Goal: Task Accomplishment & Management: Complete application form

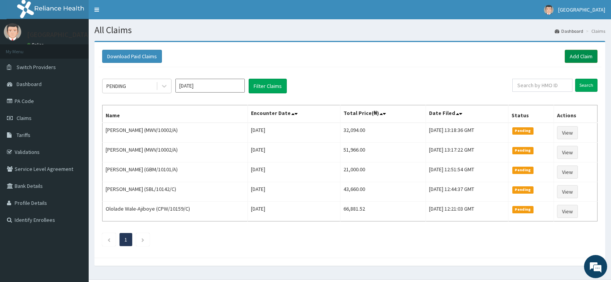
drag, startPoint x: 0, startPoint y: 0, endPoint x: 575, endPoint y: 56, distance: 577.4
click at [575, 56] on link "Add Claim" at bounding box center [581, 56] width 33 height 13
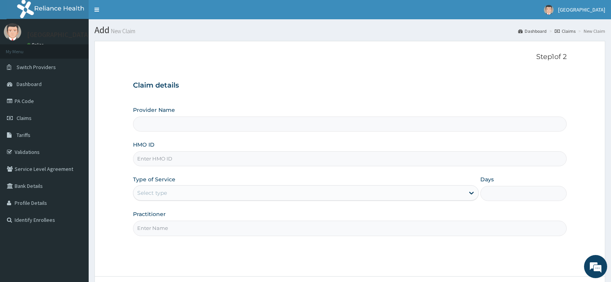
type input "[GEOGRAPHIC_DATA]"
click at [190, 163] on input "HMO ID" at bounding box center [350, 158] width 434 height 15
click at [155, 160] on input "HMO ID" at bounding box center [350, 158] width 434 height 15
paste input "RET/46212/A"
type input "RET/46212/A"
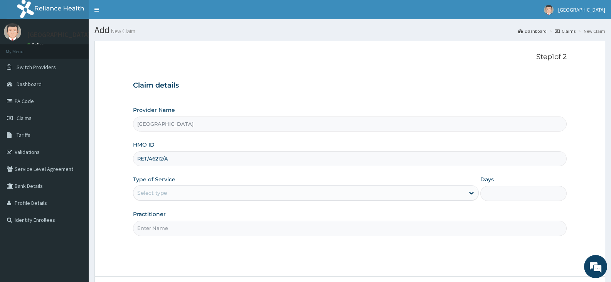
click at [171, 198] on div "Select type" at bounding box center [298, 193] width 331 height 12
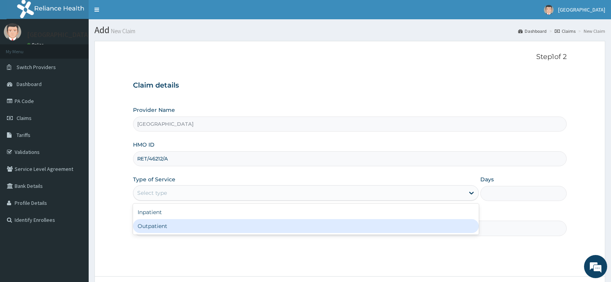
click at [175, 229] on div "Outpatient" at bounding box center [305, 226] width 345 height 14
type input "1"
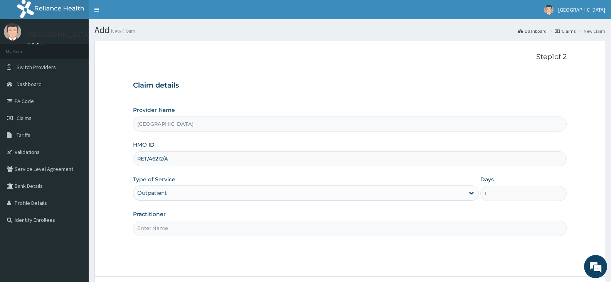
click at [189, 226] on input "Practitioner" at bounding box center [350, 227] width 434 height 15
paste input "JAHO Abiodun"
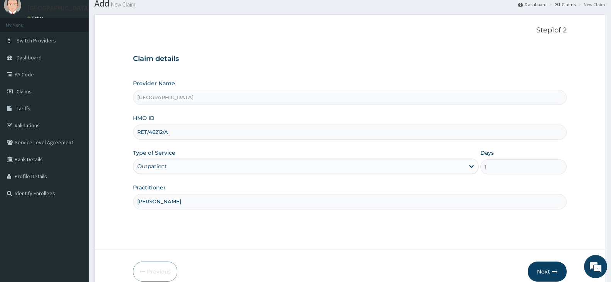
scroll to position [64, 0]
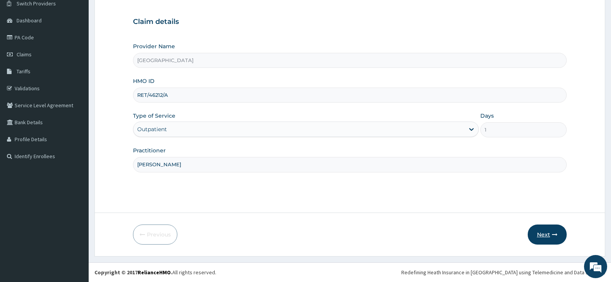
type input "JAHO Abiodun"
click at [547, 233] on button "Next" at bounding box center [547, 234] width 39 height 20
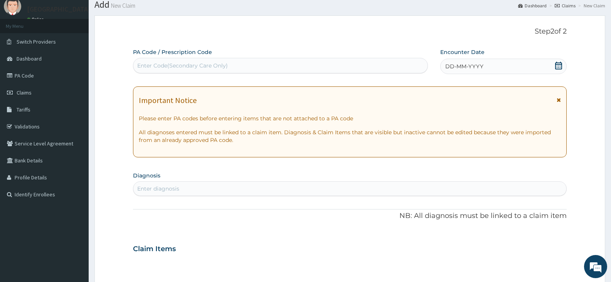
scroll to position [25, 0]
click at [201, 65] on div "Enter Code(Secondary Care Only)" at bounding box center [182, 66] width 91 height 8
paste input "PA/46AA81"
type input "PA/46AA81"
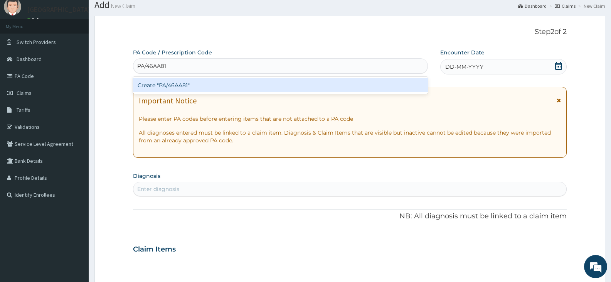
click at [172, 83] on div "Create "PA/46AA81"" at bounding box center [280, 85] width 295 height 14
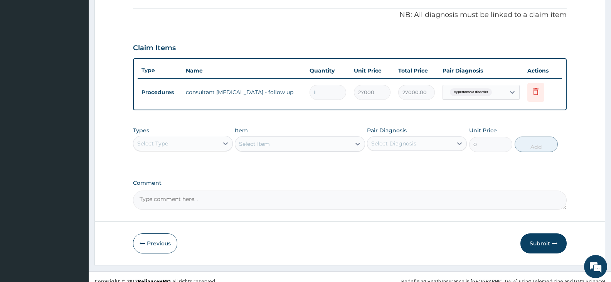
scroll to position [237, 0]
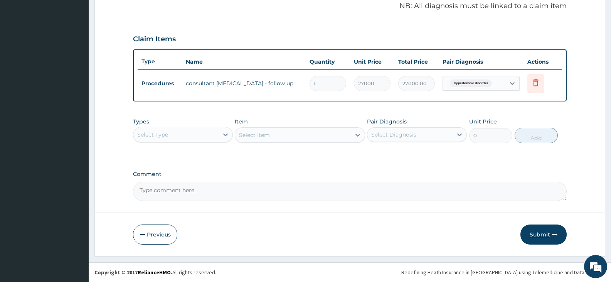
click at [543, 236] on button "Submit" at bounding box center [543, 234] width 46 height 20
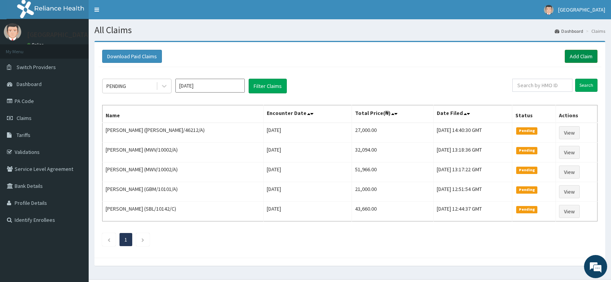
click at [585, 56] on link "Add Claim" at bounding box center [581, 56] width 33 height 13
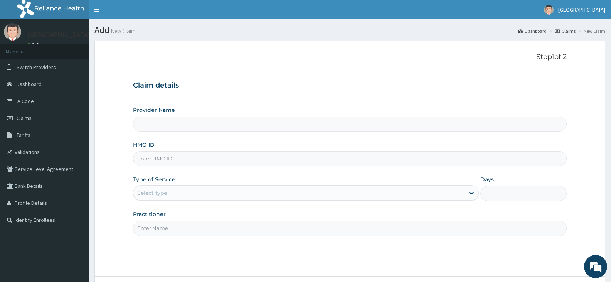
type input "[GEOGRAPHIC_DATA]"
click at [156, 158] on input "HMO ID" at bounding box center [350, 158] width 434 height 15
paste input "RET/46212/A"
type input "RET/46212/A"
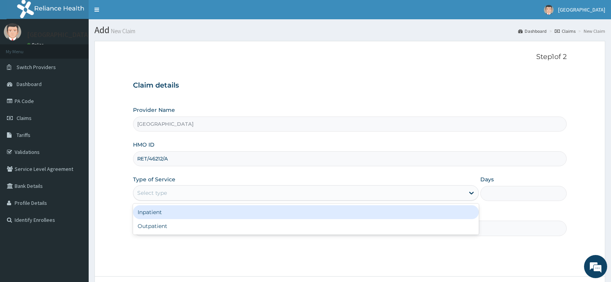
click at [153, 196] on div "Select type" at bounding box center [298, 193] width 331 height 12
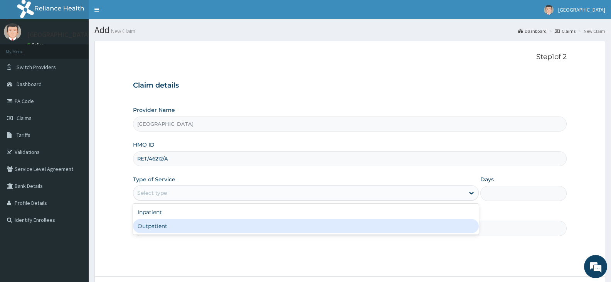
click at [155, 223] on div "Outpatient" at bounding box center [305, 226] width 345 height 14
type input "1"
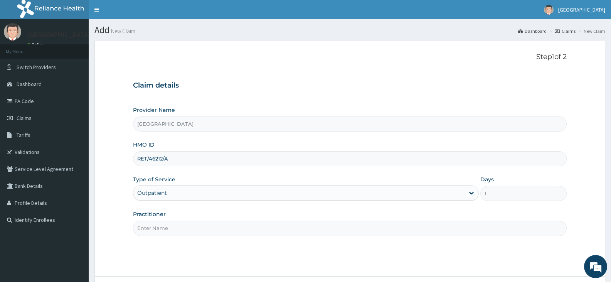
click at [175, 225] on input "Practitioner" at bounding box center [350, 227] width 434 height 15
paste input "JAHO Abiodun"
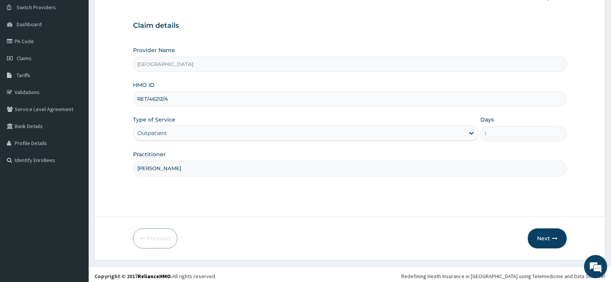
scroll to position [64, 0]
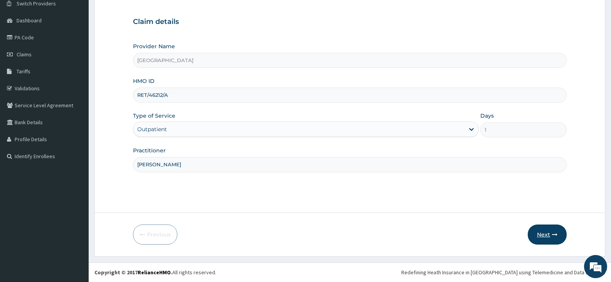
type input "JAHO Abiodun"
click at [545, 237] on button "Next" at bounding box center [547, 234] width 39 height 20
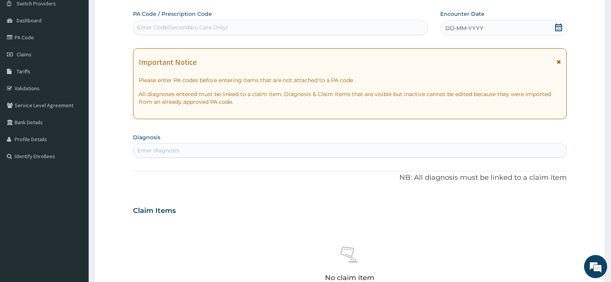
click at [192, 26] on div "Enter Code(Secondary Care Only)" at bounding box center [182, 28] width 91 height 8
paste input "PA/796FCC"
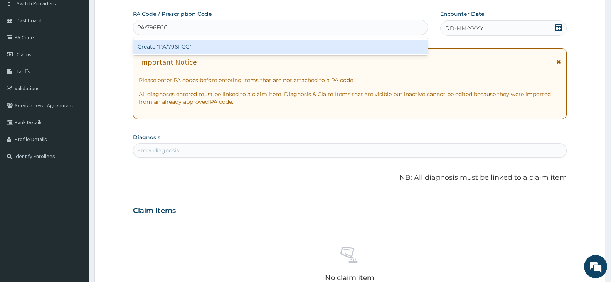
type input "PA/796FCC"
click at [187, 46] on div "Create "PA/796FCC"" at bounding box center [280, 47] width 295 height 14
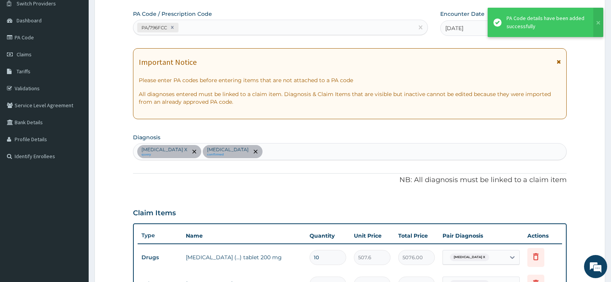
scroll to position [233, 0]
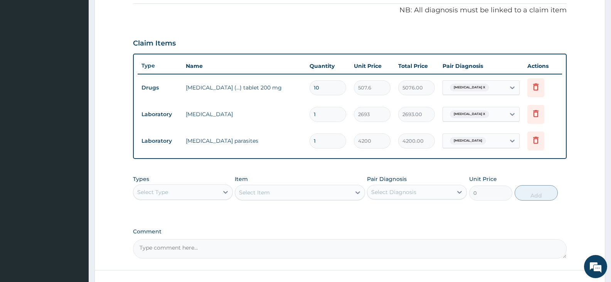
drag, startPoint x: 273, startPoint y: 62, endPoint x: 286, endPoint y: 77, distance: 20.5
click at [281, 72] on th "Name" at bounding box center [244, 65] width 124 height 15
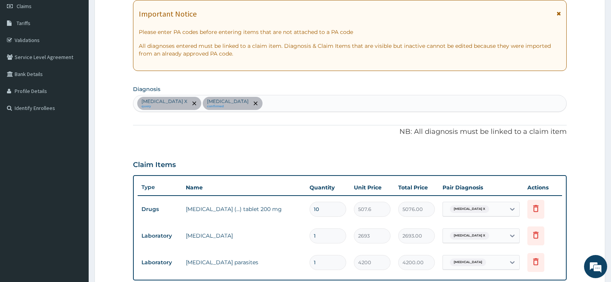
scroll to position [2, 0]
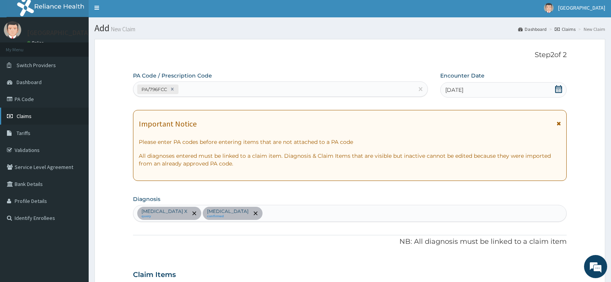
click at [42, 116] on link "Claims" at bounding box center [44, 116] width 89 height 17
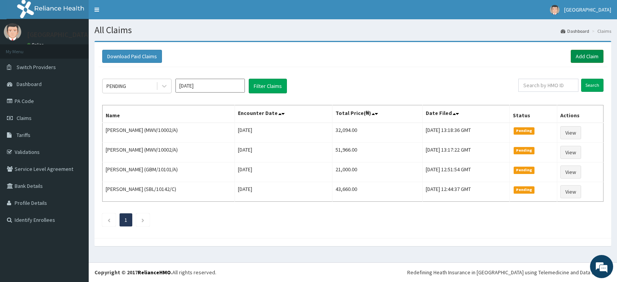
click at [583, 57] on link "Add Claim" at bounding box center [586, 56] width 33 height 13
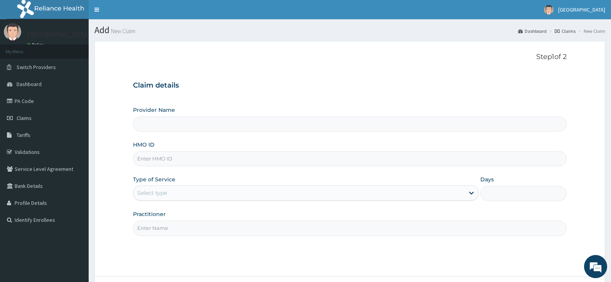
click at [177, 161] on input "HMO ID" at bounding box center [350, 158] width 434 height 15
paste input "RET/46382/A"
type input "RET/46382/A"
type input "[GEOGRAPHIC_DATA]"
type input "RET/46382/A"
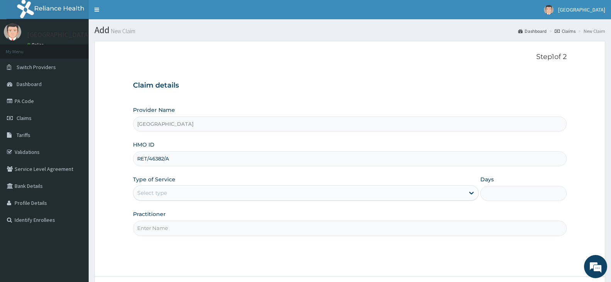
click at [179, 190] on div "Select type" at bounding box center [298, 193] width 331 height 12
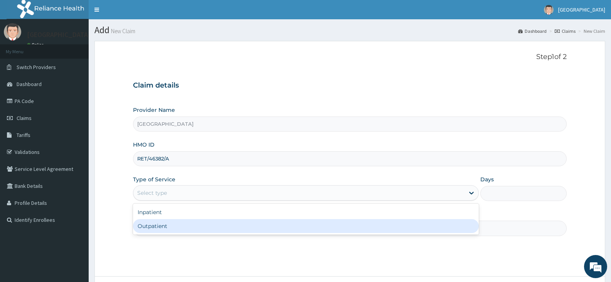
click at [161, 225] on div "Outpatient" at bounding box center [305, 226] width 345 height 14
type input "1"
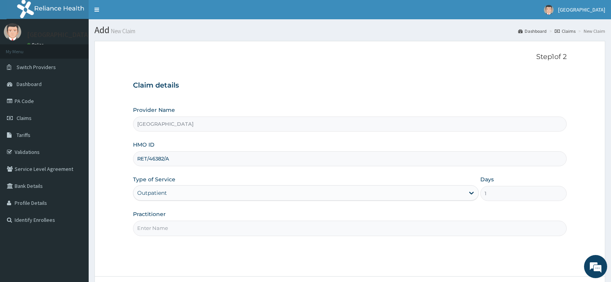
click at [172, 228] on input "Practitioner" at bounding box center [350, 227] width 434 height 15
paste input "JAHO Abiodun"
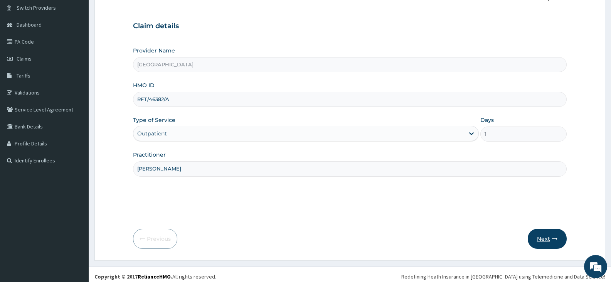
scroll to position [64, 0]
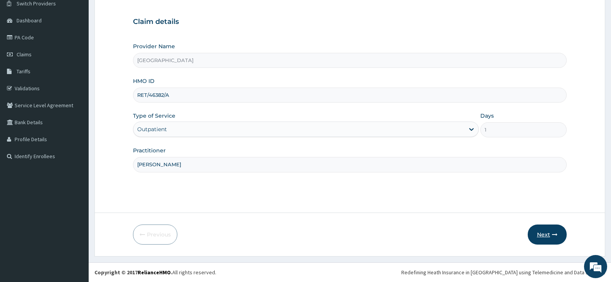
type input "JAHO Abiodun"
click at [544, 236] on button "Next" at bounding box center [547, 234] width 39 height 20
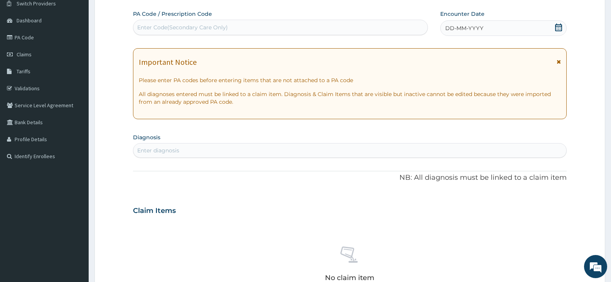
click at [170, 27] on div "Enter Code(Secondary Care Only)" at bounding box center [182, 28] width 91 height 8
paste input "PA/239E05"
type input "PA/239E05"
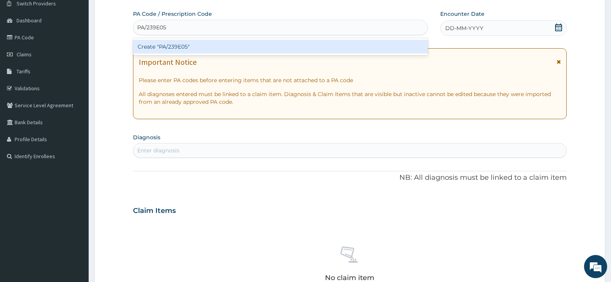
click at [182, 44] on div "Create "PA/239E05"" at bounding box center [280, 47] width 295 height 14
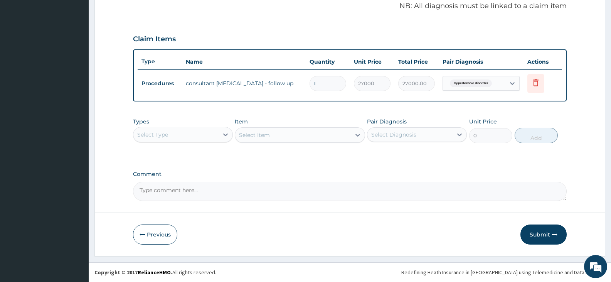
click at [537, 233] on button "Submit" at bounding box center [543, 234] width 46 height 20
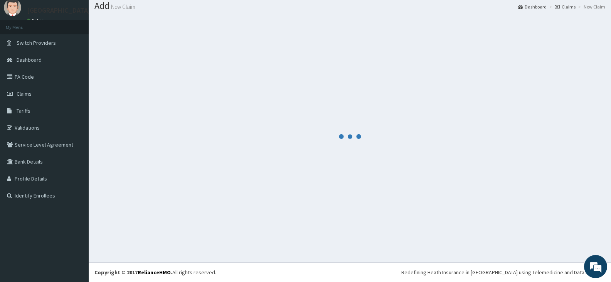
scroll to position [237, 0]
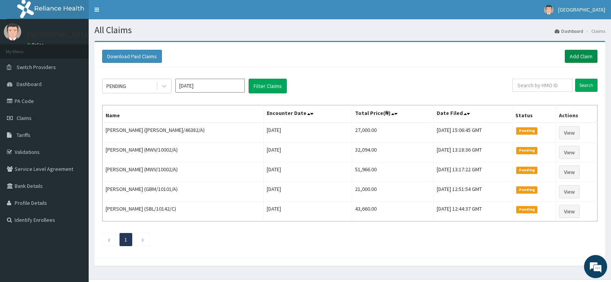
click at [582, 57] on link "Add Claim" at bounding box center [581, 56] width 33 height 13
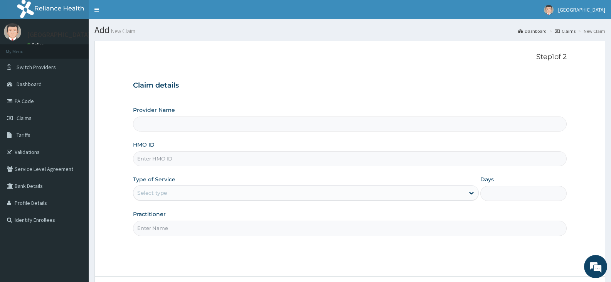
click at [172, 160] on input "HMO ID" at bounding box center [350, 158] width 434 height 15
paste input "RET/46382/A"
type input "RET/46382/A"
type input "[GEOGRAPHIC_DATA]"
type input "RET/46382/A"
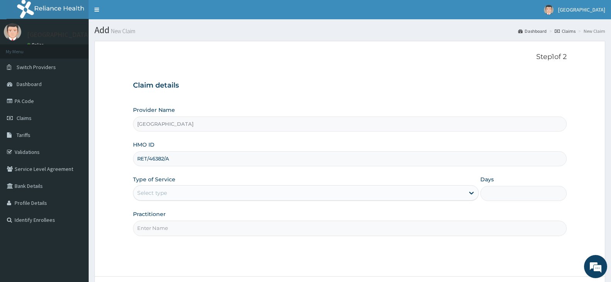
click at [206, 192] on div "Select type" at bounding box center [298, 193] width 331 height 12
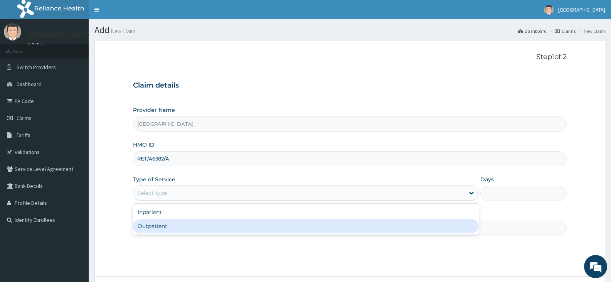
click at [177, 225] on div "Outpatient" at bounding box center [305, 226] width 345 height 14
type input "1"
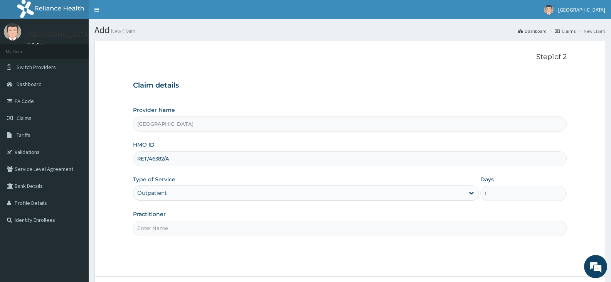
click at [177, 226] on input "Practitioner" at bounding box center [350, 227] width 434 height 15
click at [159, 230] on input "Practitioner" at bounding box center [350, 227] width 434 height 15
paste input "[PERSON_NAME]"
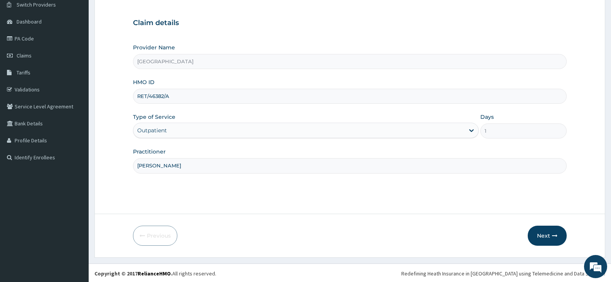
scroll to position [64, 0]
type input "JAHO Abiodun"
click at [547, 231] on button "Next" at bounding box center [547, 234] width 39 height 20
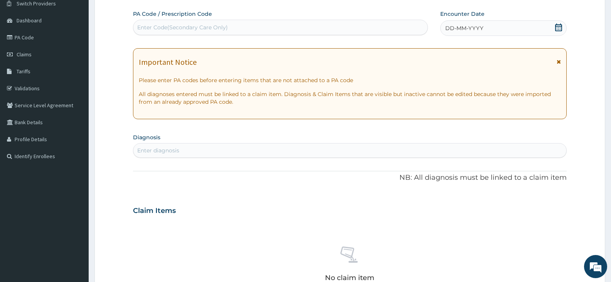
click at [187, 29] on div "Enter Code(Secondary Care Only)" at bounding box center [182, 28] width 91 height 8
click at [185, 27] on div "Enter Code(Secondary Care Only)" at bounding box center [182, 28] width 91 height 8
paste input "PA/27DB57"
type input "PA/27DB57"
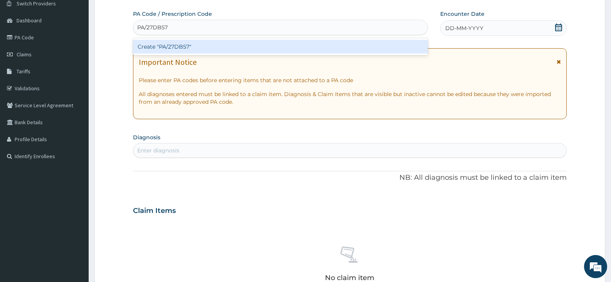
click at [165, 44] on div "Create "PA/27DB57"" at bounding box center [280, 47] width 295 height 14
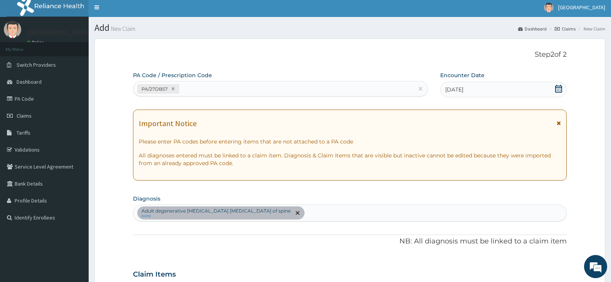
scroll to position [0, 0]
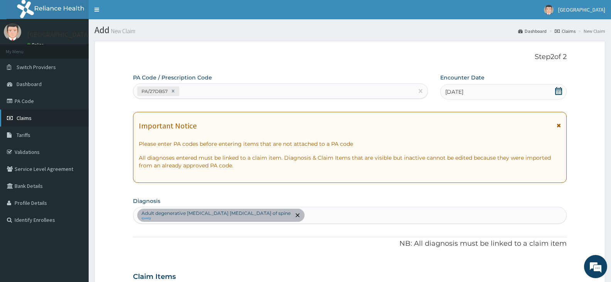
click at [25, 116] on span "Claims" at bounding box center [24, 117] width 15 height 7
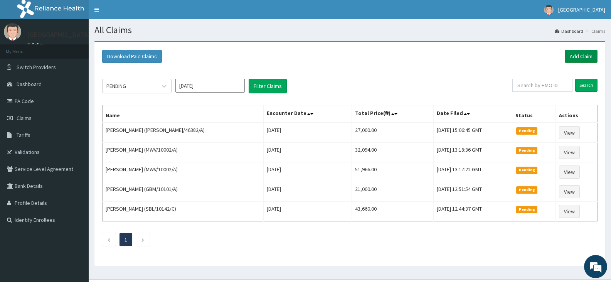
click at [579, 58] on link "Add Claim" at bounding box center [581, 56] width 33 height 13
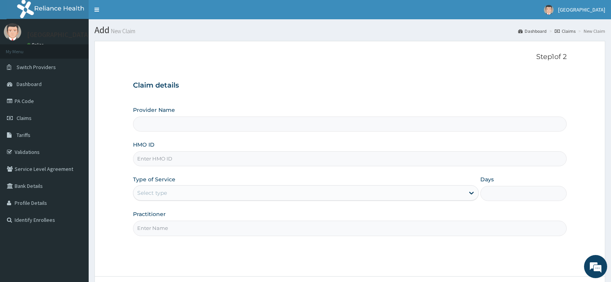
click at [157, 161] on input "HMO ID" at bounding box center [350, 158] width 434 height 15
paste input "AOM/10192/B"
type input "AOM/10192/B"
type input "[GEOGRAPHIC_DATA]"
type input "AOM/10192/B"
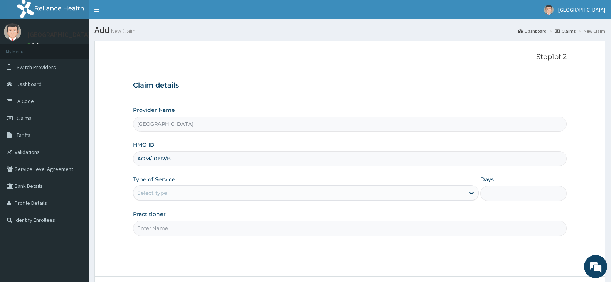
click at [182, 193] on div "Select type" at bounding box center [298, 193] width 331 height 12
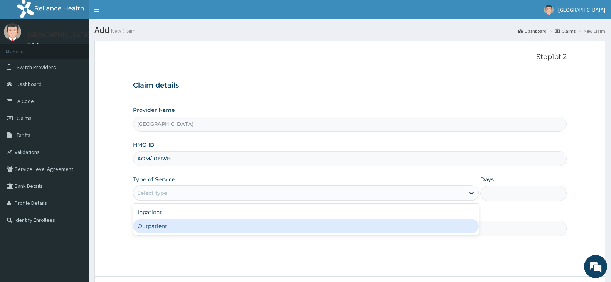
click at [160, 227] on div "Outpatient" at bounding box center [305, 226] width 345 height 14
type input "1"
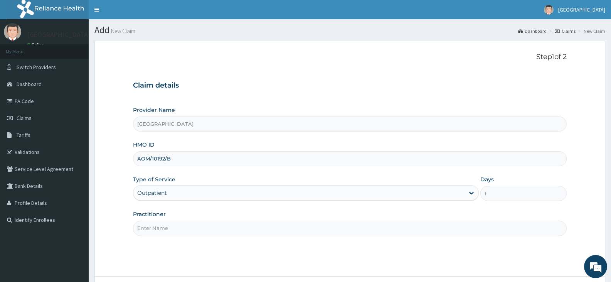
click at [165, 232] on input "Practitioner" at bounding box center [350, 227] width 434 height 15
paste input "ADEEYO Mary"
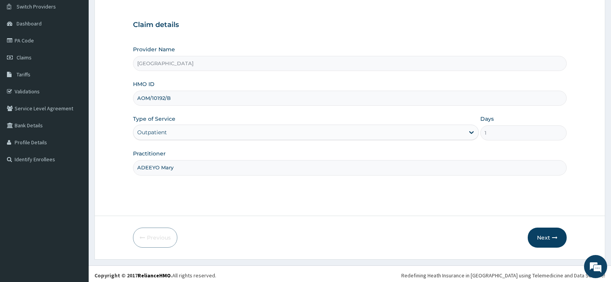
scroll to position [64, 0]
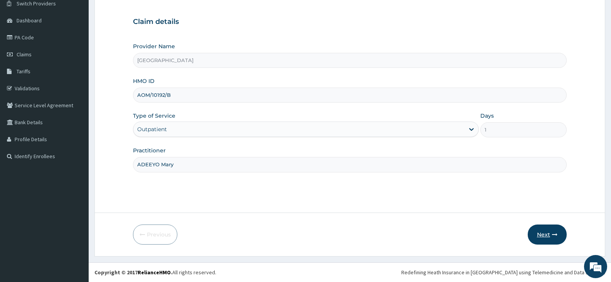
type input "ADEEYO Mary"
click at [541, 233] on button "Next" at bounding box center [547, 234] width 39 height 20
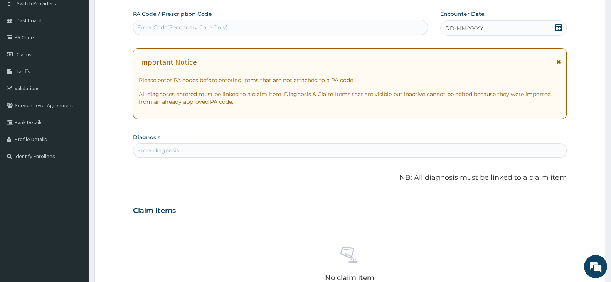
click at [181, 29] on div "Enter Code(Secondary Care Only)" at bounding box center [182, 28] width 91 height 8
paste input "PA/181925"
type input "PA/181925"
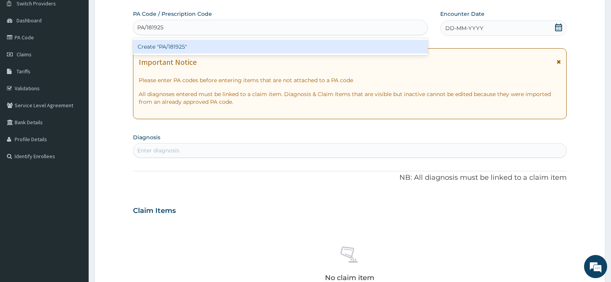
click at [211, 47] on div "Create "PA/181925"" at bounding box center [280, 47] width 295 height 14
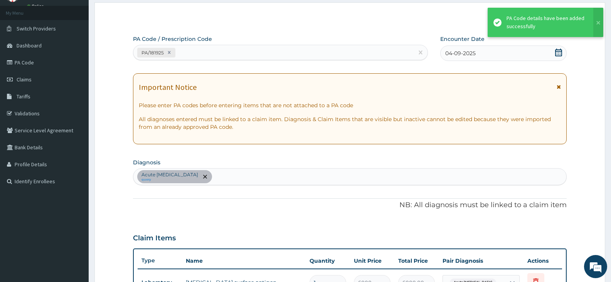
scroll to position [25, 0]
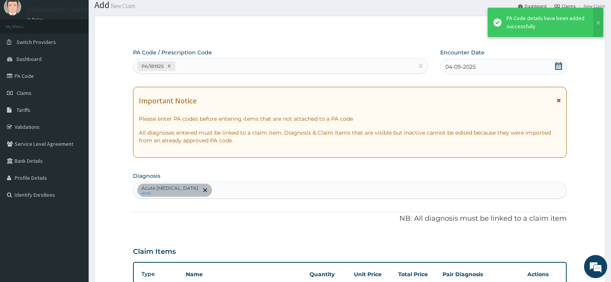
click at [205, 68] on div "PA/181925" at bounding box center [273, 66] width 280 height 13
paste input "PA/1306EE"
type input "PA/1306EE"
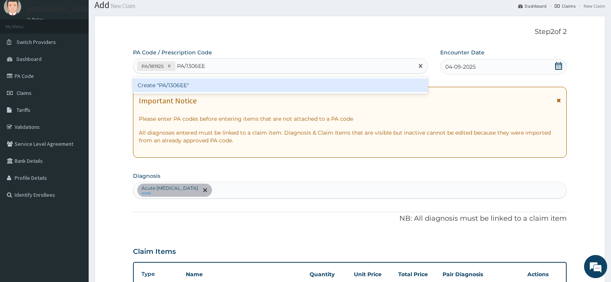
click at [174, 88] on div "Create "PA/1306EE"" at bounding box center [280, 85] width 295 height 14
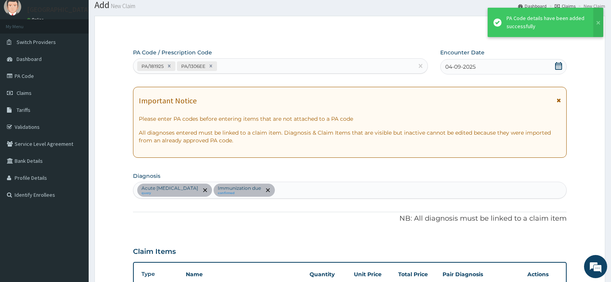
scroll to position [207, 0]
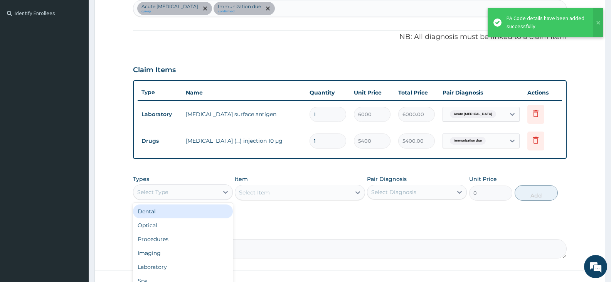
click at [213, 189] on div "Select Type" at bounding box center [175, 192] width 85 height 12
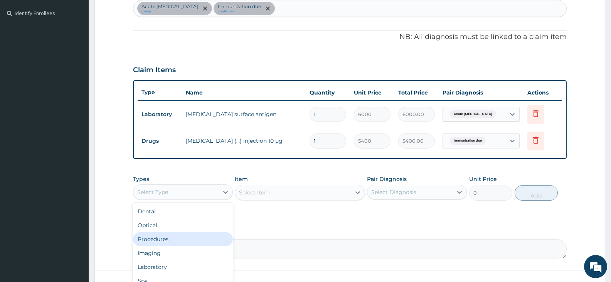
click at [167, 240] on div "Procedures" at bounding box center [183, 239] width 100 height 14
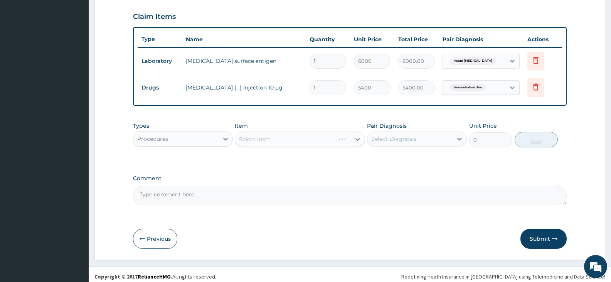
scroll to position [264, 0]
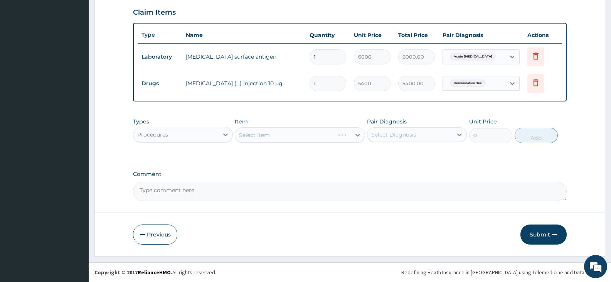
click at [334, 138] on div "Select Item" at bounding box center [300, 134] width 130 height 15
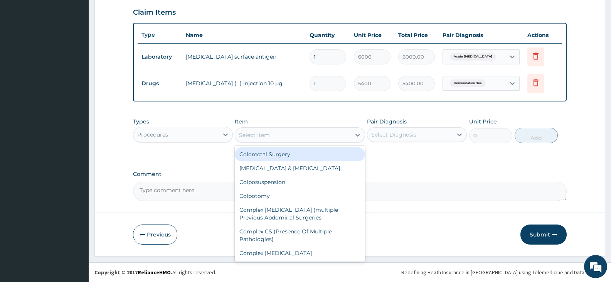
click at [338, 136] on div "Select Item" at bounding box center [292, 135] width 115 height 12
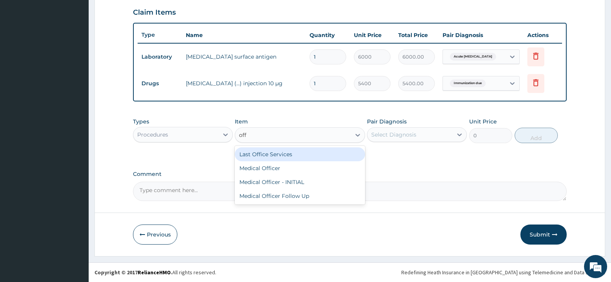
type input "offi"
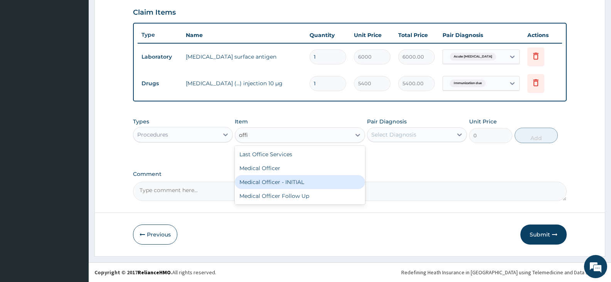
click at [282, 182] on div "Medical Officer - INITIAL" at bounding box center [300, 182] width 130 height 14
type input "9000"
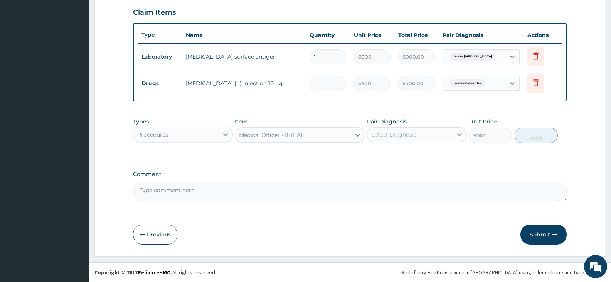
click at [437, 137] on div "Select Diagnosis" at bounding box center [409, 134] width 85 height 12
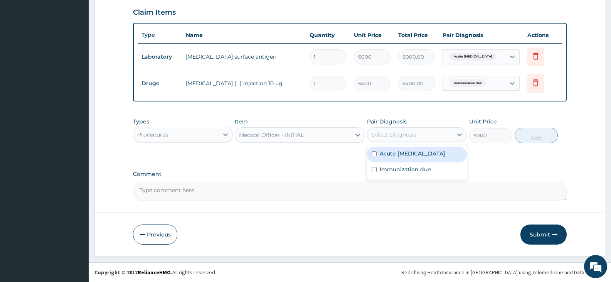
drag, startPoint x: 427, startPoint y: 157, endPoint x: 426, endPoint y: 162, distance: 5.6
click at [427, 157] on div "Acute hepatitis" at bounding box center [417, 154] width 100 height 16
checkbox input "true"
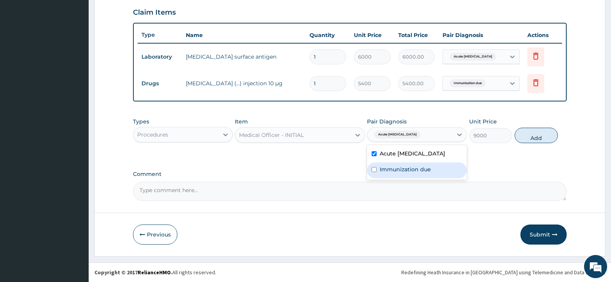
click at [418, 173] on div "Immunization due" at bounding box center [417, 170] width 100 height 16
checkbox input "true"
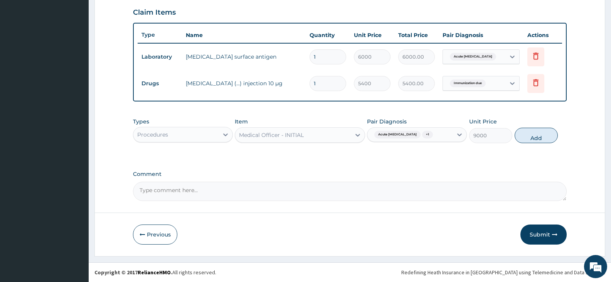
click at [527, 138] on button "Add" at bounding box center [536, 135] width 43 height 15
type input "0"
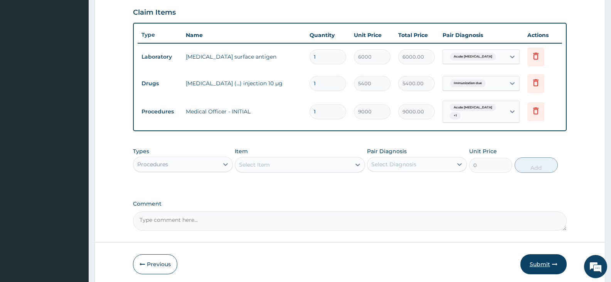
click at [543, 262] on button "Submit" at bounding box center [543, 264] width 46 height 20
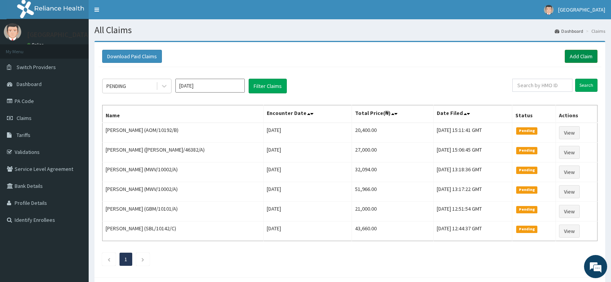
click at [575, 59] on link "Add Claim" at bounding box center [581, 56] width 33 height 13
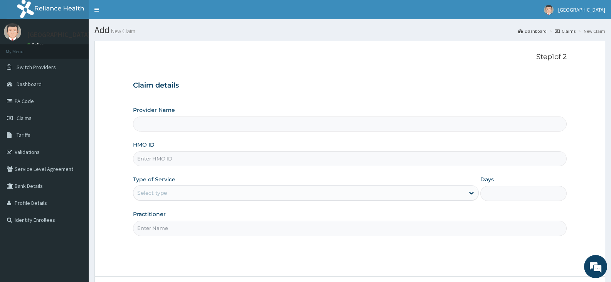
click at [160, 158] on input "HMO ID" at bounding box center [350, 158] width 434 height 15
type input "[GEOGRAPHIC_DATA]"
paste input "NTH/10028/A"
type input "NTH/10028/A"
click at [172, 225] on input "Practitioner" at bounding box center [350, 227] width 434 height 15
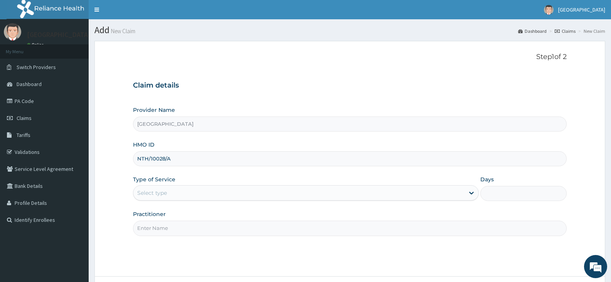
paste input "ADEEYO Mary"
type input "ADEEYO Mary"
click at [181, 195] on div "Select type" at bounding box center [298, 193] width 331 height 12
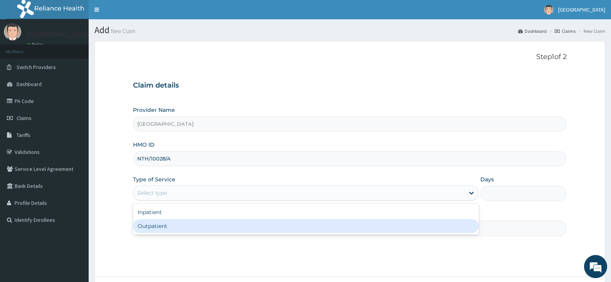
click at [166, 230] on div "Outpatient" at bounding box center [305, 226] width 345 height 14
type input "1"
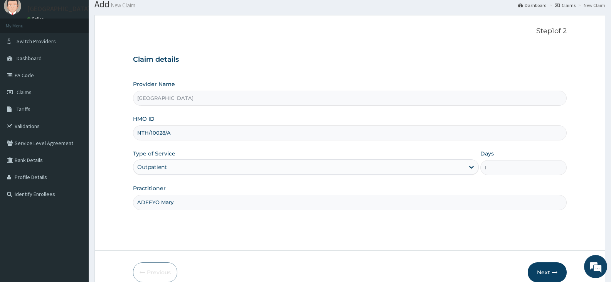
scroll to position [64, 0]
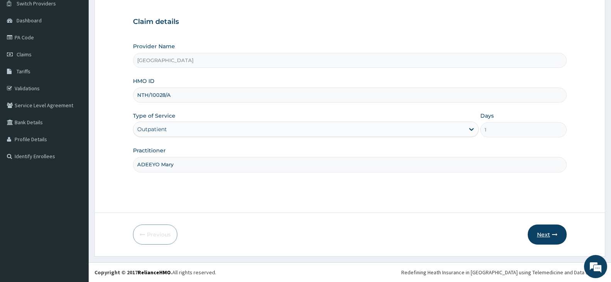
click at [545, 230] on button "Next" at bounding box center [547, 234] width 39 height 20
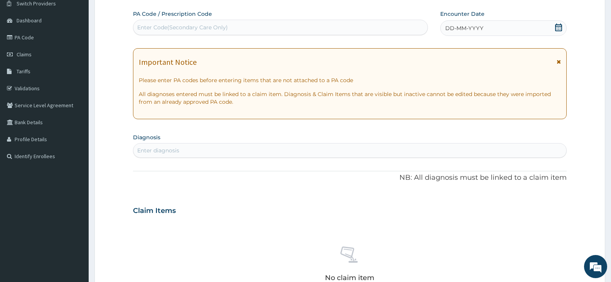
click at [169, 25] on div "Enter Code(Secondary Care Only)" at bounding box center [182, 28] width 91 height 8
paste input "PA/0193E2"
type input "PA/0193E2"
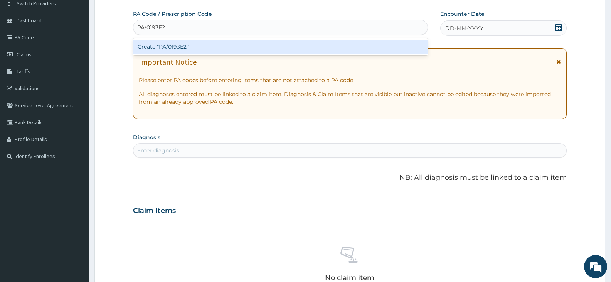
click at [178, 45] on div "Create "PA/0193E2"" at bounding box center [280, 47] width 295 height 14
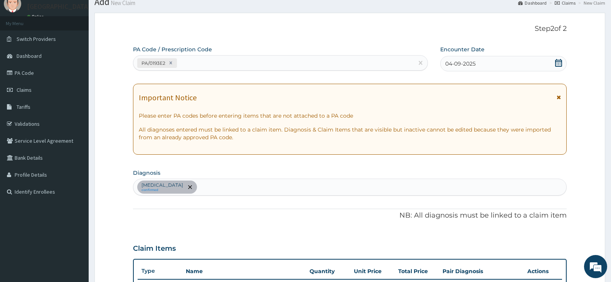
scroll to position [25, 0]
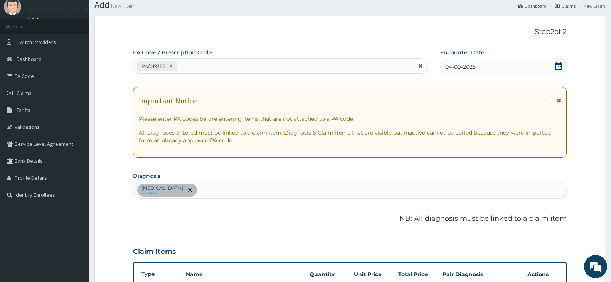
click at [206, 65] on div "PA/0193E2" at bounding box center [273, 66] width 280 height 13
paste input "PA/143713"
type input "PA/143713"
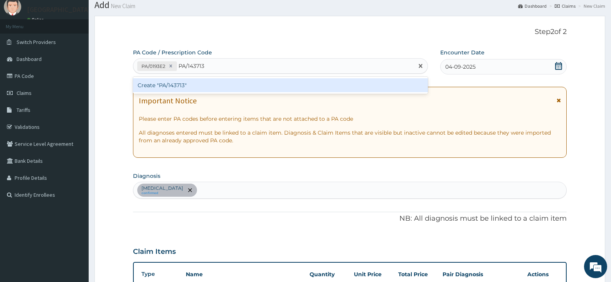
click at [173, 82] on div "Create "PA/143713"" at bounding box center [280, 85] width 295 height 14
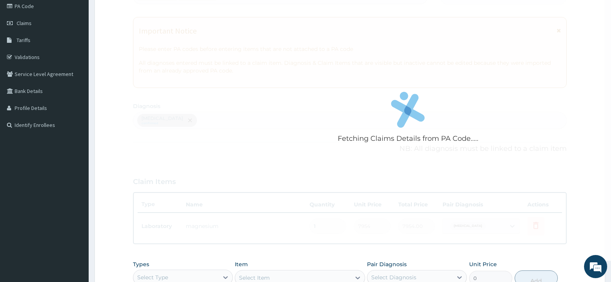
scroll to position [141, 0]
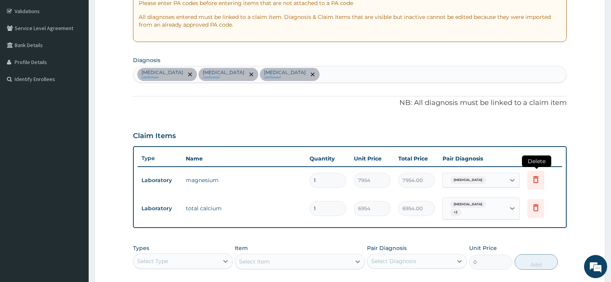
click at [535, 179] on icon at bounding box center [535, 179] width 9 height 9
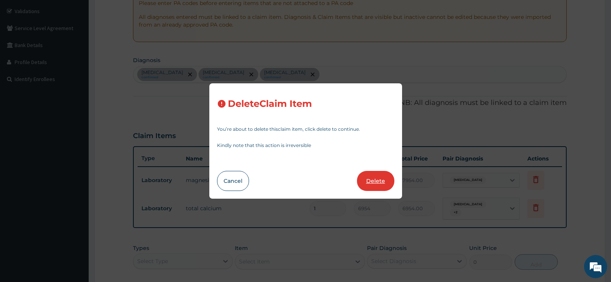
click at [380, 179] on button "Delete" at bounding box center [375, 181] width 37 height 20
type input "6954"
type input "6954.00"
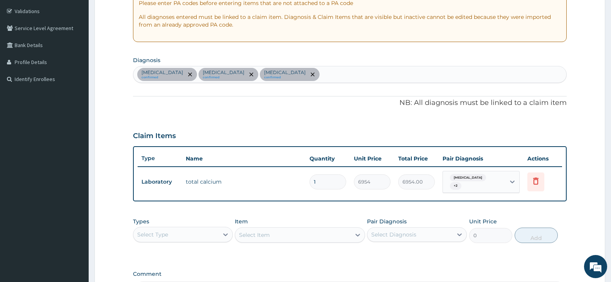
click at [200, 234] on div "Select Type" at bounding box center [175, 234] width 85 height 12
click at [158, 280] on div "Procedures" at bounding box center [183, 281] width 100 height 14
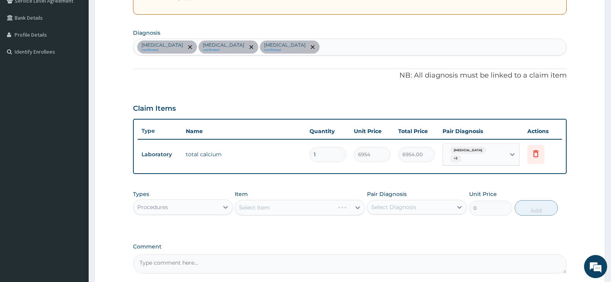
scroll to position [237, 0]
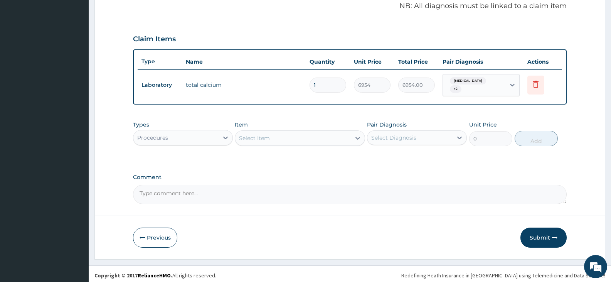
click at [323, 135] on div "Select Item" at bounding box center [292, 138] width 115 height 12
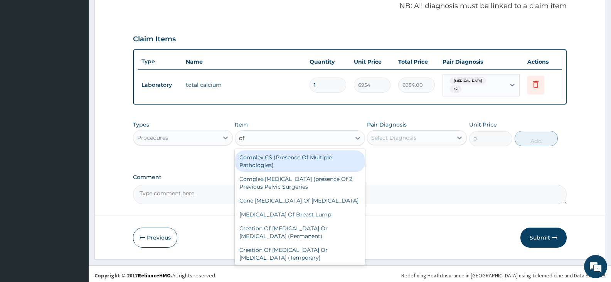
type input "off"
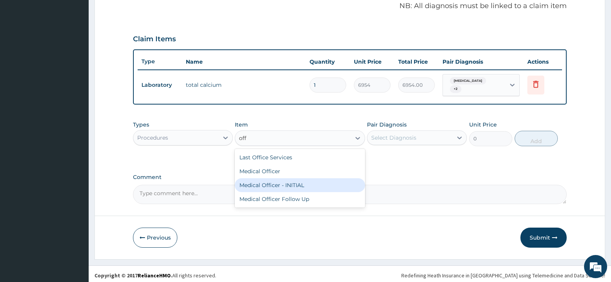
drag, startPoint x: 296, startPoint y: 180, endPoint x: 343, endPoint y: 168, distance: 48.9
click at [295, 180] on div "Medical Officer - INITIAL" at bounding box center [300, 185] width 130 height 14
type input "9000"
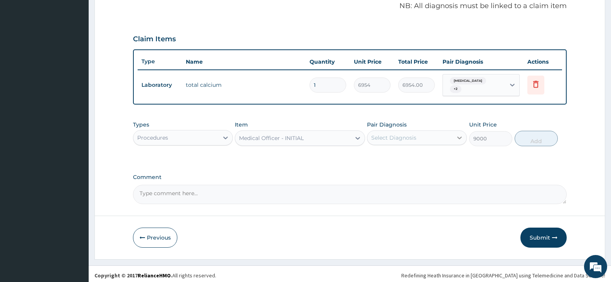
click at [456, 131] on div at bounding box center [460, 138] width 14 height 14
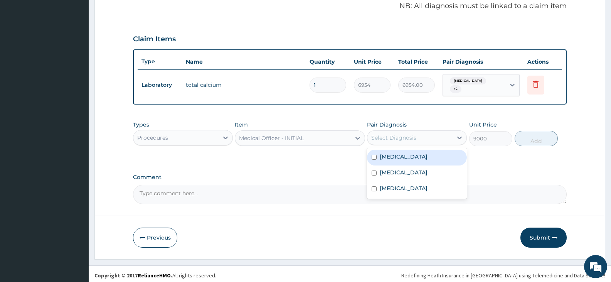
drag, startPoint x: 432, startPoint y: 156, endPoint x: 427, endPoint y: 167, distance: 11.7
click at [432, 157] on div "Hypocalcemia" at bounding box center [417, 158] width 100 height 16
checkbox input "true"
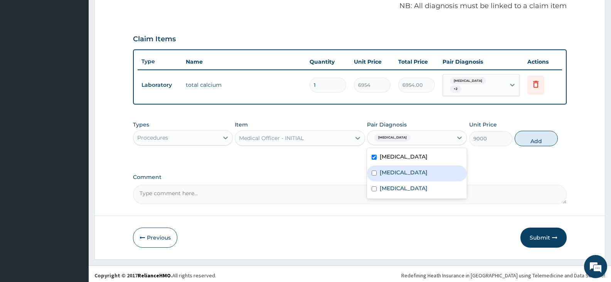
click at [426, 168] on div "Hyperkalemia" at bounding box center [417, 173] width 100 height 16
checkbox input "true"
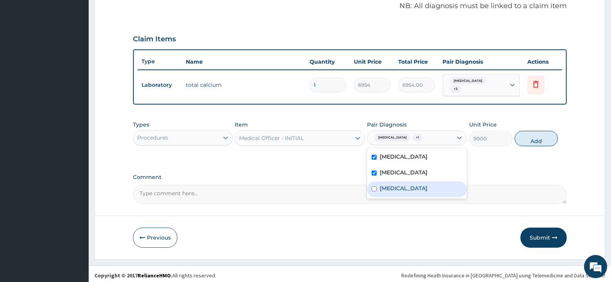
click at [421, 186] on label "Hypercalcemia" at bounding box center [404, 188] width 48 height 8
checkbox input "true"
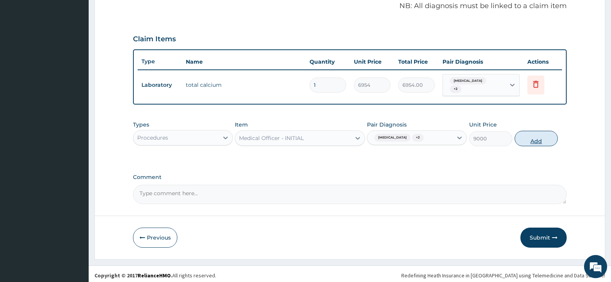
click at [524, 138] on button "Add" at bounding box center [536, 138] width 43 height 15
type input "0"
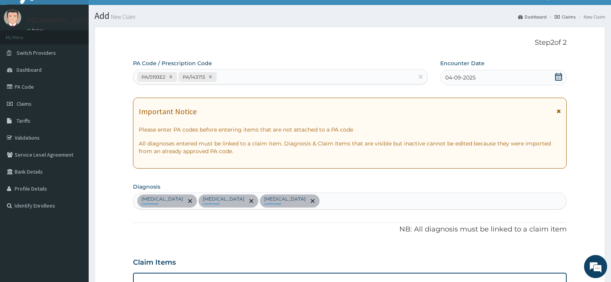
scroll to position [0, 0]
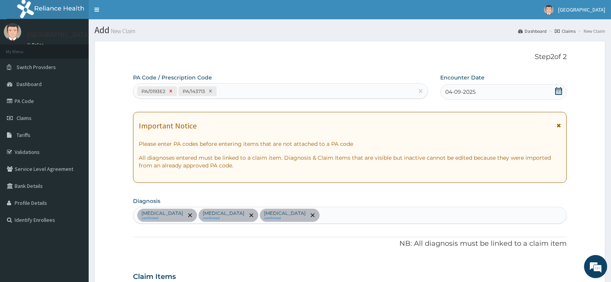
click at [171, 91] on icon at bounding box center [171, 91] width 3 height 3
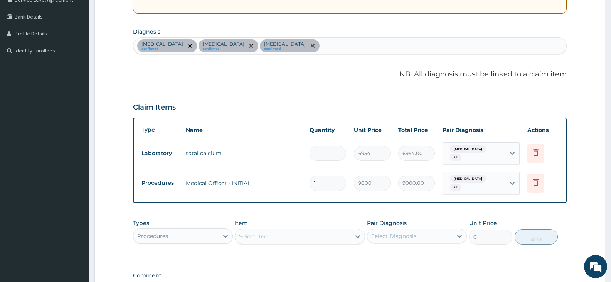
scroll to position [148, 0]
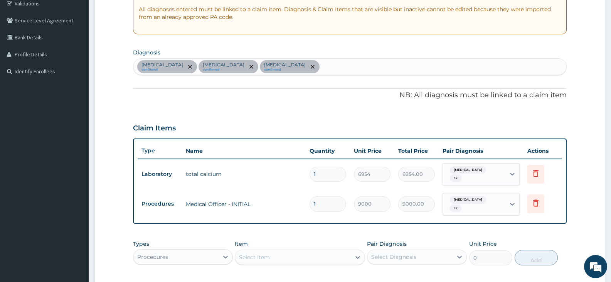
click at [317, 70] on div "Hypocalcemia confirmed Hyperkalemia confirmed Hypercalcemia confirmed" at bounding box center [349, 67] width 433 height 16
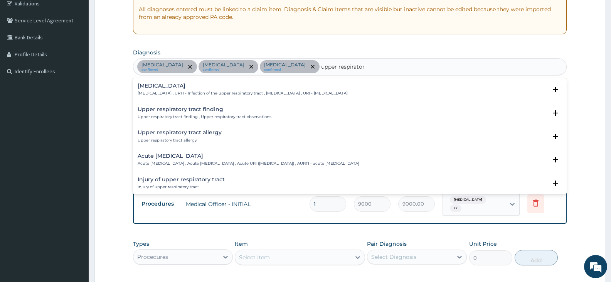
type input "upper respiratory"
click at [207, 94] on p "Upper respiratory infection , URTI - Infection of the upper respiratory tract ,…" at bounding box center [243, 93] width 210 height 5
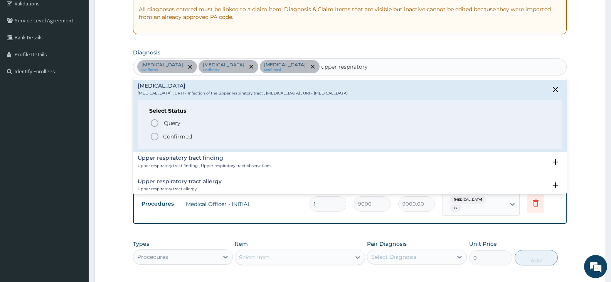
click at [156, 135] on icon "status option filled" at bounding box center [154, 136] width 9 height 9
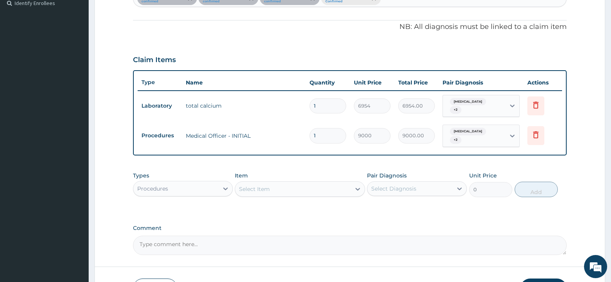
scroll to position [225, 0]
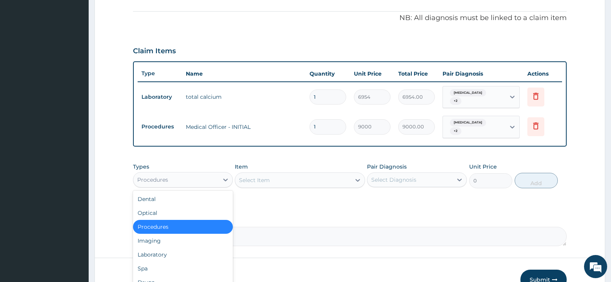
click at [195, 173] on div "Procedures" at bounding box center [175, 179] width 85 height 12
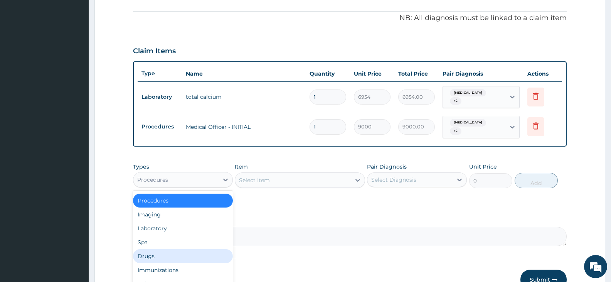
click at [168, 249] on div "Drugs" at bounding box center [183, 256] width 100 height 14
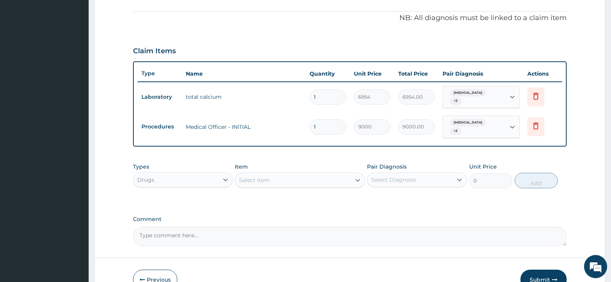
click at [303, 174] on div "Select Item" at bounding box center [292, 180] width 115 height 12
click at [257, 176] on div "Select Item" at bounding box center [254, 180] width 31 height 8
click at [259, 176] on div "Select Item" at bounding box center [254, 180] width 31 height 8
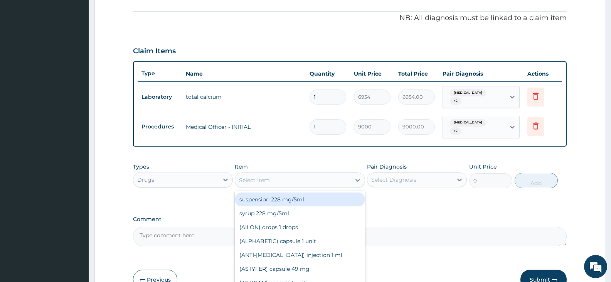
paste input "Amoxicillin"
type input "Amoxicillin"
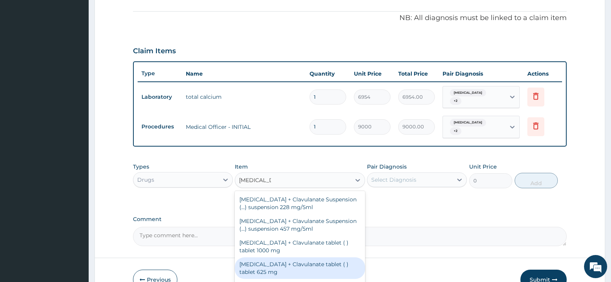
click at [299, 258] on div "[MEDICAL_DATA] + Clavulanate tablet ( ) tablet 625 mg" at bounding box center [300, 268] width 130 height 22
type input "410.4"
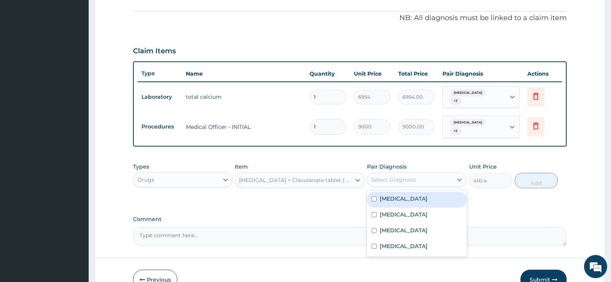
click at [414, 176] on div "Select Diagnosis" at bounding box center [393, 180] width 45 height 8
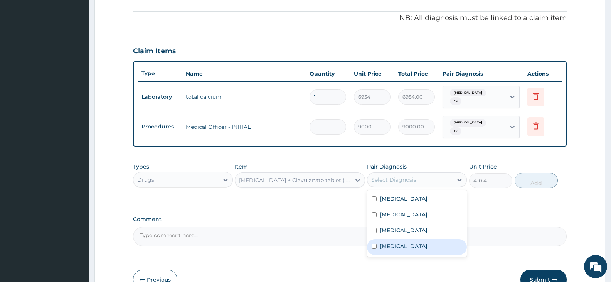
click at [404, 242] on label "Upper respiratory infection" at bounding box center [404, 246] width 48 height 8
checkbox input "true"
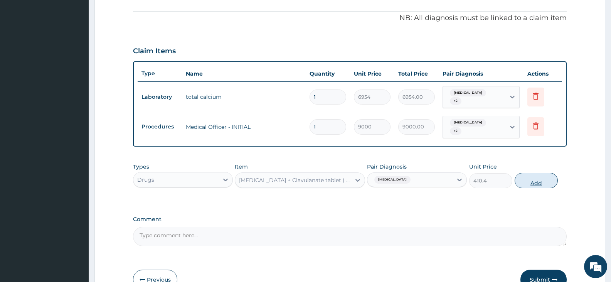
click at [522, 173] on button "Add" at bounding box center [536, 180] width 43 height 15
type input "0"
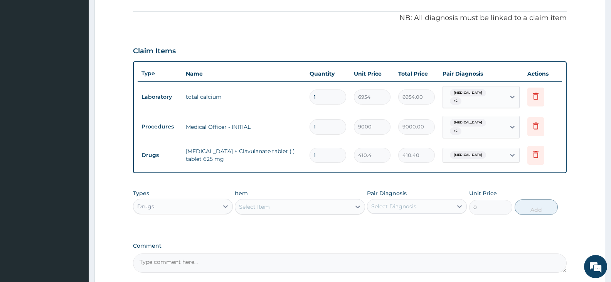
type input "10"
type input "4104.00"
type input "10"
click at [303, 200] on div "Select Item" at bounding box center [292, 206] width 115 height 12
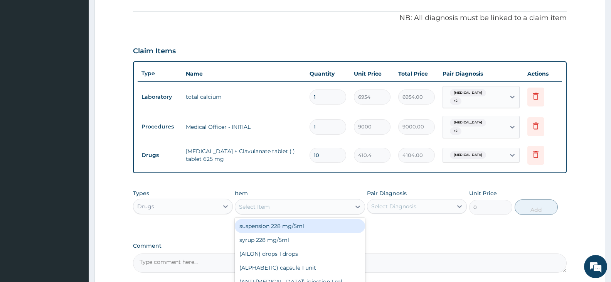
paste input "Paracetamol"
type input "Paracetamol"
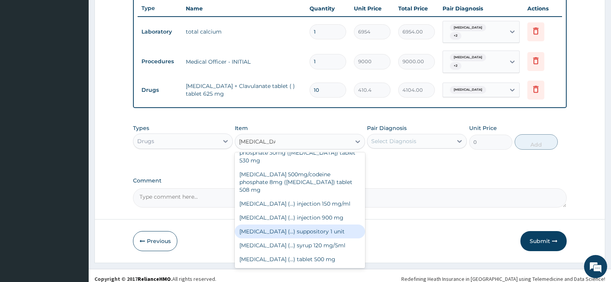
scroll to position [116, 0]
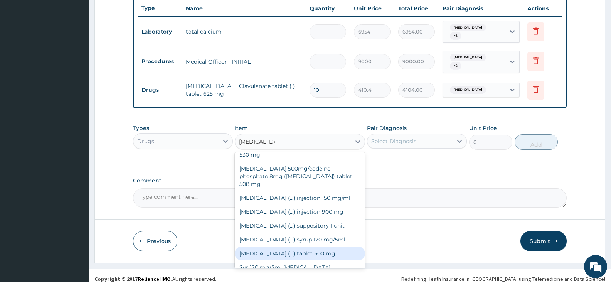
click at [301, 246] on div "Paracetamol (...) tablet 500 mg" at bounding box center [300, 253] width 130 height 14
type input "31.5"
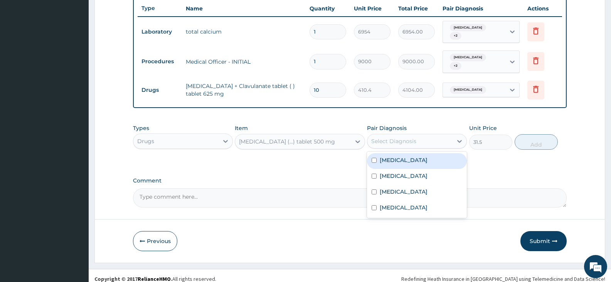
click at [412, 137] on div "Select Diagnosis" at bounding box center [393, 141] width 45 height 8
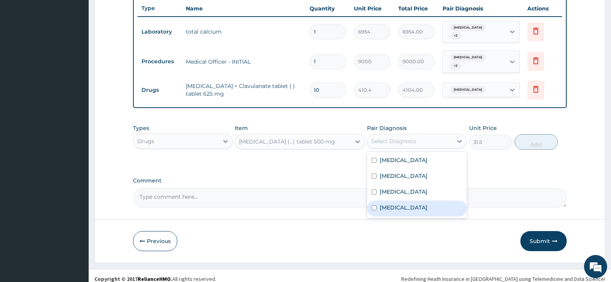
click at [403, 204] on label "Upper respiratory infection" at bounding box center [404, 208] width 48 height 8
checkbox input "true"
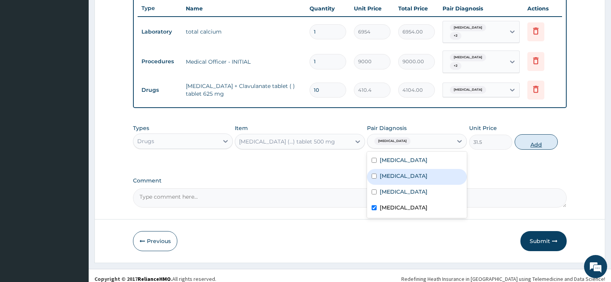
click at [533, 134] on button "Add" at bounding box center [536, 141] width 43 height 15
type input "0"
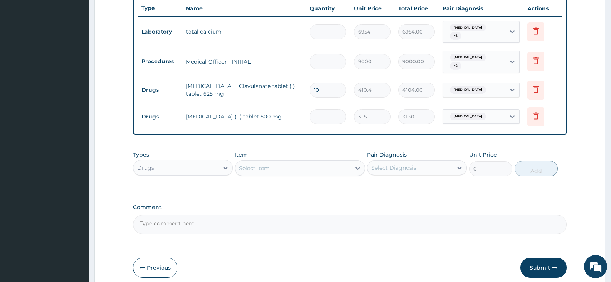
type input "18"
type input "567.00"
type input "18"
click at [257, 147] on div "Types Drugs Item Select Item Pair Diagnosis Select Diagnosis Unit Price 0 Add" at bounding box center [350, 163] width 434 height 33
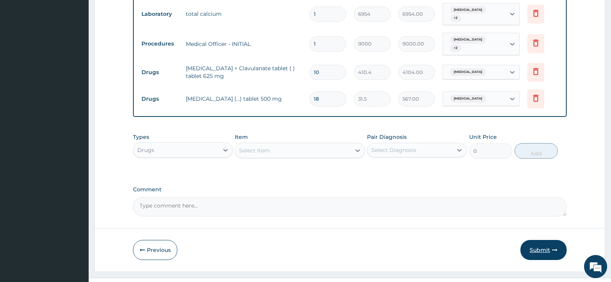
scroll to position [317, 0]
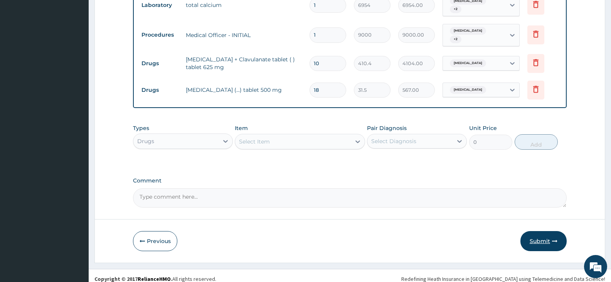
click at [538, 232] on button "Submit" at bounding box center [543, 241] width 46 height 20
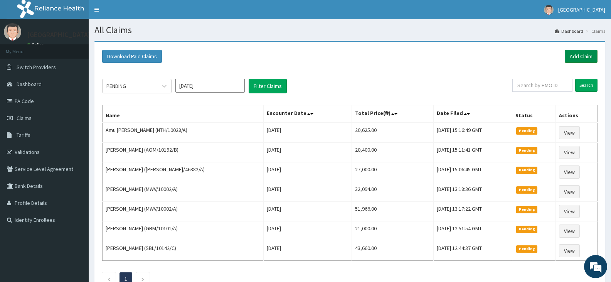
click at [576, 57] on link "Add Claim" at bounding box center [581, 56] width 33 height 13
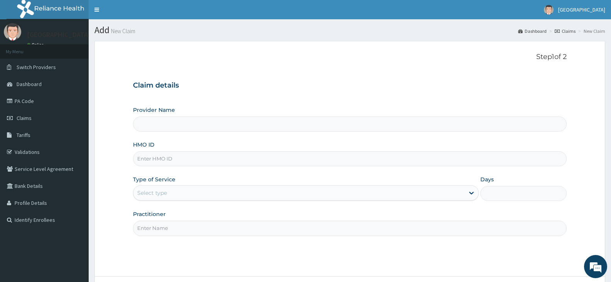
click at [194, 158] on input "HMO ID" at bounding box center [350, 158] width 434 height 15
paste input "NTH/10028/A"
type input "NTH/10028/A"
type input "[GEOGRAPHIC_DATA]"
type input "NTH/10028/A"
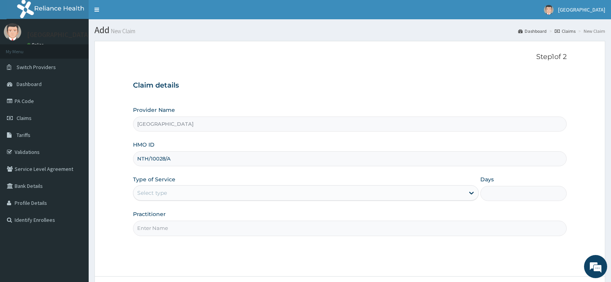
click at [165, 194] on div "Select type" at bounding box center [152, 193] width 30 height 8
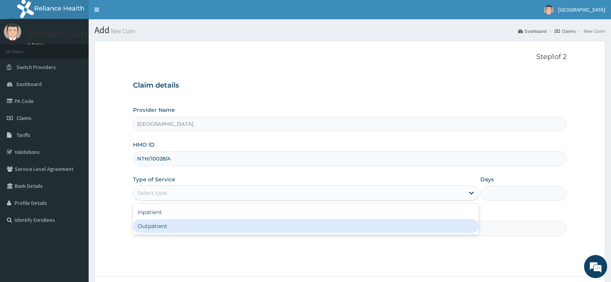
click at [160, 228] on div "Outpatient" at bounding box center [305, 226] width 345 height 14
type input "1"
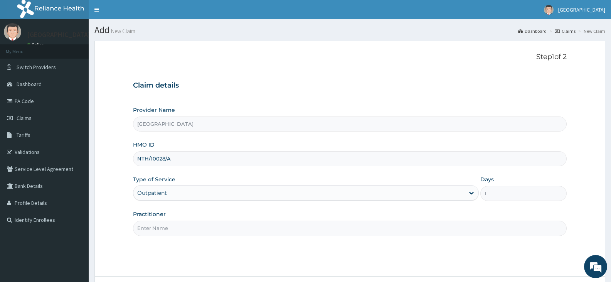
click at [168, 228] on input "Practitioner" at bounding box center [350, 227] width 434 height 15
paste input "[PERSON_NAME]"
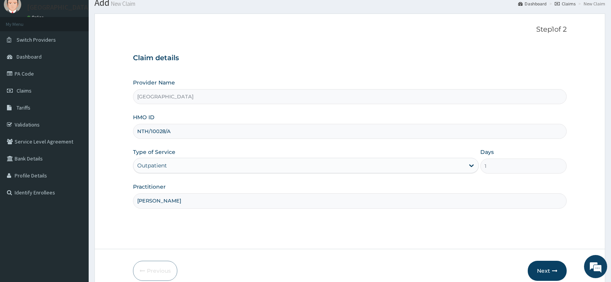
scroll to position [64, 0]
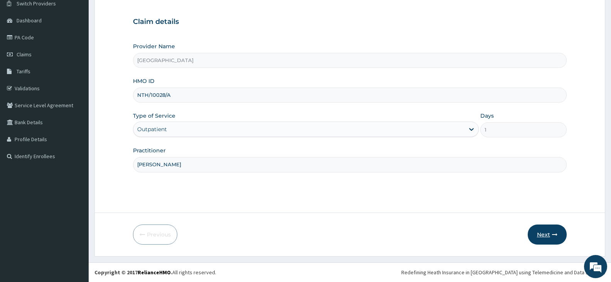
type input "[PERSON_NAME]"
click at [548, 232] on button "Next" at bounding box center [547, 234] width 39 height 20
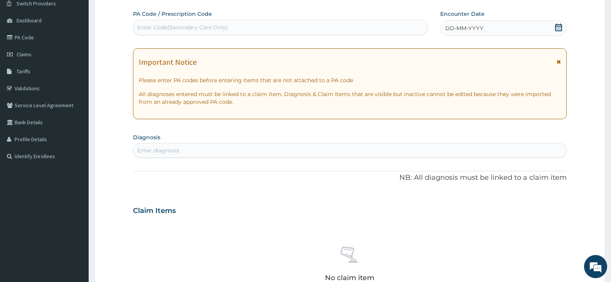
click at [173, 21] on div "Enter Code(Secondary Care Only)" at bounding box center [280, 27] width 294 height 12
paste input "PA/EC134A"
type input "PA/EC134A"
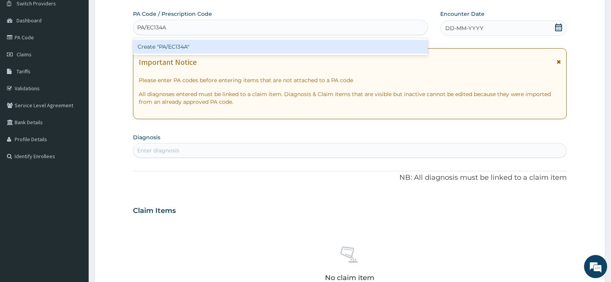
click at [170, 42] on div "Create "PA/EC134A"" at bounding box center [280, 47] width 295 height 14
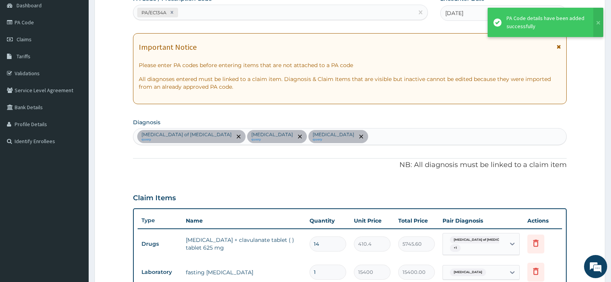
scroll to position [153, 0]
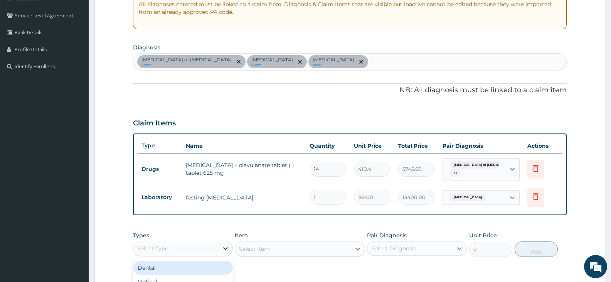
click at [222, 245] on icon at bounding box center [226, 248] width 8 height 8
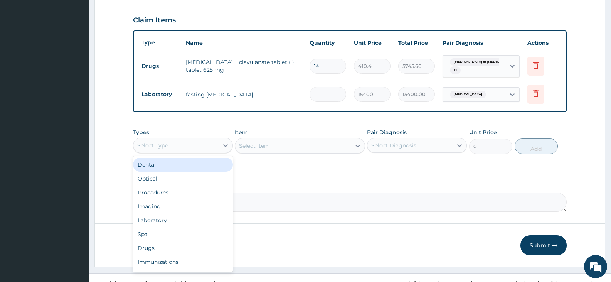
scroll to position [267, 0]
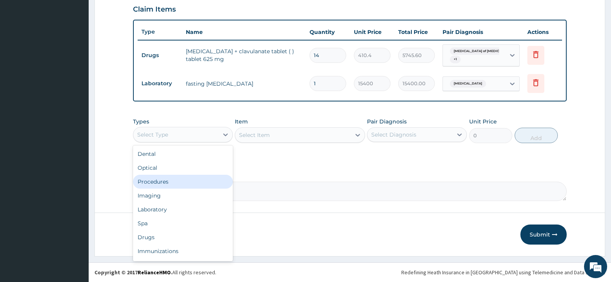
click at [179, 184] on div "Procedures" at bounding box center [183, 182] width 100 height 14
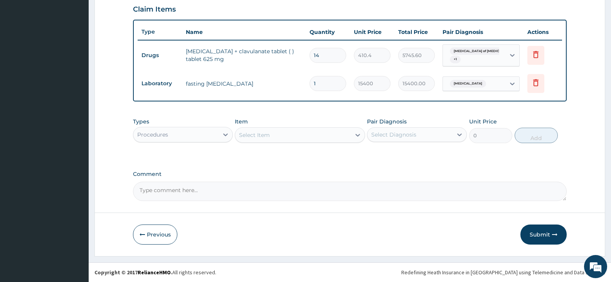
click at [346, 143] on div "Types Procedures Item Select Item Pair Diagnosis Select Diagnosis Unit Price 0 …" at bounding box center [350, 130] width 434 height 33
click at [344, 132] on div "Select Item" at bounding box center [292, 135] width 115 height 12
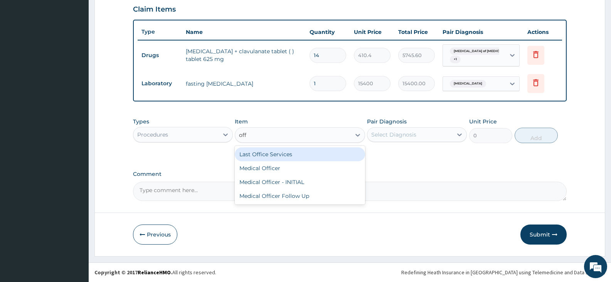
type input "offi"
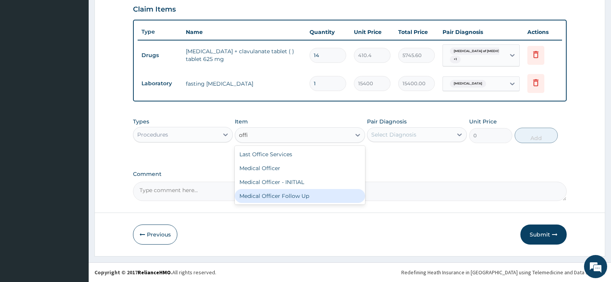
click at [294, 197] on div "Medical Officer Follow Up" at bounding box center [300, 196] width 130 height 14
type input "4500"
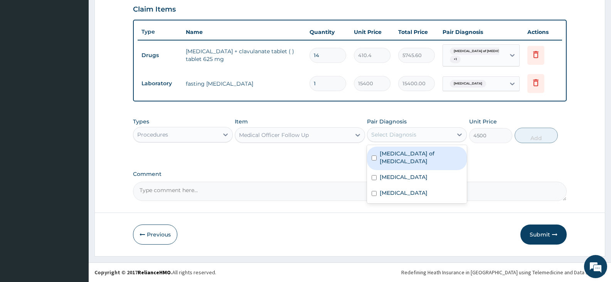
click at [412, 138] on div "Select Diagnosis" at bounding box center [393, 135] width 45 height 8
drag, startPoint x: 405, startPoint y: 155, endPoint x: 398, endPoint y: 170, distance: 16.2
click at [405, 156] on label "Candidiasis of vulva" at bounding box center [421, 157] width 82 height 15
checkbox input "true"
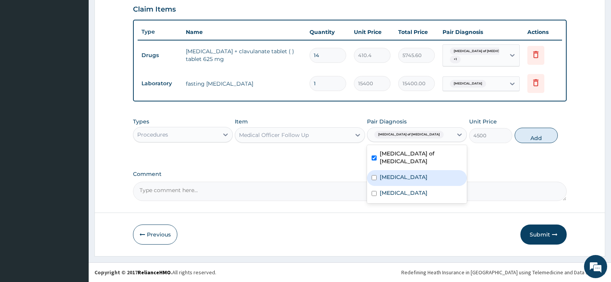
click at [398, 173] on label "Candidiasis" at bounding box center [404, 177] width 48 height 8
checkbox input "true"
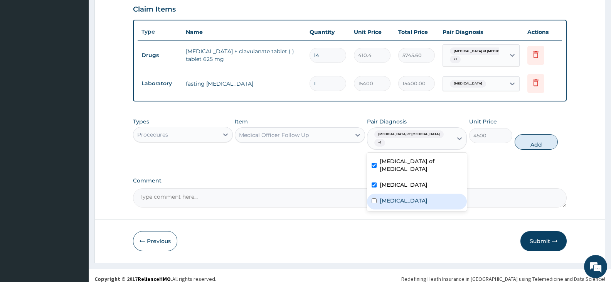
click at [397, 197] on label "Hyperlipidemia" at bounding box center [404, 201] width 48 height 8
checkbox input "true"
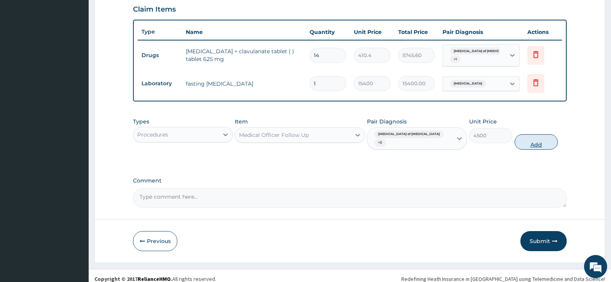
click at [520, 136] on button "Add" at bounding box center [536, 141] width 43 height 15
type input "0"
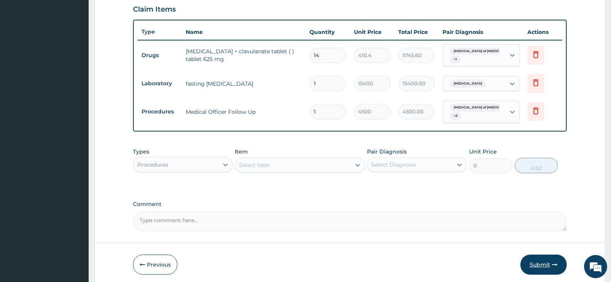
click at [544, 267] on button "Submit" at bounding box center [543, 264] width 46 height 20
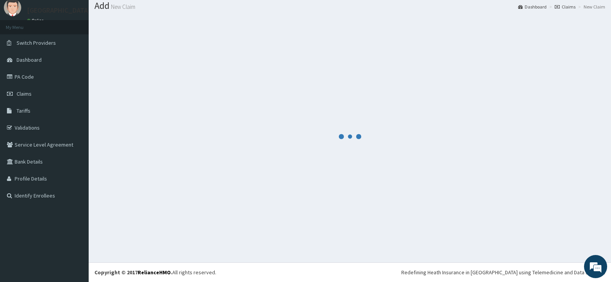
scroll to position [24, 0]
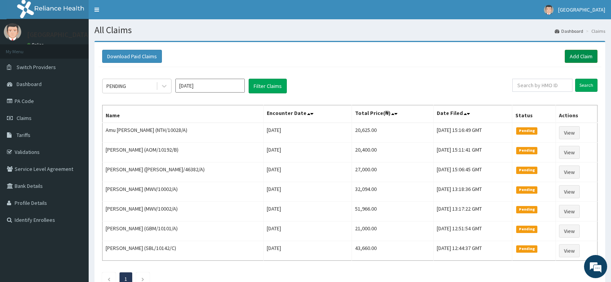
click at [585, 57] on link "Add Claim" at bounding box center [581, 56] width 33 height 13
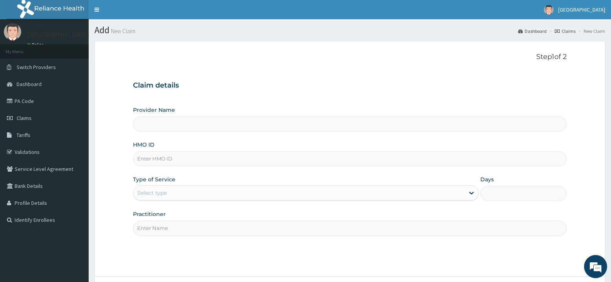
click at [161, 161] on input "HMO ID" at bounding box center [350, 158] width 434 height 15
paste input "NTH/10028/A"
type input "NTH/10028/A"
type input "[GEOGRAPHIC_DATA]"
type input "NTH/10028/A"
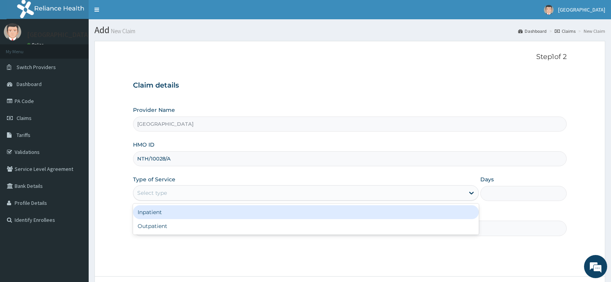
click at [189, 196] on div "Select type" at bounding box center [298, 193] width 331 height 12
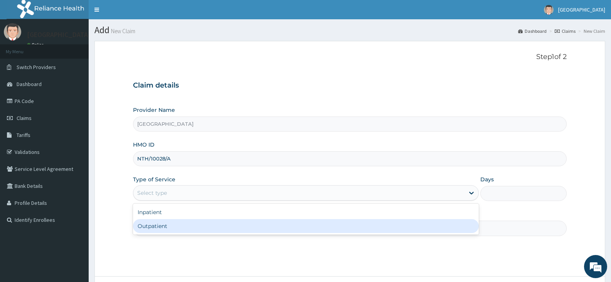
click at [176, 222] on div "Outpatient" at bounding box center [305, 226] width 345 height 14
type input "1"
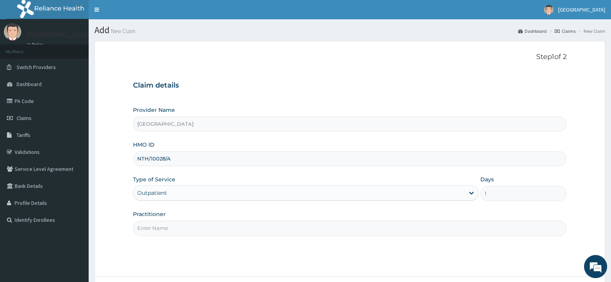
click at [170, 230] on input "Practitioner" at bounding box center [350, 227] width 434 height 15
paste input "BALOGUN Olanrewaju"
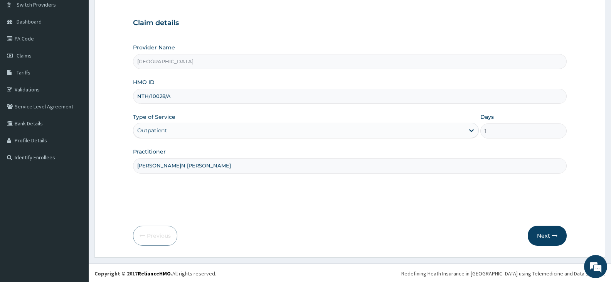
scroll to position [64, 0]
type input "BALOGUN Olanrewaju"
click at [539, 232] on button "Next" at bounding box center [547, 234] width 39 height 20
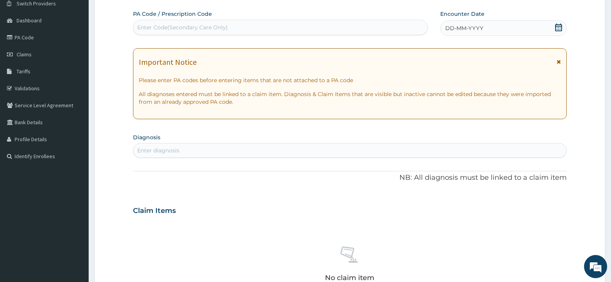
click at [162, 24] on div "Enter Code(Secondary Care Only)" at bounding box center [182, 28] width 91 height 8
paste input "PA/ADEA93"
type input "PA/ADEA93"
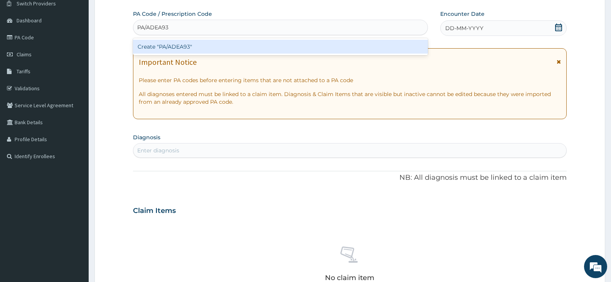
click at [175, 44] on div "Create "PA/ADEA93"" at bounding box center [280, 47] width 295 height 14
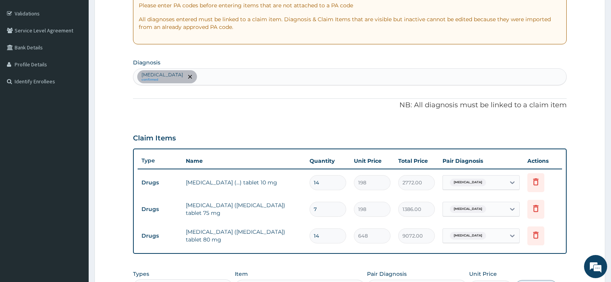
scroll to position [156, 0]
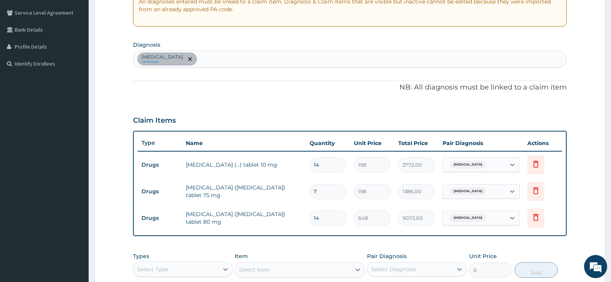
click at [247, 56] on div "Essential hypertension confirmed" at bounding box center [349, 59] width 433 height 16
type input "neuropa"
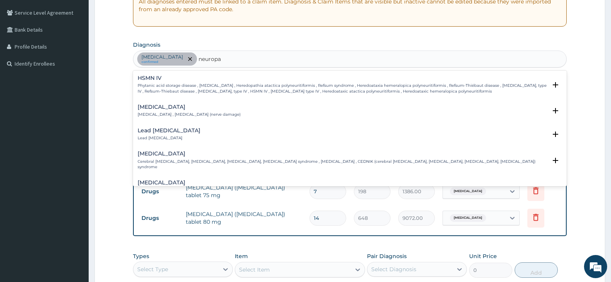
click at [172, 110] on h4 "Neuropathy" at bounding box center [189, 107] width 103 height 6
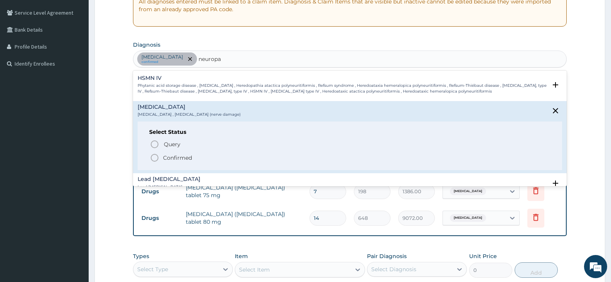
click at [154, 162] on icon "status option filled" at bounding box center [154, 157] width 9 height 9
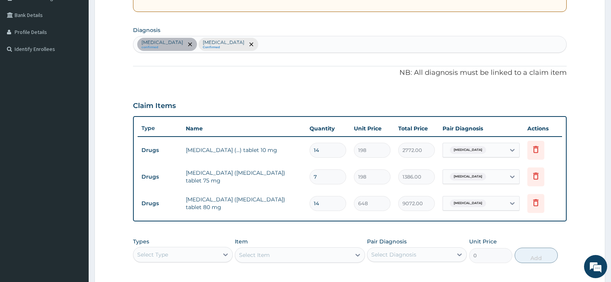
scroll to position [195, 0]
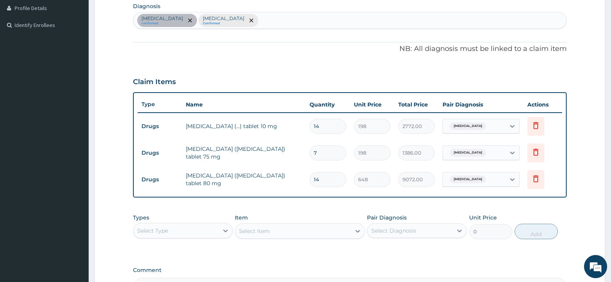
click at [330, 210] on div "Types Select Type Item Select Item Pair Diagnosis Select Diagnosis Unit Price 0…" at bounding box center [350, 226] width 434 height 33
click at [513, 151] on icon at bounding box center [512, 153] width 8 height 8
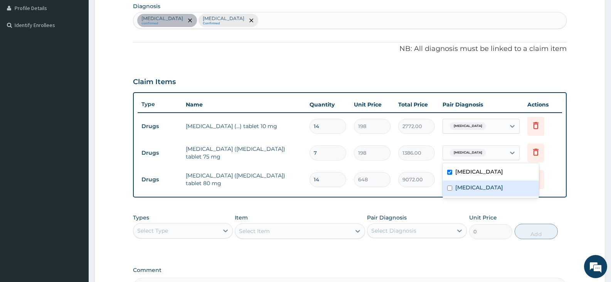
click at [484, 192] on div "Neuropathy" at bounding box center [490, 188] width 96 height 16
checkbox input "true"
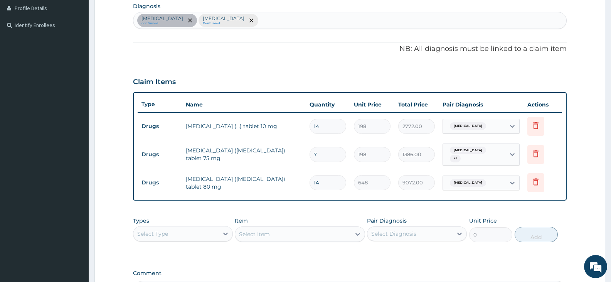
click at [421, 213] on div "Types Select Type Item Select Item Pair Diagnosis Select Diagnosis Unit Price 0…" at bounding box center [350, 229] width 434 height 33
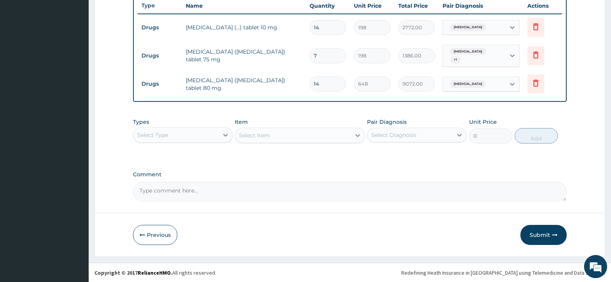
scroll to position [294, 0]
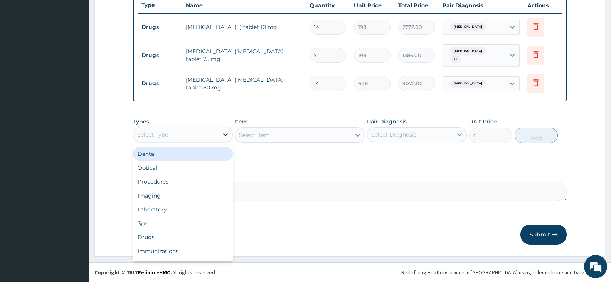
click at [223, 133] on icon at bounding box center [226, 135] width 8 height 8
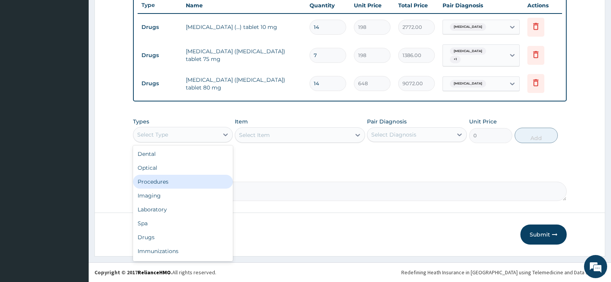
click at [165, 183] on div "Procedures" at bounding box center [183, 182] width 100 height 14
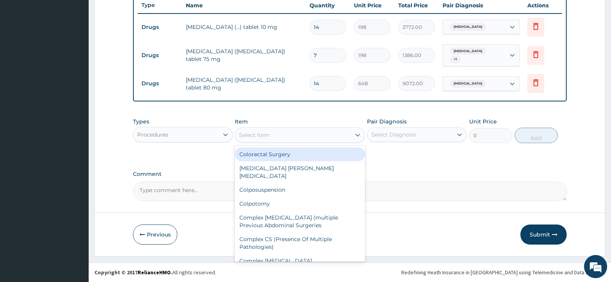
click at [323, 135] on div "Select Item" at bounding box center [292, 135] width 115 height 12
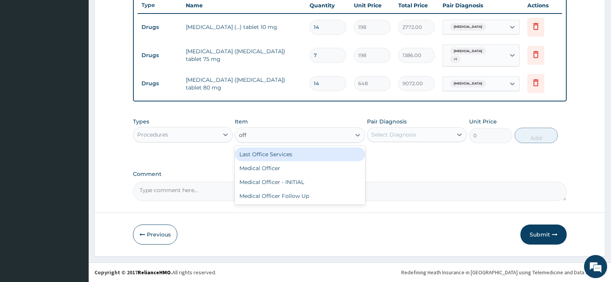
type input "offi"
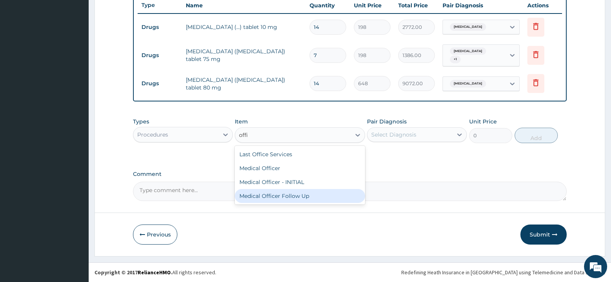
click at [294, 197] on div "Medical Officer Follow Up" at bounding box center [300, 196] width 130 height 14
type input "4500"
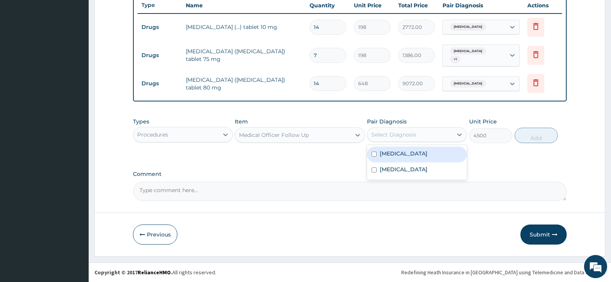
click at [412, 134] on div "Select Diagnosis" at bounding box center [393, 135] width 45 height 8
drag, startPoint x: 410, startPoint y: 156, endPoint x: 405, endPoint y: 170, distance: 14.5
click at [410, 156] on label "Essential hypertension" at bounding box center [404, 154] width 48 height 8
checkbox input "true"
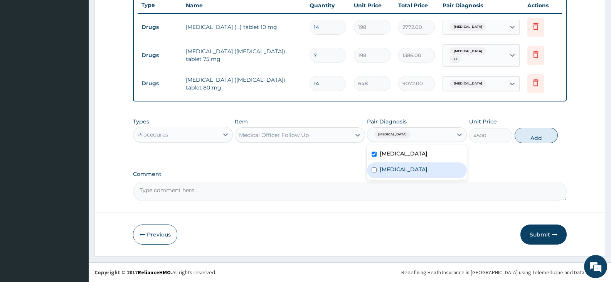
click at [396, 178] on div "Essential hypertension Neuropathy" at bounding box center [417, 162] width 100 height 35
click at [396, 170] on label "Neuropathy" at bounding box center [404, 169] width 48 height 8
checkbox input "true"
click at [522, 138] on button "Add" at bounding box center [536, 135] width 43 height 15
type input "0"
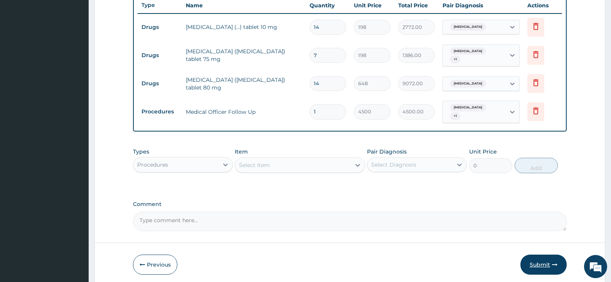
click at [540, 261] on button "Submit" at bounding box center [543, 264] width 46 height 20
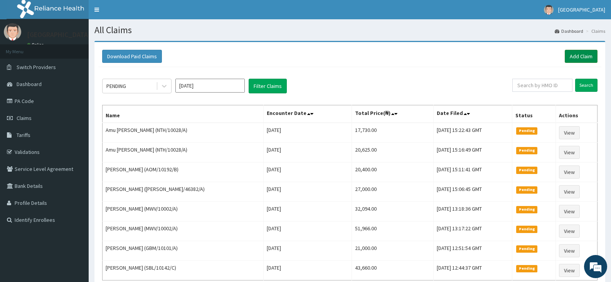
click at [570, 54] on link "Add Claim" at bounding box center [581, 56] width 33 height 13
click at [576, 59] on link "Add Claim" at bounding box center [581, 56] width 33 height 13
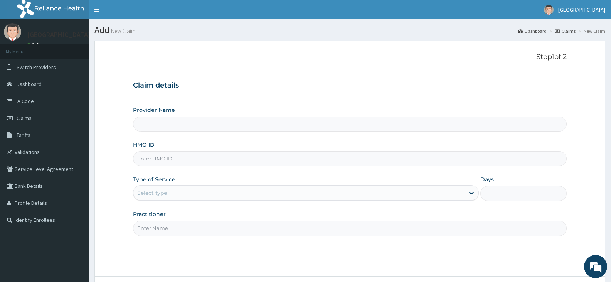
type input "[GEOGRAPHIC_DATA]"
click at [186, 160] on input "HMO ID" at bounding box center [350, 158] width 434 height 15
paste input "ELI/10089/C"
type input "ELI/10089/C"
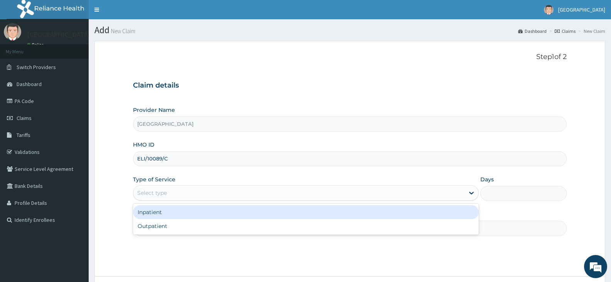
click at [180, 192] on div "Select type" at bounding box center [298, 193] width 331 height 12
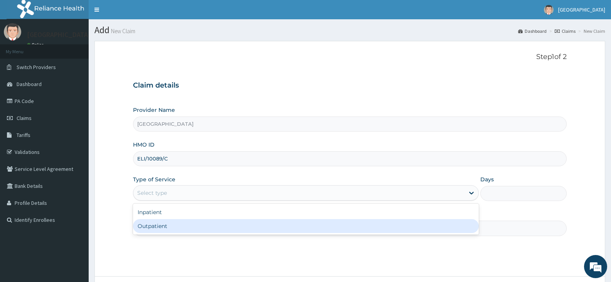
click at [166, 229] on div "Outpatient" at bounding box center [305, 226] width 345 height 14
type input "1"
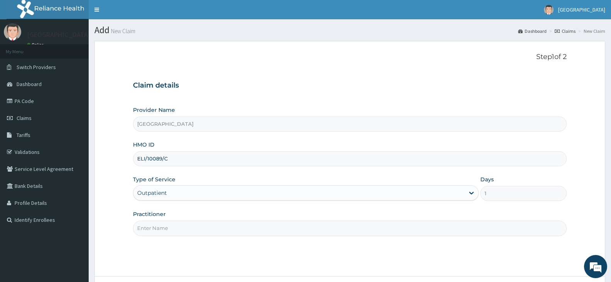
click at [155, 229] on input "Practitioner" at bounding box center [350, 227] width 434 height 15
paste input "ADEEYO Mary"
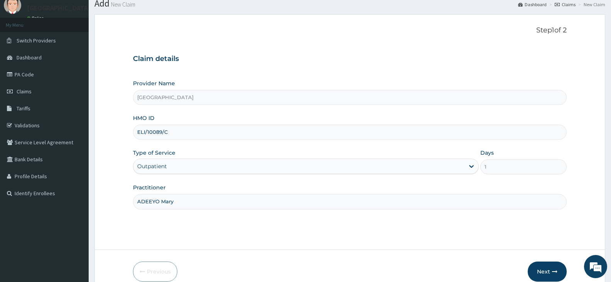
scroll to position [64, 0]
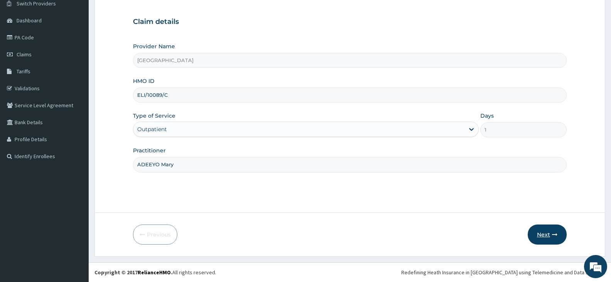
type input "ADEEYO Mary"
click at [551, 232] on button "Next" at bounding box center [547, 234] width 39 height 20
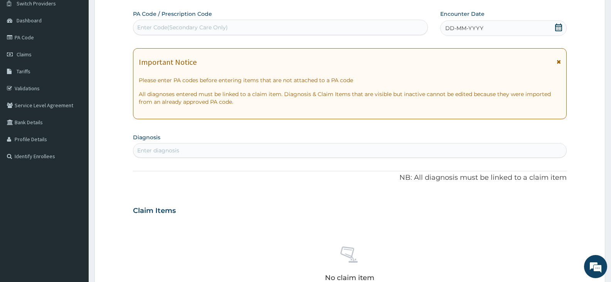
click at [485, 32] on div "DD-MM-YYYY" at bounding box center [503, 27] width 126 height 15
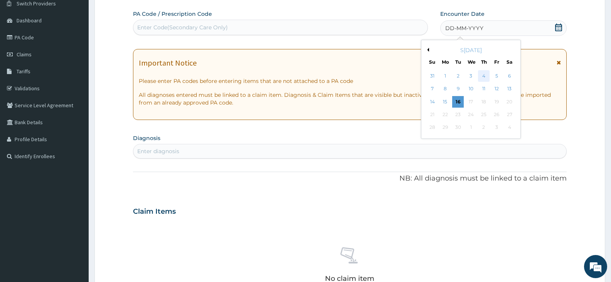
click at [482, 75] on div "4" at bounding box center [484, 76] width 12 height 12
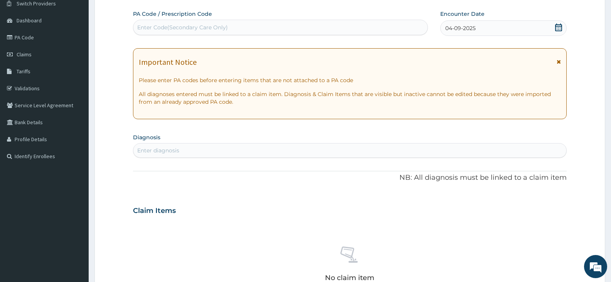
click at [184, 149] on div "Enter diagnosis" at bounding box center [349, 150] width 433 height 12
type input "[MEDICAL_DATA]"
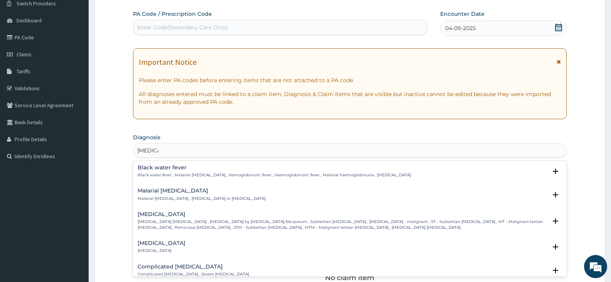
scroll to position [270, 0]
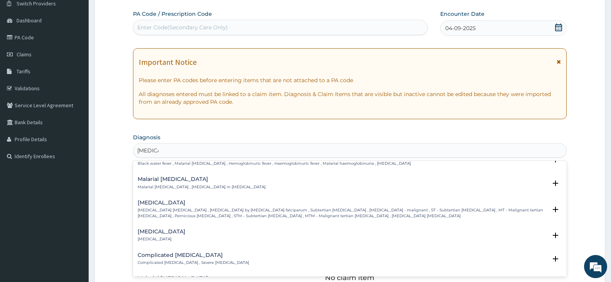
click at [180, 207] on p "[MEDICAL_DATA] [MEDICAL_DATA] , [MEDICAL_DATA] by [MEDICAL_DATA] falciparum , S…" at bounding box center [342, 212] width 409 height 11
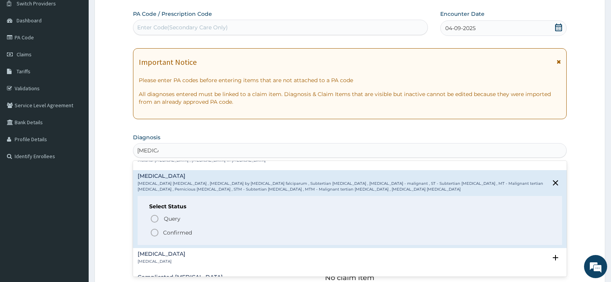
scroll to position [308, 0]
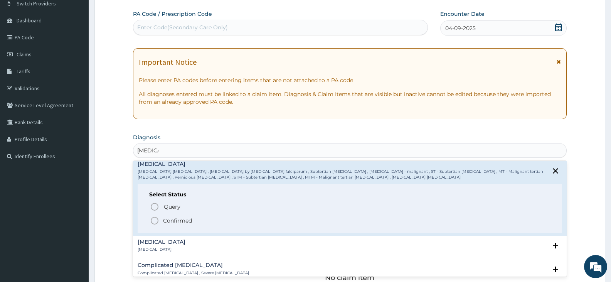
click at [153, 218] on icon "status option filled" at bounding box center [154, 220] width 9 height 9
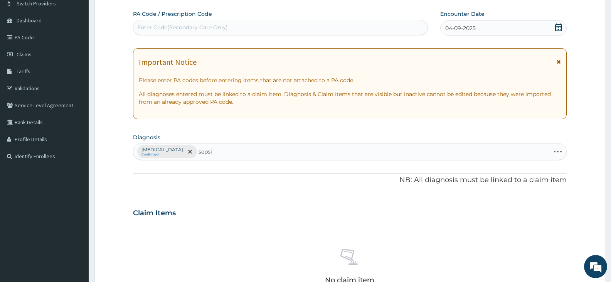
type input "sepsis"
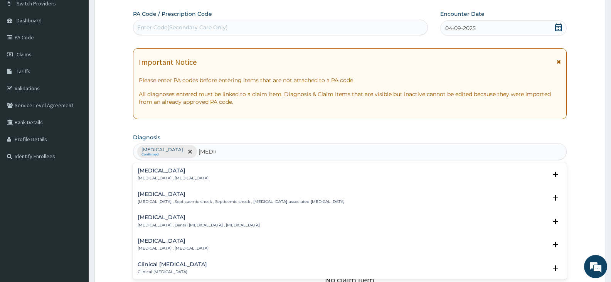
click at [165, 173] on h4 "Sepsis" at bounding box center [173, 171] width 71 height 6
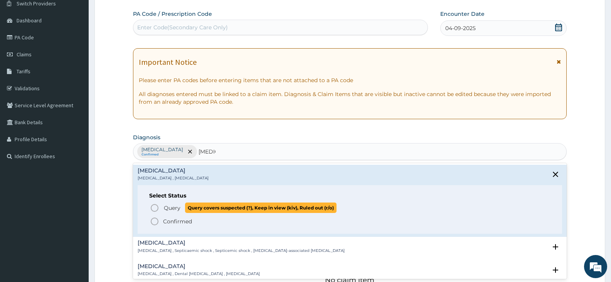
click at [156, 208] on icon "status option query" at bounding box center [154, 207] width 9 height 9
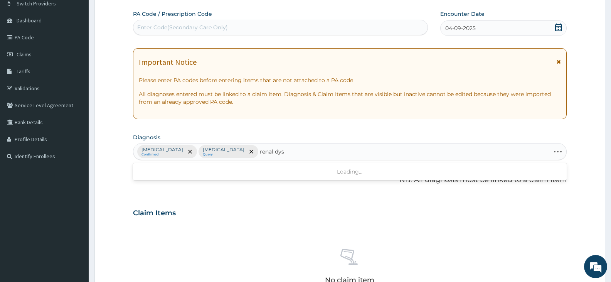
type input "renal dysf"
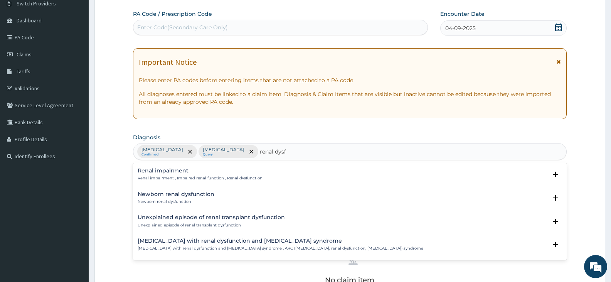
click at [173, 173] on h4 "Renal impairment" at bounding box center [200, 171] width 125 height 6
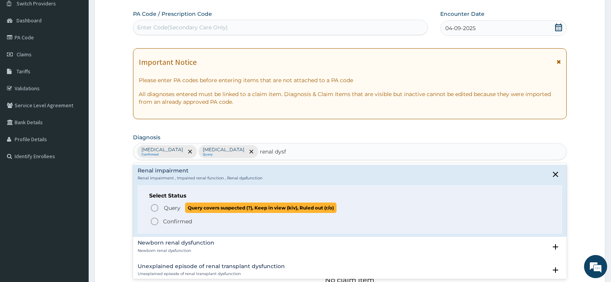
click at [153, 207] on icon "status option query" at bounding box center [154, 207] width 9 height 9
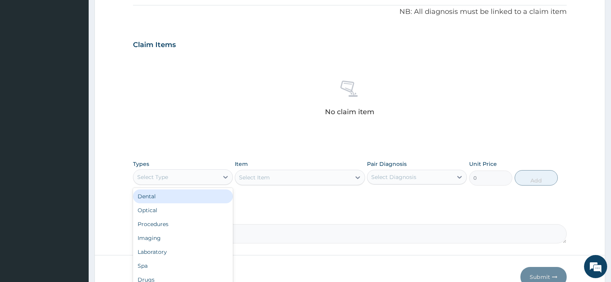
click at [210, 148] on div "PA Code / Prescription Code Enter Code(Secondary Care Only) Encounter Date 04-0…" at bounding box center [350, 42] width 434 height 401
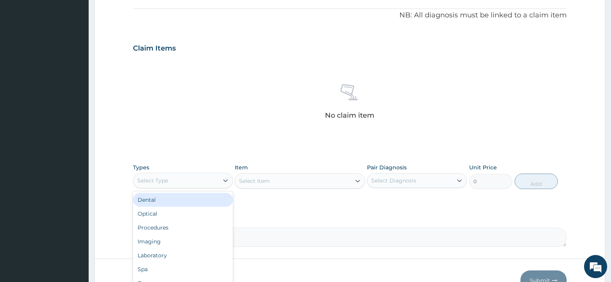
scroll to position [218, 0]
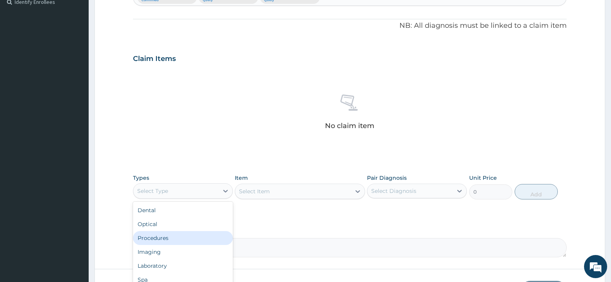
click at [182, 240] on div "Procedures" at bounding box center [183, 238] width 100 height 14
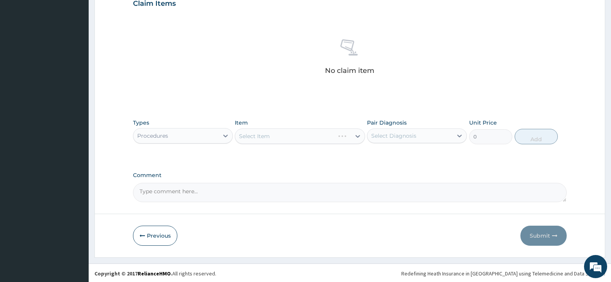
scroll to position [274, 0]
click at [357, 135] on icon at bounding box center [357, 135] width 5 height 3
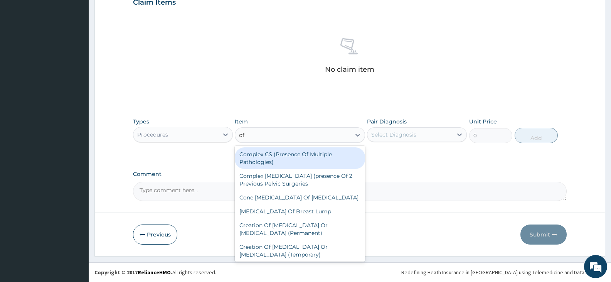
type input "off"
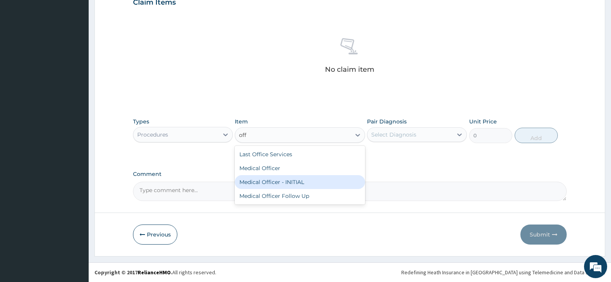
drag, startPoint x: 273, startPoint y: 184, endPoint x: 354, endPoint y: 151, distance: 87.3
click at [273, 183] on div "Medical Officer - INITIAL" at bounding box center [300, 182] width 130 height 14
type input "9000"
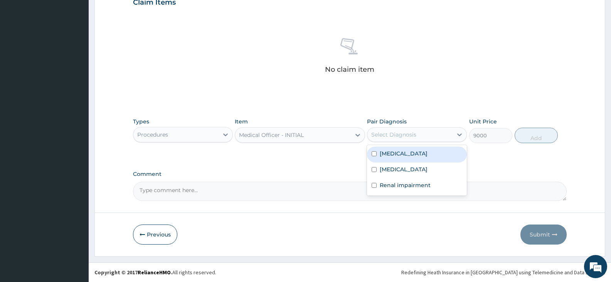
click at [404, 132] on div "Select Diagnosis" at bounding box center [393, 135] width 45 height 8
drag, startPoint x: 402, startPoint y: 156, endPoint x: 398, endPoint y: 166, distance: 10.0
click at [402, 158] on div "Falciparum malaria" at bounding box center [417, 154] width 100 height 16
checkbox input "true"
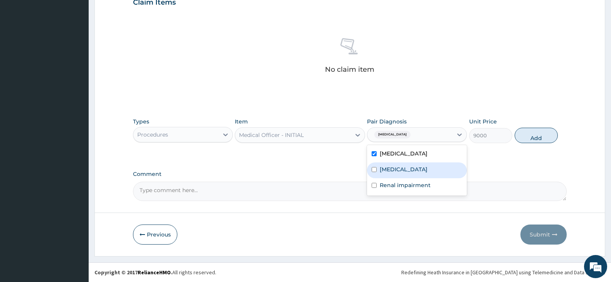
drag, startPoint x: 395, startPoint y: 170, endPoint x: 395, endPoint y: 179, distance: 8.9
click at [395, 170] on label "Sepsis" at bounding box center [404, 169] width 48 height 8
checkbox input "true"
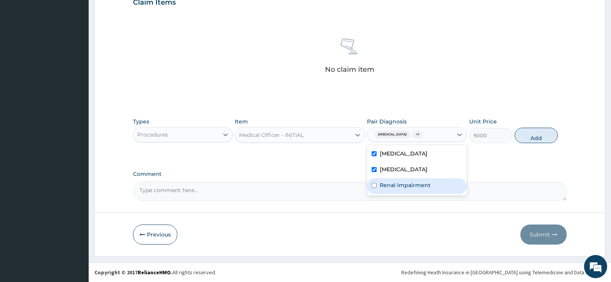
click at [395, 184] on label "Renal impairment" at bounding box center [405, 185] width 51 height 8
checkbox input "true"
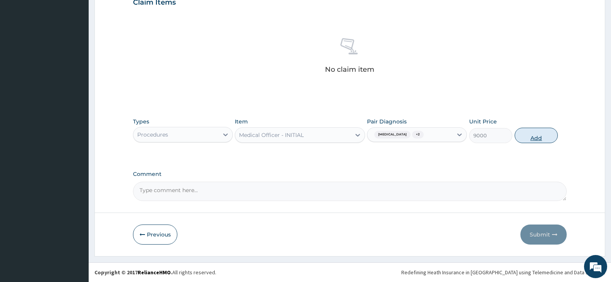
drag, startPoint x: 544, startPoint y: 137, endPoint x: 520, endPoint y: 136, distance: 24.3
click at [544, 137] on button "Add" at bounding box center [536, 135] width 43 height 15
type input "0"
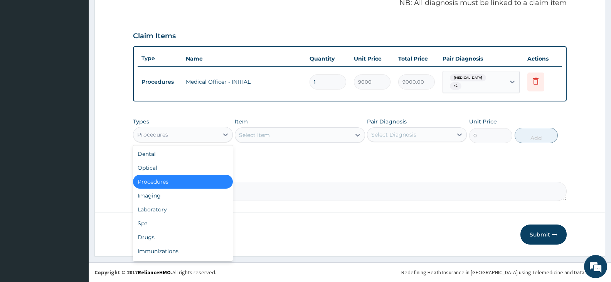
click at [209, 133] on div "Procedures" at bounding box center [175, 134] width 85 height 12
click at [169, 212] on div "Laboratory" at bounding box center [183, 209] width 100 height 14
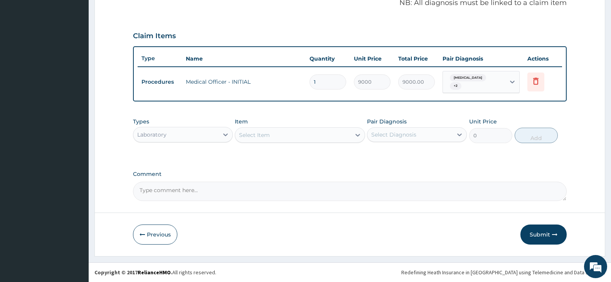
click at [334, 134] on div "Select Item" at bounding box center [292, 135] width 115 height 12
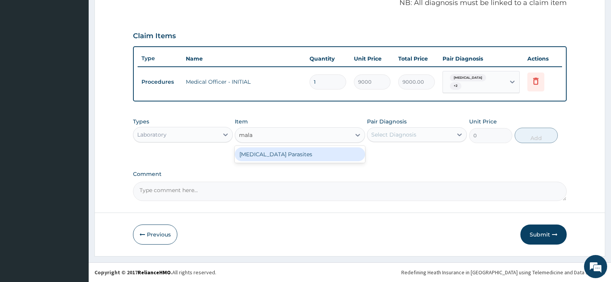
type input "malar"
click at [287, 153] on div "Malaria Parasites" at bounding box center [300, 154] width 130 height 14
type input "4200"
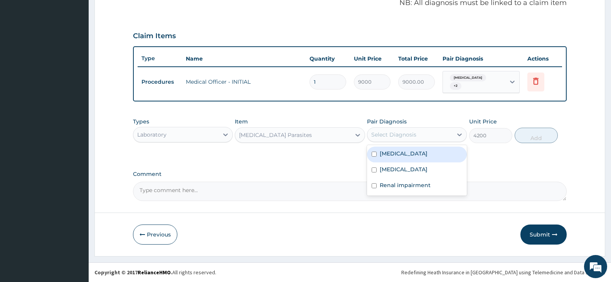
click at [419, 131] on div "Select Diagnosis" at bounding box center [409, 134] width 85 height 12
click at [413, 156] on label "Falciparum malaria" at bounding box center [404, 154] width 48 height 8
checkbox input "true"
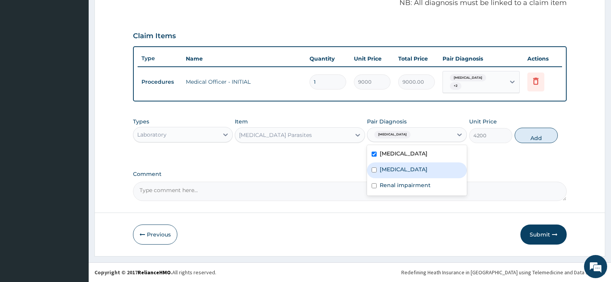
click at [408, 171] on div "Sepsis" at bounding box center [417, 170] width 100 height 16
checkbox input "true"
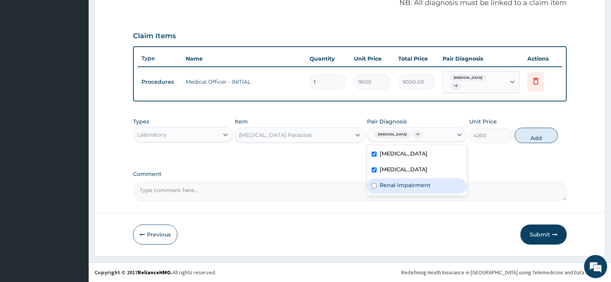
drag, startPoint x: 406, startPoint y: 187, endPoint x: 429, endPoint y: 178, distance: 24.4
click at [406, 187] on label "Renal impairment" at bounding box center [405, 185] width 51 height 8
checkbox input "true"
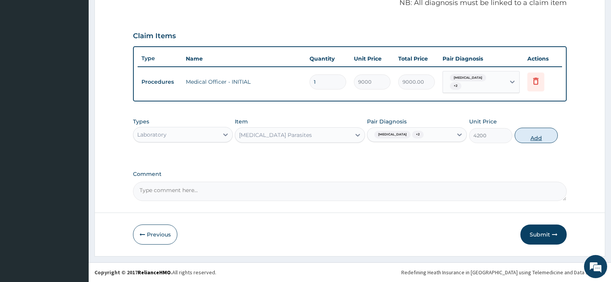
click at [540, 128] on button "Add" at bounding box center [536, 135] width 43 height 15
type input "0"
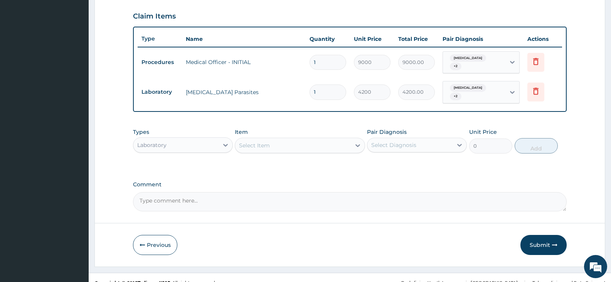
scroll to position [271, 0]
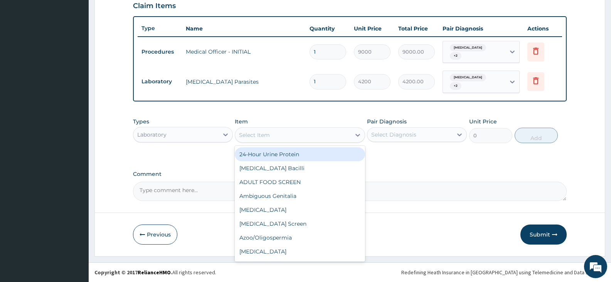
click at [313, 130] on div "Select Item" at bounding box center [292, 135] width 115 height 12
type input "full"
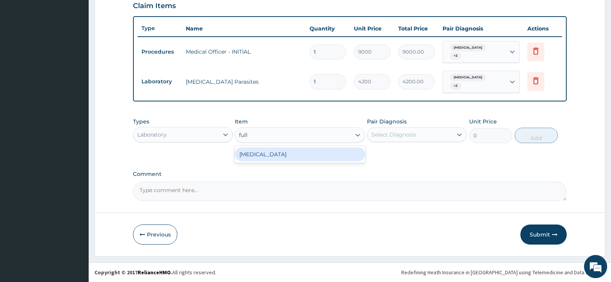
click at [329, 159] on div "Full Blood Count" at bounding box center [300, 154] width 130 height 14
type input "13573"
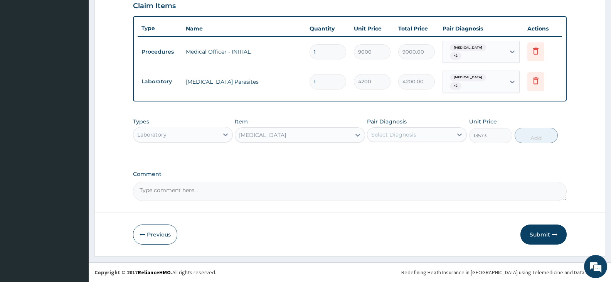
click at [395, 132] on div "Select Diagnosis" at bounding box center [393, 135] width 45 height 8
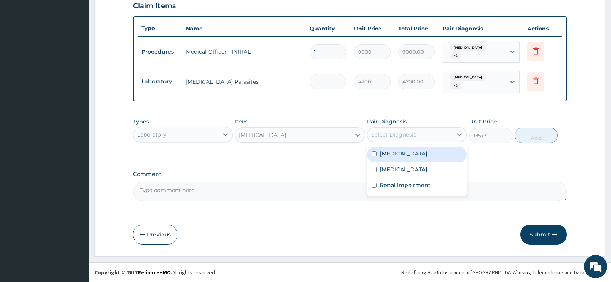
click at [405, 156] on label "Falciparum malaria" at bounding box center [404, 154] width 48 height 8
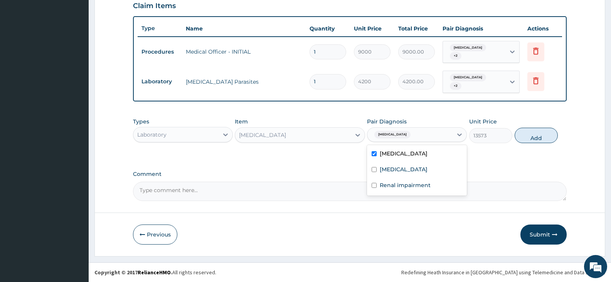
checkbox input "true"
click at [399, 170] on div "Sepsis" at bounding box center [417, 170] width 100 height 16
checkbox input "true"
click at [400, 182] on label "Renal impairment" at bounding box center [405, 185] width 51 height 8
checkbox input "true"
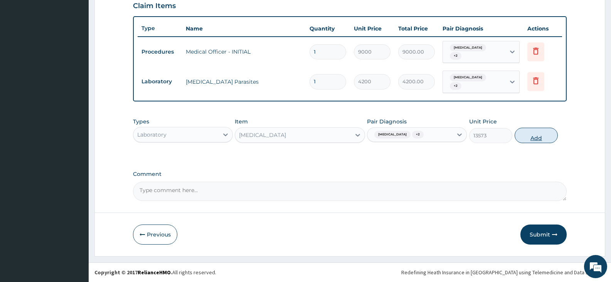
click at [527, 135] on button "Add" at bounding box center [536, 135] width 43 height 15
type input "0"
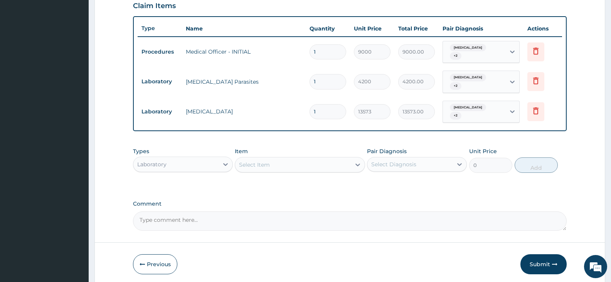
click at [474, 74] on span "Falciparum malaria" at bounding box center [468, 78] width 36 height 8
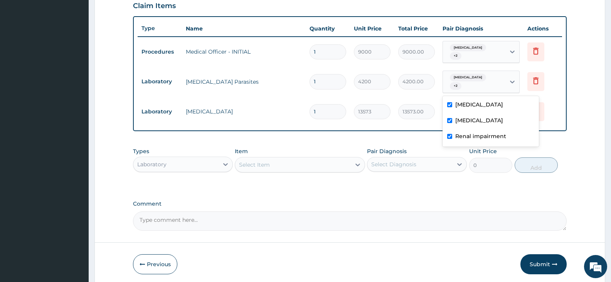
click at [467, 122] on label "Sepsis" at bounding box center [479, 120] width 48 height 8
checkbox input "false"
click at [465, 132] on label "Renal impairment" at bounding box center [480, 136] width 51 height 8
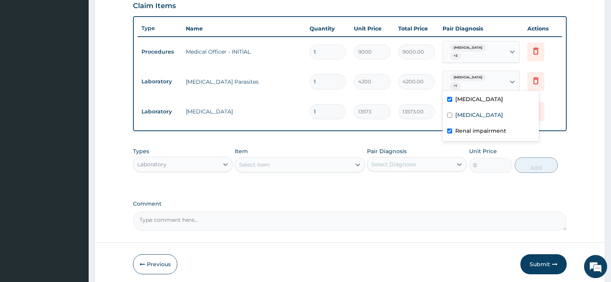
click at [461, 133] on label "Renal impairment" at bounding box center [480, 131] width 51 height 8
checkbox input "false"
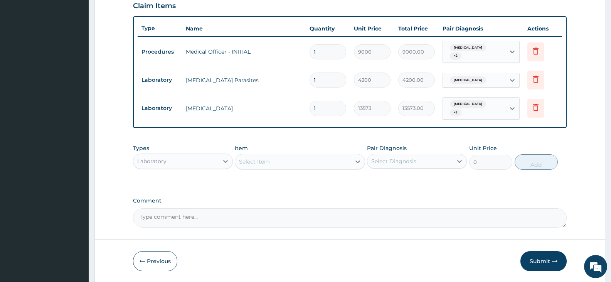
click at [412, 122] on tr "Laboratory Full Blood Count 1 13573 13573.00 Falciparum malaria + 2 Delete" at bounding box center [350, 108] width 424 height 30
click at [474, 109] on div "Falciparum malaria + 2" at bounding box center [473, 108] width 52 height 19
click at [476, 135] on label "Falciparum malaria" at bounding box center [479, 131] width 48 height 8
checkbox input "false"
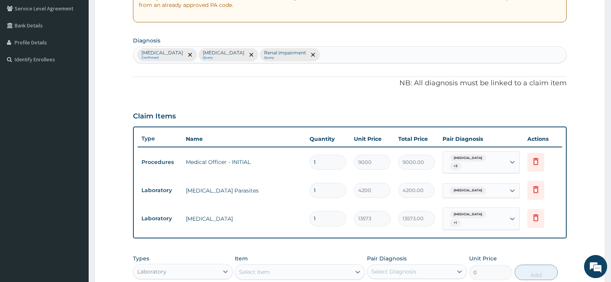
scroll to position [116, 0]
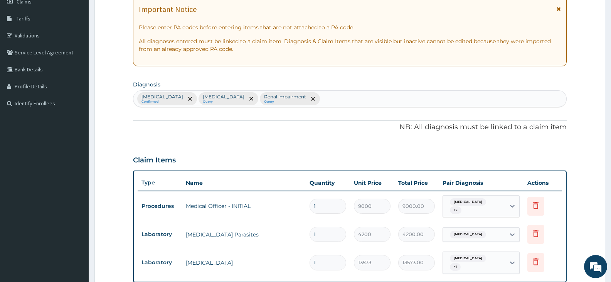
click at [318, 98] on div "Falciparum malaria Confirmed Sepsis Query Renal impairment Query" at bounding box center [349, 99] width 433 height 16
type input "urinary tract"
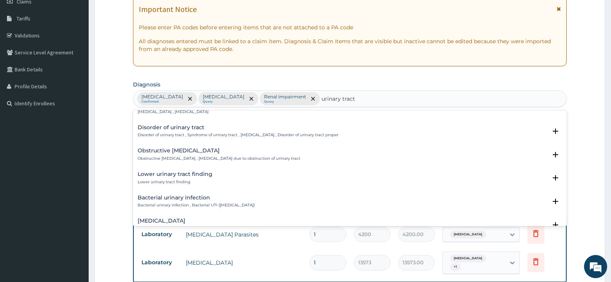
scroll to position [193, 0]
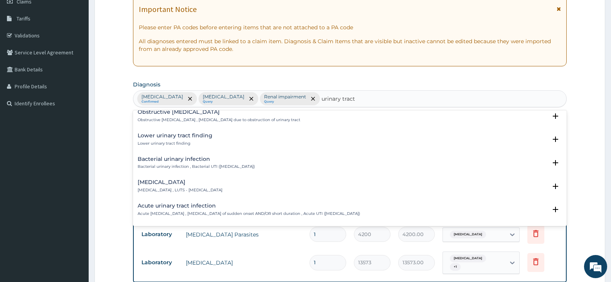
click at [188, 163] on div "Bacterial urinary infection Bacterial urinary infection , Bacterial UTI (urinar…" at bounding box center [196, 162] width 117 height 13
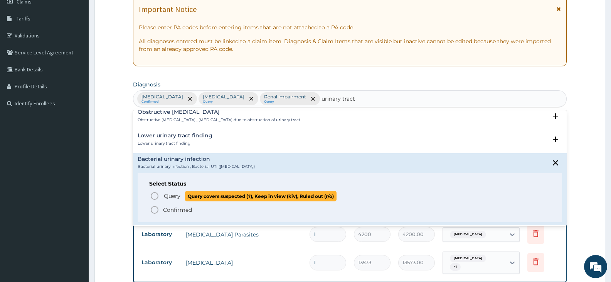
click at [153, 195] on icon "status option query" at bounding box center [154, 195] width 9 height 9
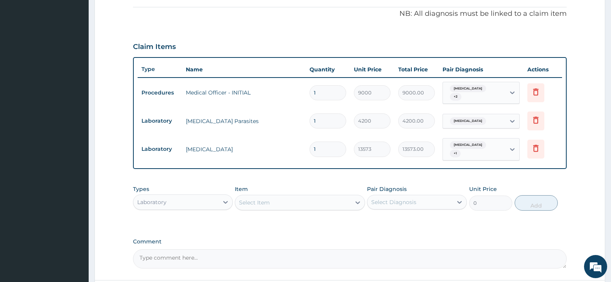
scroll to position [232, 0]
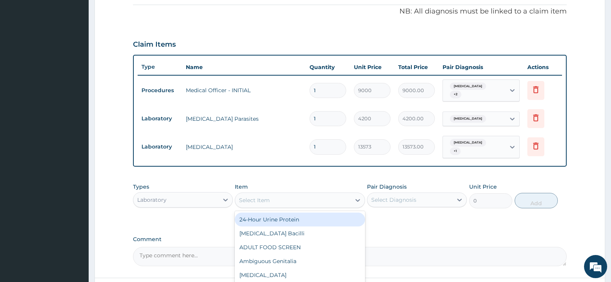
click at [311, 194] on div "Select Item" at bounding box center [292, 200] width 115 height 12
type input "urinaly"
click at [258, 214] on div "Urinalysis" at bounding box center [300, 219] width 130 height 14
type input "2693"
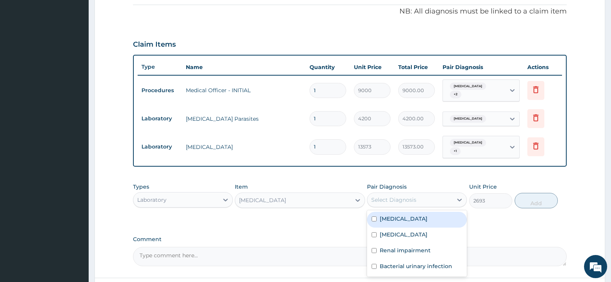
click at [398, 196] on div "Select Diagnosis" at bounding box center [393, 200] width 45 height 8
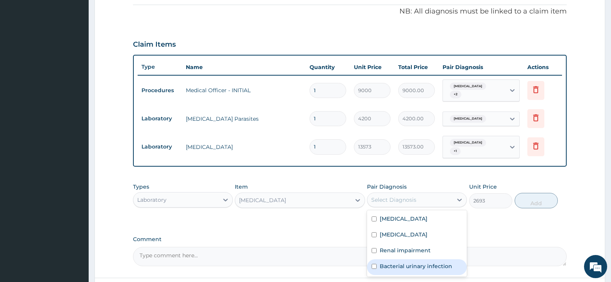
click at [400, 262] on label "Bacterial urinary infection" at bounding box center [416, 266] width 72 height 8
checkbox input "true"
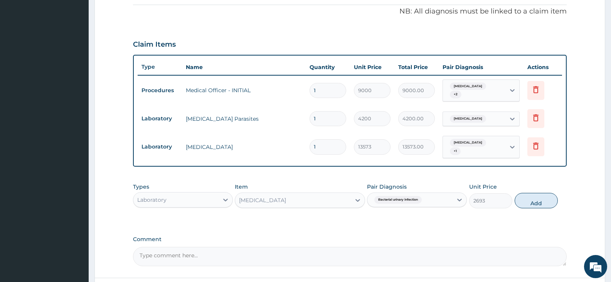
drag, startPoint x: 530, startPoint y: 201, endPoint x: 463, endPoint y: 200, distance: 66.7
click at [529, 201] on button "Add" at bounding box center [536, 200] width 43 height 15
type input "0"
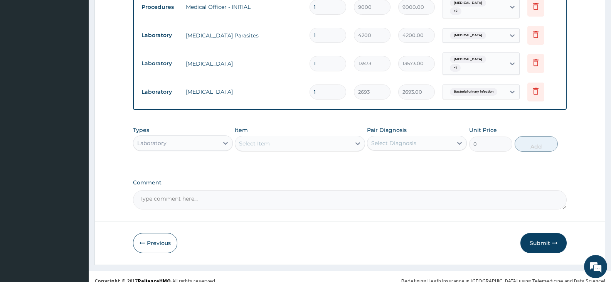
scroll to position [320, 0]
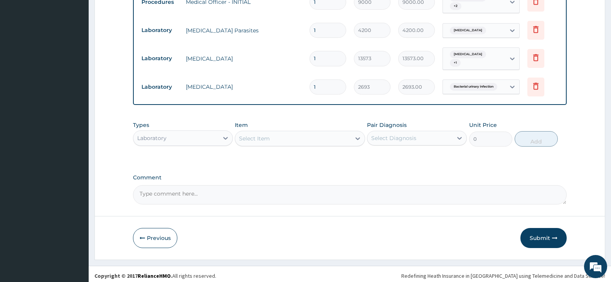
click at [202, 132] on div "Laboratory" at bounding box center [175, 138] width 85 height 12
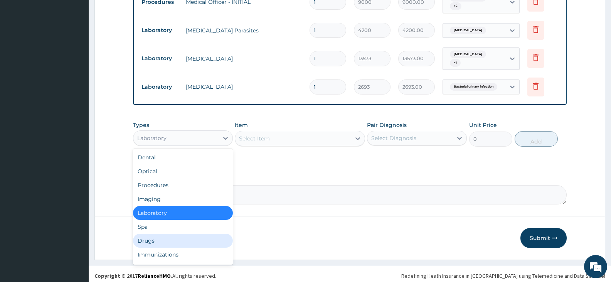
click at [161, 237] on div "Drugs" at bounding box center [183, 241] width 100 height 14
click at [161, 237] on button "Previous" at bounding box center [155, 238] width 44 height 20
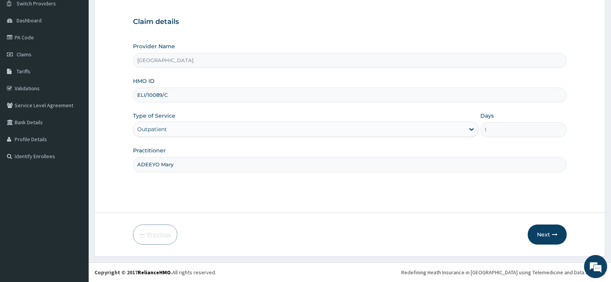
scroll to position [64, 0]
click at [545, 235] on button "Next" at bounding box center [547, 234] width 39 height 20
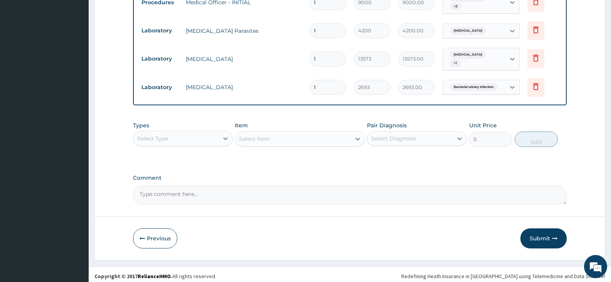
scroll to position [320, 0]
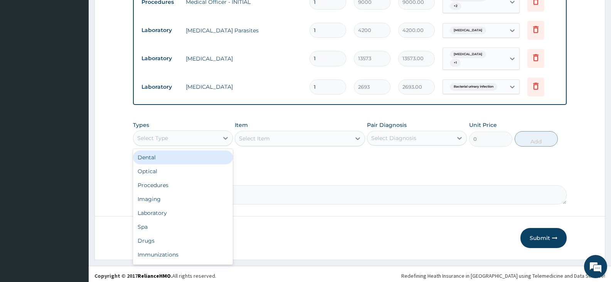
click at [200, 132] on div "Select Type" at bounding box center [175, 138] width 85 height 12
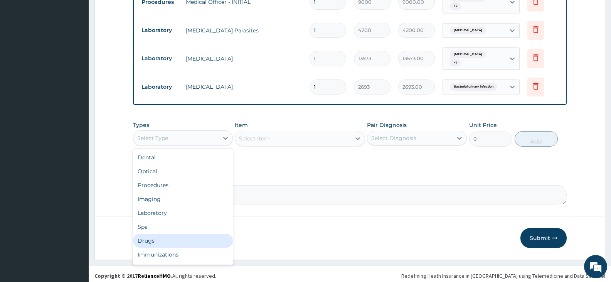
click at [163, 236] on div "Drugs" at bounding box center [183, 241] width 100 height 14
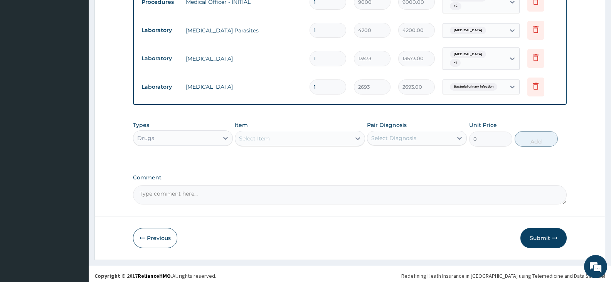
click at [293, 136] on div "Select Item" at bounding box center [292, 138] width 115 height 12
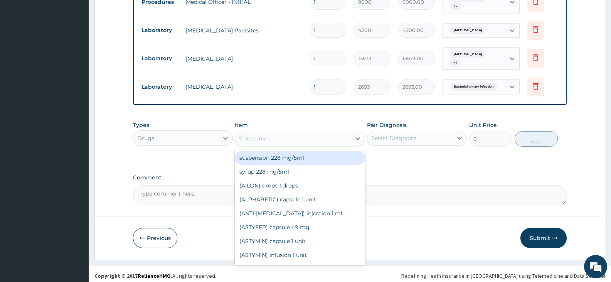
paste input "Artemether"
type input "Artemether"
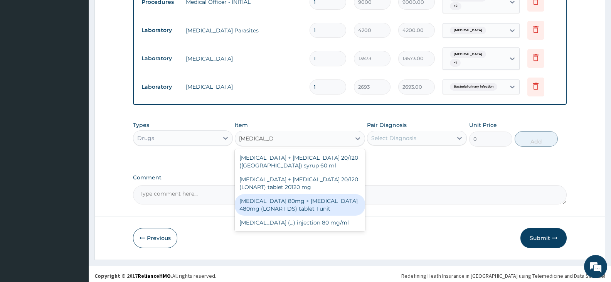
click at [312, 194] on div "Artemether 80mg + Lumefantrine 480mg (LONART DS) tablet 1 unit" at bounding box center [300, 205] width 130 height 22
type input "783"
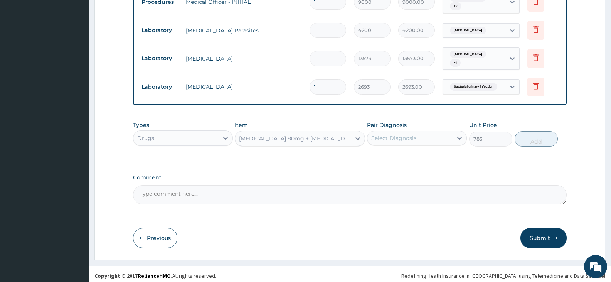
click at [435, 132] on div "Select Diagnosis" at bounding box center [409, 138] width 85 height 12
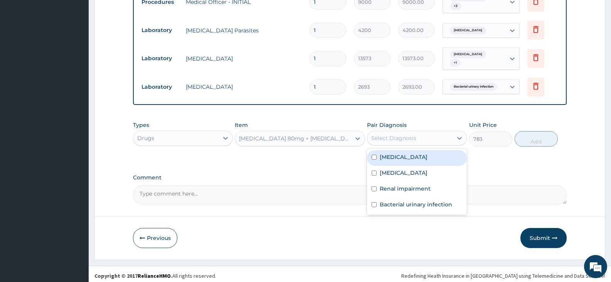
drag, startPoint x: 426, startPoint y: 153, endPoint x: 518, endPoint y: 145, distance: 93.3
click at [427, 153] on label "Falciparum malaria" at bounding box center [404, 157] width 48 height 8
checkbox input "true"
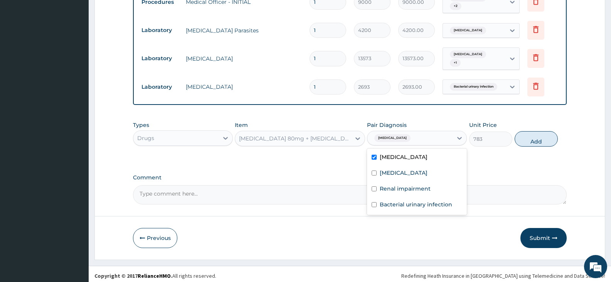
drag, startPoint x: 530, startPoint y: 139, endPoint x: 421, endPoint y: 137, distance: 108.3
click at [527, 137] on button "Add" at bounding box center [536, 138] width 43 height 15
type input "0"
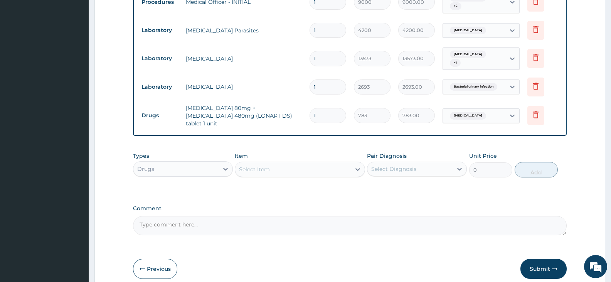
drag, startPoint x: 327, startPoint y: 110, endPoint x: 299, endPoint y: 108, distance: 27.8
click at [299, 108] on tr "Drugs Artemether 80mg + Lumefantrine 480mg (LONART DS) tablet 1 unit 1 783 783.…" at bounding box center [350, 115] width 424 height 31
type input "6"
type input "4698.00"
type input "6"
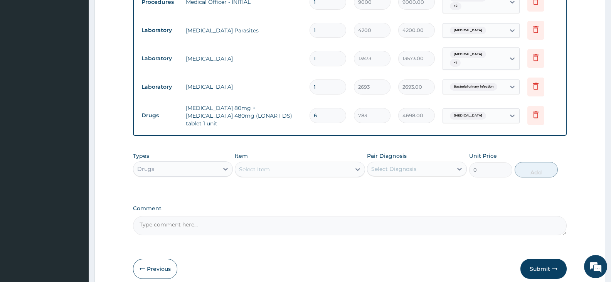
click at [334, 163] on div "Select Item" at bounding box center [292, 169] width 115 height 12
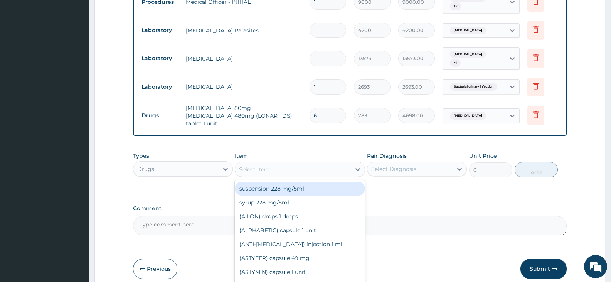
paste input "Paracetamol"
type input "Paracetamol"
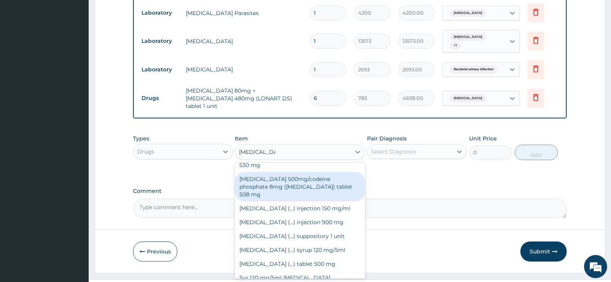
scroll to position [347, 0]
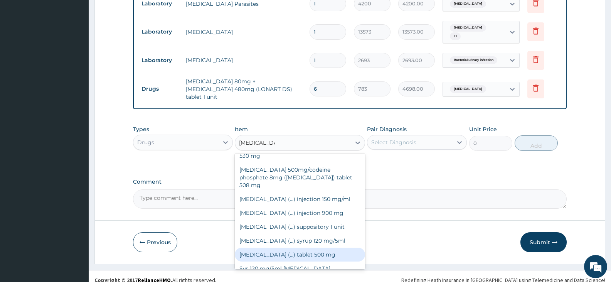
click at [329, 247] on div "Paracetamol (...) tablet 500 mg" at bounding box center [300, 254] width 130 height 14
type input "31.5"
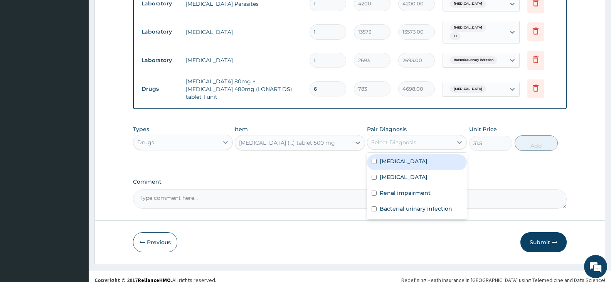
click at [444, 136] on div "Select Diagnosis" at bounding box center [409, 142] width 85 height 12
click at [421, 157] on label "Falciparum malaria" at bounding box center [404, 161] width 48 height 8
checkbox input "true"
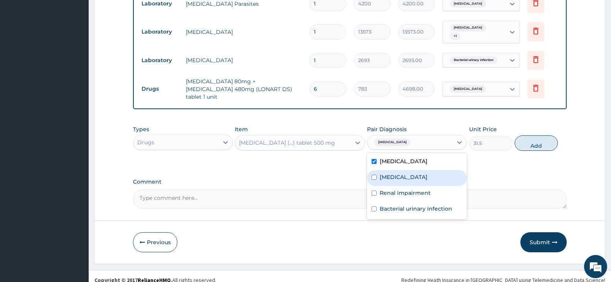
click at [407, 170] on div "Sepsis" at bounding box center [417, 178] width 100 height 16
checkbox input "true"
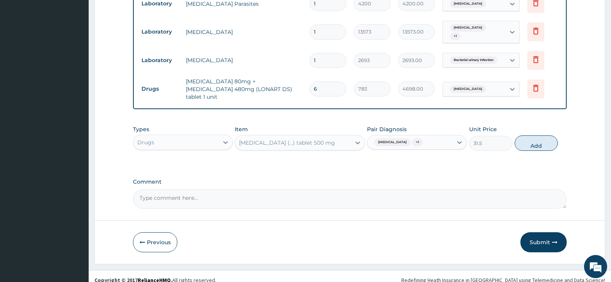
drag, startPoint x: 533, startPoint y: 135, endPoint x: 410, endPoint y: 131, distance: 123.0
click at [529, 135] on button "Add" at bounding box center [536, 142] width 43 height 15
type input "0"
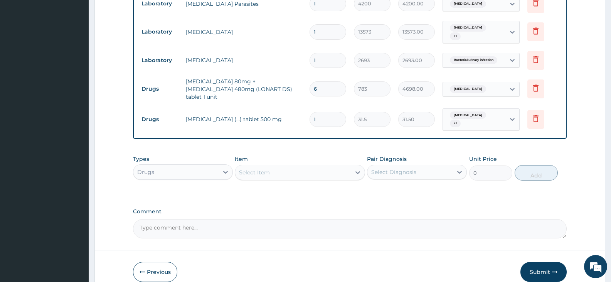
type input "18"
type input "567.00"
type input "18"
click at [219, 165] on div at bounding box center [226, 172] width 14 height 14
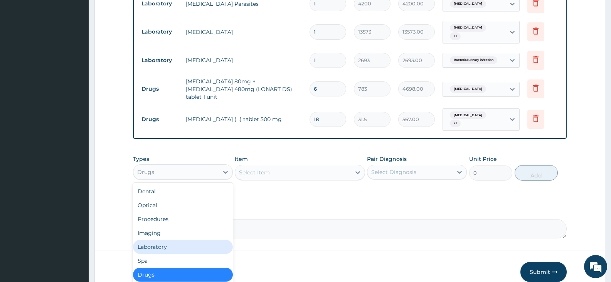
click at [167, 240] on div "Laboratory" at bounding box center [183, 247] width 100 height 14
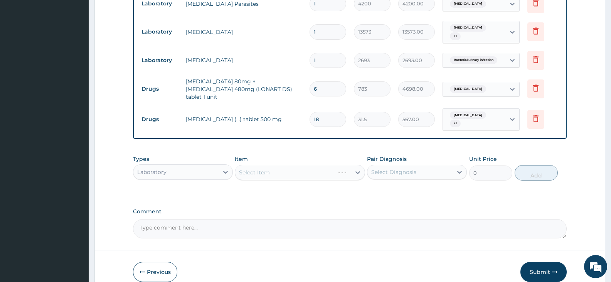
click at [339, 165] on div "Select Item" at bounding box center [300, 172] width 130 height 15
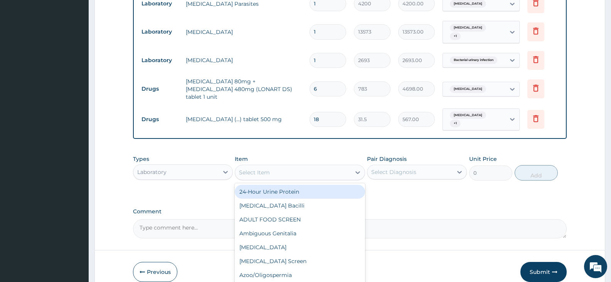
click at [339, 166] on div "Select Item" at bounding box center [292, 172] width 115 height 12
type input "urea"
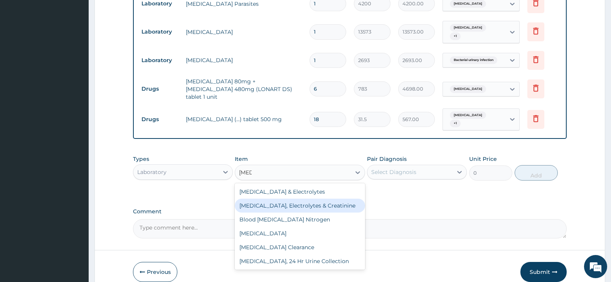
click at [306, 198] on div "Urea, Electrolytes & Creatinine" at bounding box center [300, 205] width 130 height 14
type input "16300"
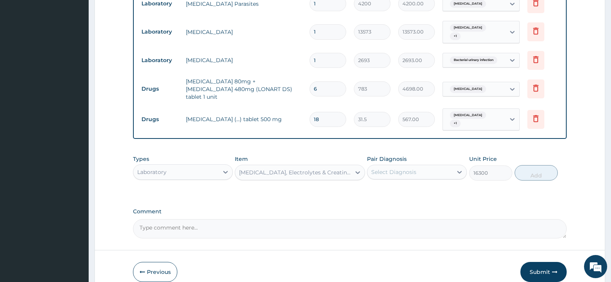
click at [394, 168] on div "Select Diagnosis" at bounding box center [393, 172] width 45 height 8
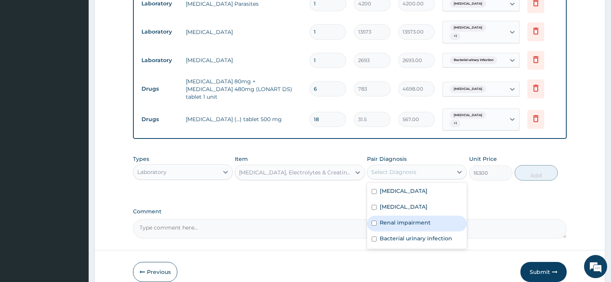
click at [394, 219] on label "Renal impairment" at bounding box center [405, 223] width 51 height 8
checkbox input "true"
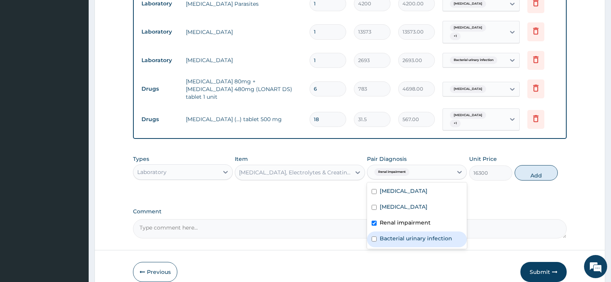
click at [393, 234] on label "Bacterial urinary infection" at bounding box center [416, 238] width 72 height 8
checkbox input "true"
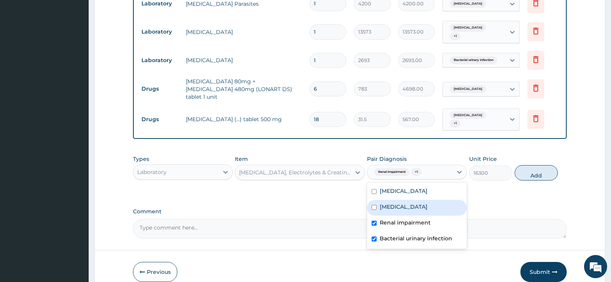
click at [377, 205] on input "checkbox" at bounding box center [374, 207] width 5 height 5
checkbox input "true"
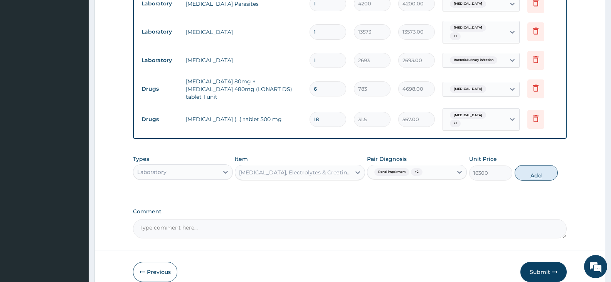
click at [532, 167] on button "Add" at bounding box center [536, 172] width 43 height 15
type input "0"
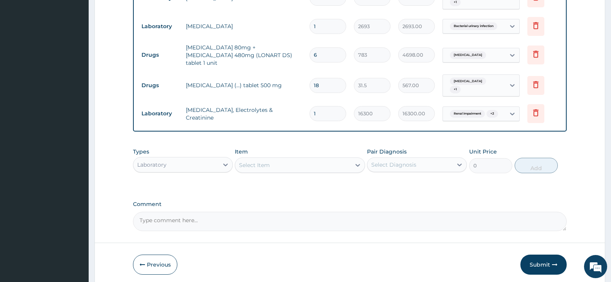
scroll to position [385, 0]
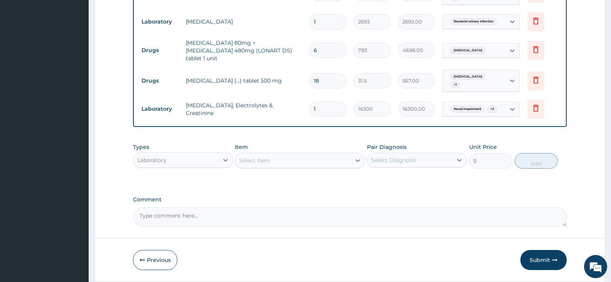
click at [565, 167] on div "Types Laboratory Item Select Item Pair Diagnosis Select Diagnosis Unit Price 0 …" at bounding box center [350, 155] width 434 height 33
click at [540, 258] on button "Submit" at bounding box center [543, 260] width 46 height 20
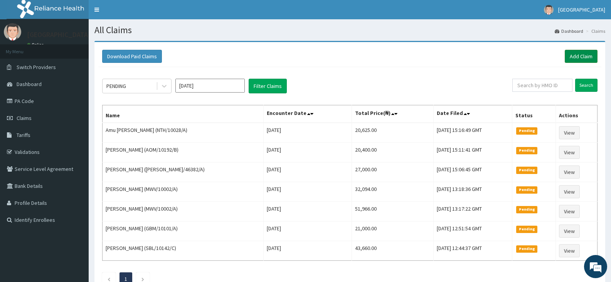
click at [574, 58] on link "Add Claim" at bounding box center [581, 56] width 33 height 13
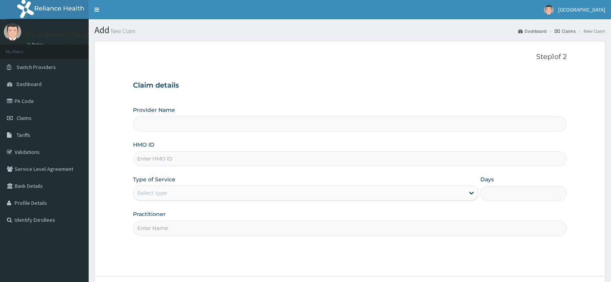
click at [154, 160] on input "HMO ID" at bounding box center [350, 158] width 434 height 15
paste input "PRI/10072/A"
type input "PRI/10072/A"
type input "[GEOGRAPHIC_DATA]"
type input "PRI/10072/A"
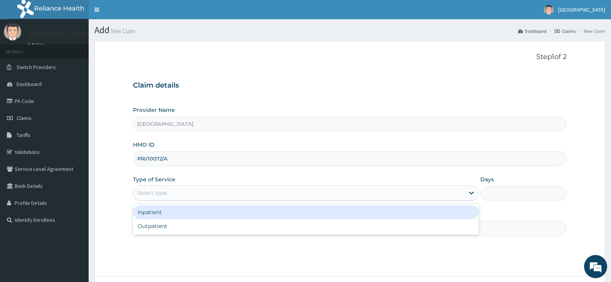
click at [174, 191] on div "Select type" at bounding box center [298, 193] width 331 height 12
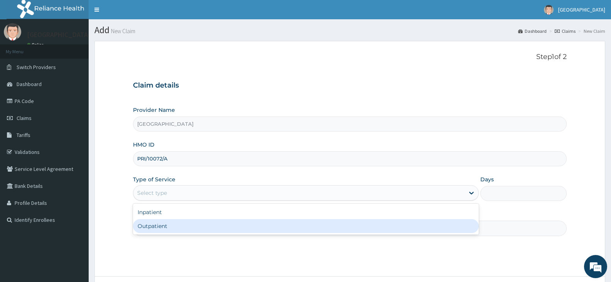
click at [160, 225] on div "Outpatient" at bounding box center [305, 226] width 345 height 14
type input "1"
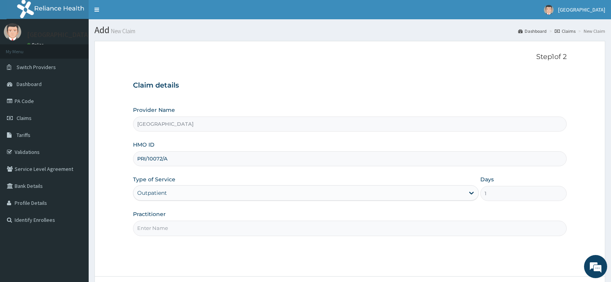
click at [160, 226] on input "Practitioner" at bounding box center [350, 227] width 434 height 15
paste input "BALOGUN Olanrewaju"
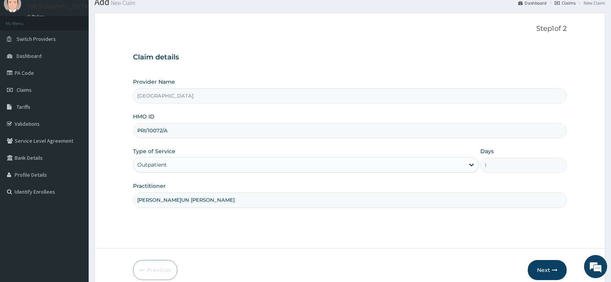
scroll to position [64, 0]
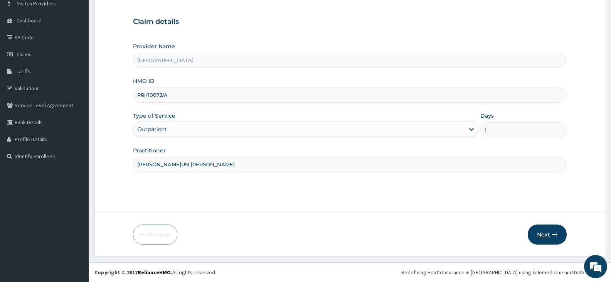
type input "BALOGUN Olanrewaju"
click at [547, 233] on button "Next" at bounding box center [547, 234] width 39 height 20
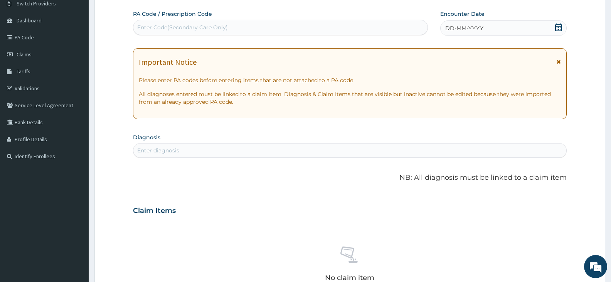
click at [183, 25] on div "Enter Code(Secondary Care Only)" at bounding box center [182, 28] width 91 height 8
paste input "PA/D9A04B"
type input "PA/D9A04B"
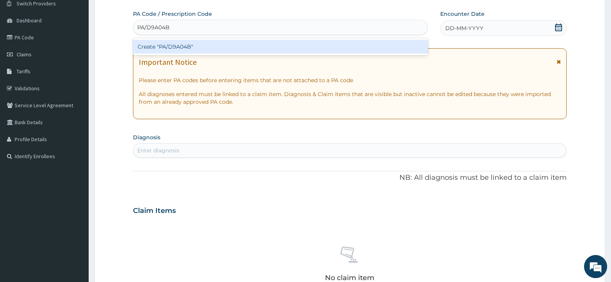
click at [163, 46] on div "Create "PA/D9A04B"" at bounding box center [280, 47] width 295 height 14
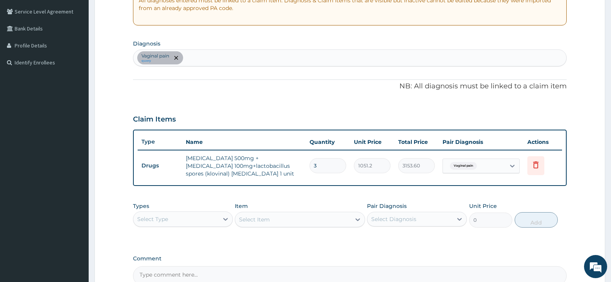
scroll to position [179, 0]
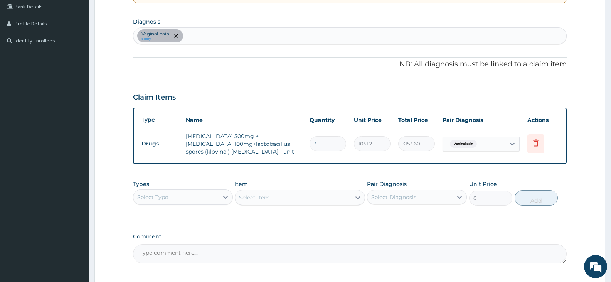
drag, startPoint x: 310, startPoint y: 145, endPoint x: 294, endPoint y: 143, distance: 16.4
click at [294, 143] on tr "Drugs metronidazole 500mg +clotrimazole 100mg+lactobacillus spores (klovinal) p…" at bounding box center [350, 143] width 424 height 31
type input "6"
type input "6307.20"
type input "6"
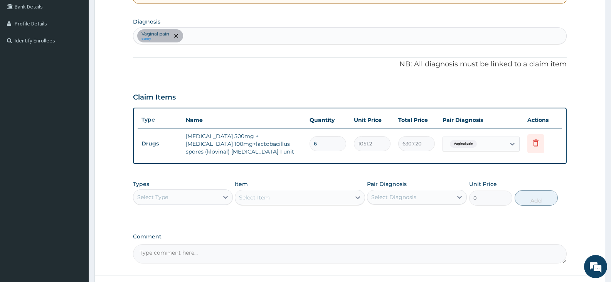
click at [278, 79] on div "PA Code / Prescription Code PA/D9A04B Encounter Date 06-09-2025 Important Notic…" at bounding box center [350, 78] width 434 height 369
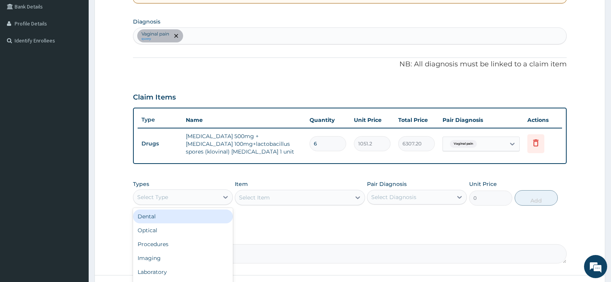
click at [207, 200] on div "Select Type" at bounding box center [175, 197] width 85 height 12
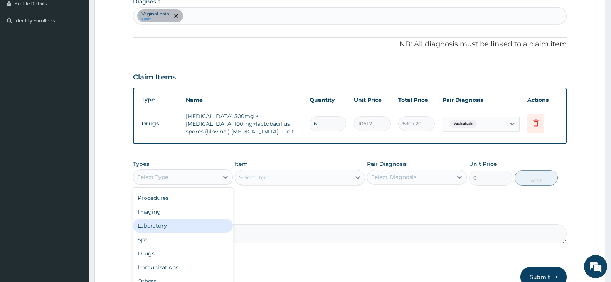
scroll to position [218, 0]
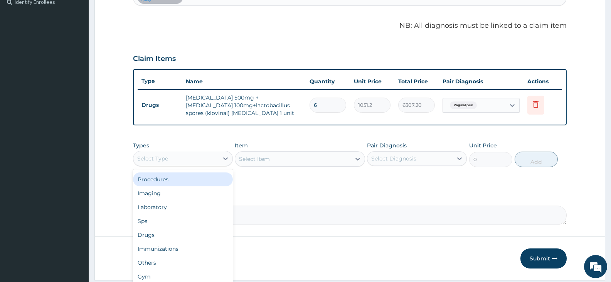
click at [172, 182] on div "Procedures" at bounding box center [183, 179] width 100 height 14
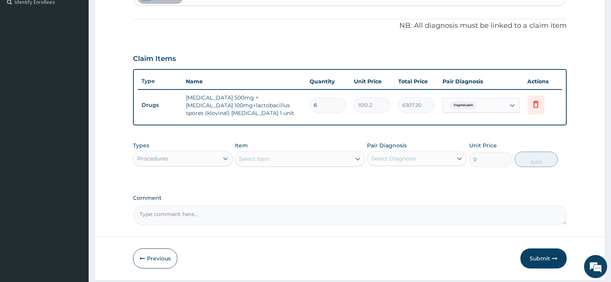
click at [337, 159] on div "Select Item" at bounding box center [292, 159] width 115 height 12
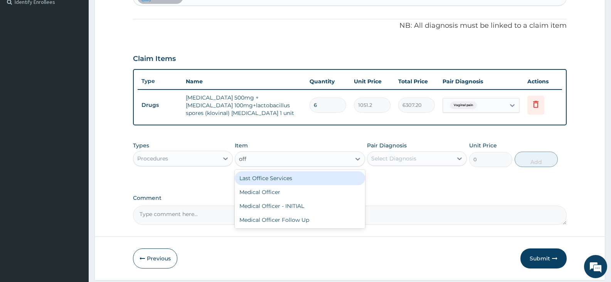
type input "offi"
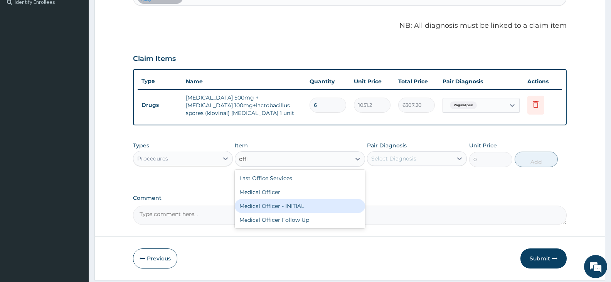
click at [282, 209] on div "Medical Officer - INITIAL" at bounding box center [300, 206] width 130 height 14
type input "9000"
drag, startPoint x: 282, startPoint y: 209, endPoint x: 368, endPoint y: 175, distance: 92.8
click at [283, 209] on textarea "Comment" at bounding box center [350, 214] width 434 height 19
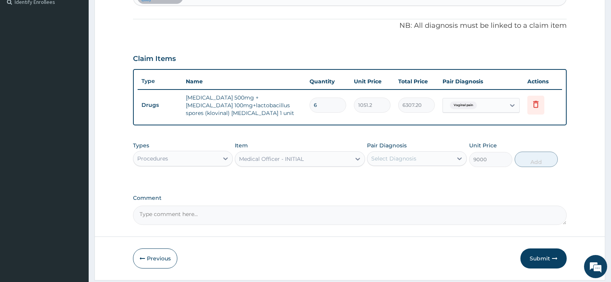
click at [436, 152] on div "Select Diagnosis" at bounding box center [409, 158] width 85 height 12
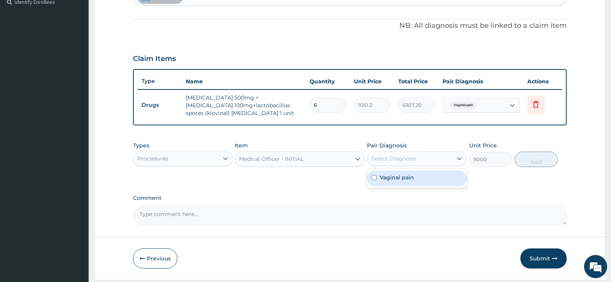
click at [415, 176] on div "Vaginal pain" at bounding box center [417, 178] width 100 height 16
checkbox input "true"
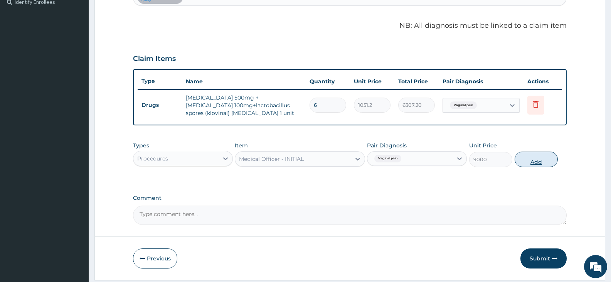
click at [527, 159] on button "Add" at bounding box center [536, 158] width 43 height 15
type input "0"
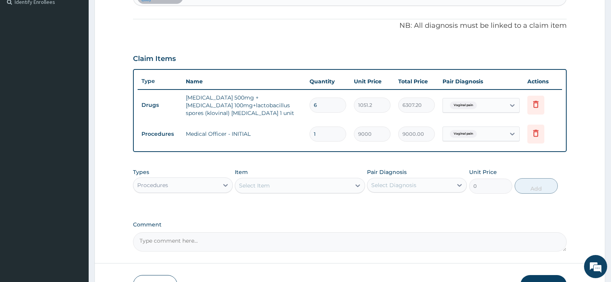
click at [348, 218] on div "PA Code / Prescription Code PA/D9A04B Encounter Date 06-09-2025 Important Notic…" at bounding box center [350, 53] width 434 height 395
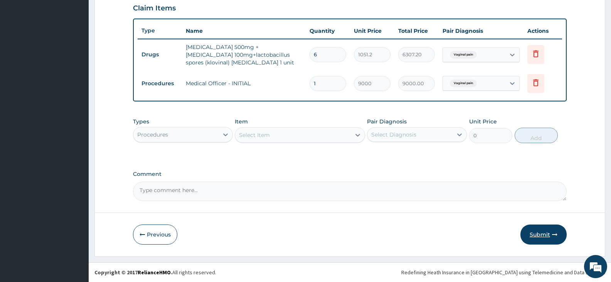
click at [537, 232] on button "Submit" at bounding box center [543, 234] width 46 height 20
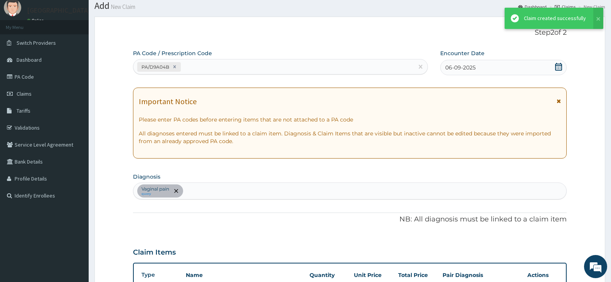
scroll to position [268, 0]
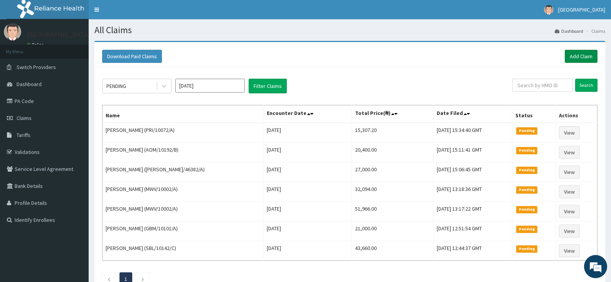
click at [584, 54] on link "Add Claim" at bounding box center [581, 56] width 33 height 13
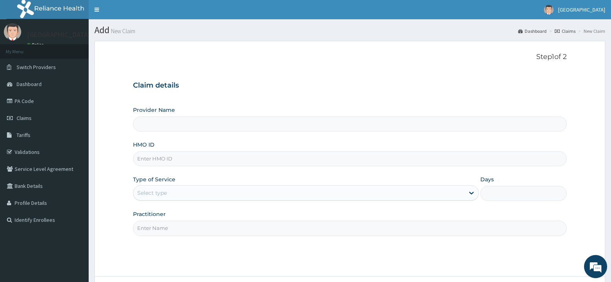
click at [188, 158] on input "HMO ID" at bounding box center [350, 158] width 434 height 15
paste input "SLB/10864/A"
type input "SLB/10864/A"
type input "[GEOGRAPHIC_DATA]"
type input "SLB/10864/A"
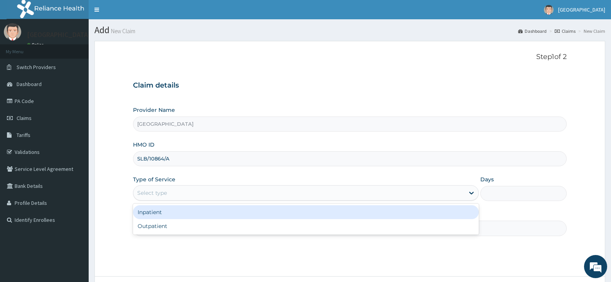
click at [177, 195] on div "Select type" at bounding box center [298, 193] width 331 height 12
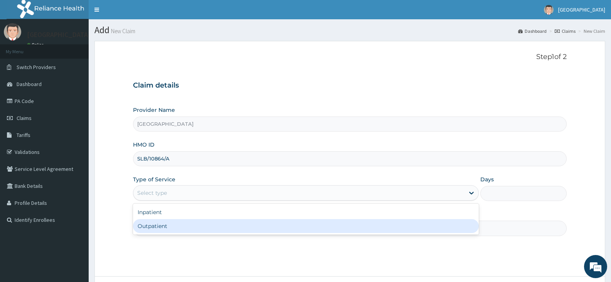
click at [166, 225] on div "Outpatient" at bounding box center [305, 226] width 345 height 14
type input "1"
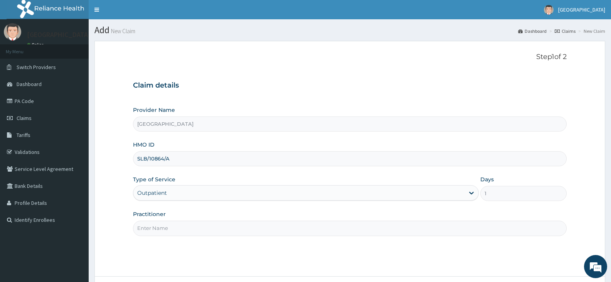
click at [182, 225] on input "Practitioner" at bounding box center [350, 227] width 434 height 15
paste input "NAIYEJU Olufunso"
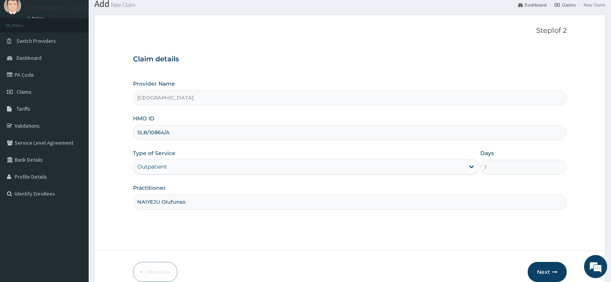
scroll to position [64, 0]
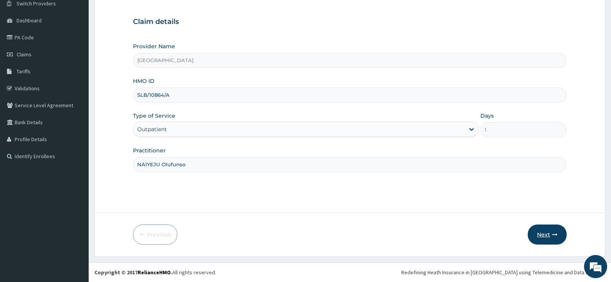
type input "NAIYEJU Olufunso"
click at [547, 231] on button "Next" at bounding box center [547, 234] width 39 height 20
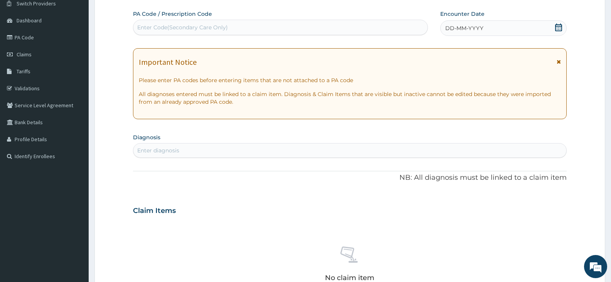
click at [185, 25] on div "Enter Code(Secondary Care Only)" at bounding box center [182, 28] width 91 height 8
paste input "PA/D423AB"
type input "PA/D423AB"
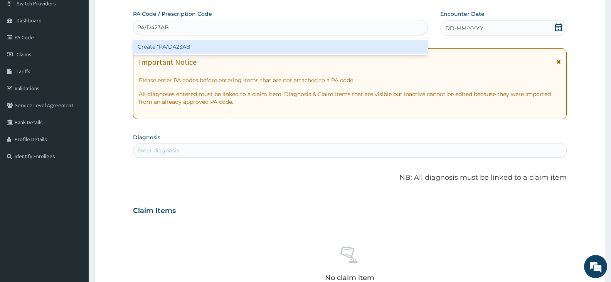
click at [180, 45] on div "Create "PA/D423AB"" at bounding box center [280, 47] width 295 height 14
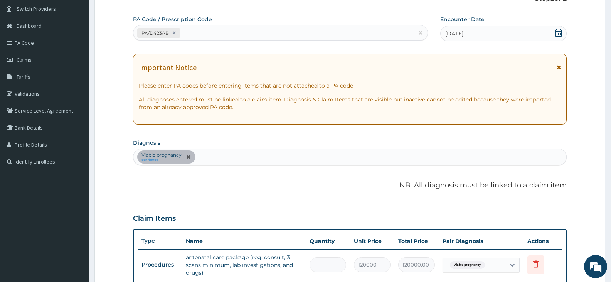
scroll to position [39, 0]
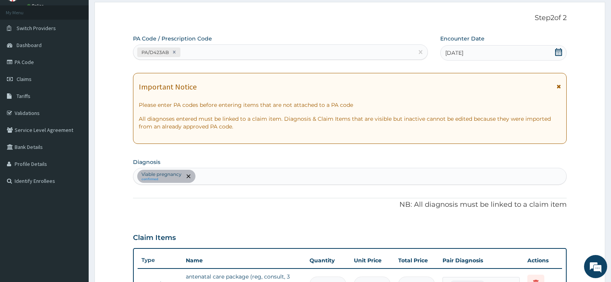
click at [207, 51] on div "PA/D423AB" at bounding box center [273, 52] width 280 height 13
paste input "PA/CCC8A8"
type input "PA/CCC8A8"
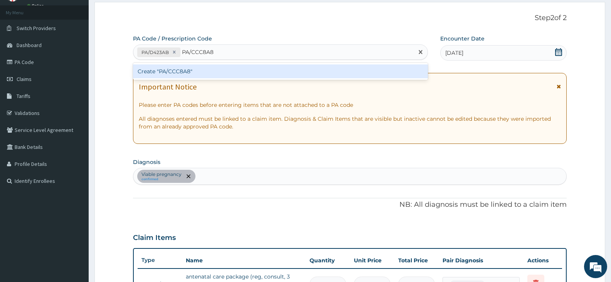
click at [190, 69] on div "Create "PA/CCC8A8"" at bounding box center [280, 71] width 295 height 14
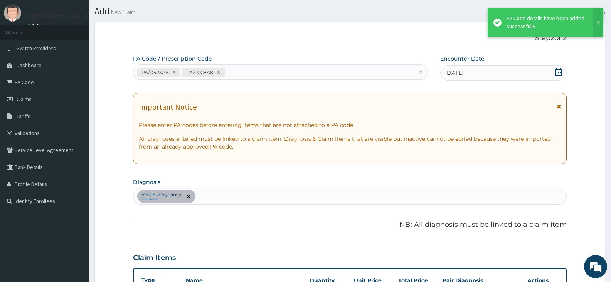
scroll to position [18, 0]
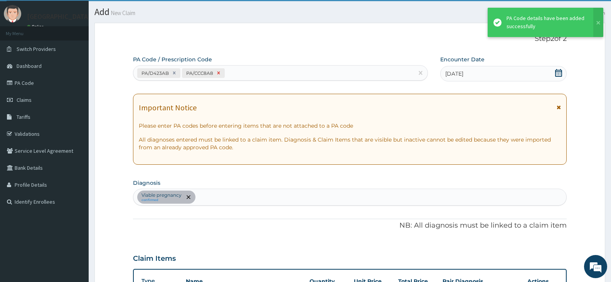
click at [216, 74] on icon at bounding box center [218, 72] width 5 height 5
type input "1"
type input "120000.00"
type input "1"
type input "22500.00"
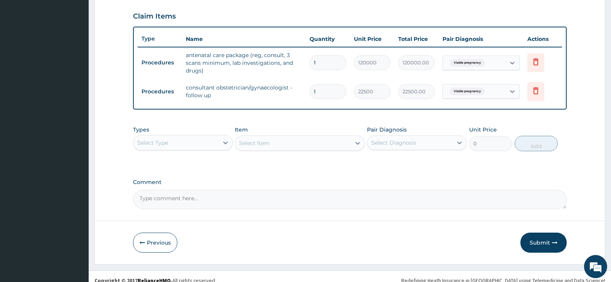
scroll to position [268, 0]
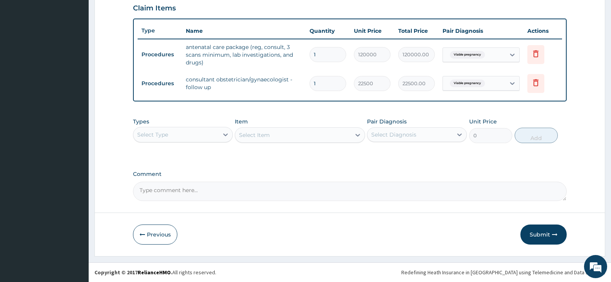
drag, startPoint x: 537, startPoint y: 235, endPoint x: 535, endPoint y: 231, distance: 4.0
click at [537, 234] on button "Submit" at bounding box center [543, 234] width 46 height 20
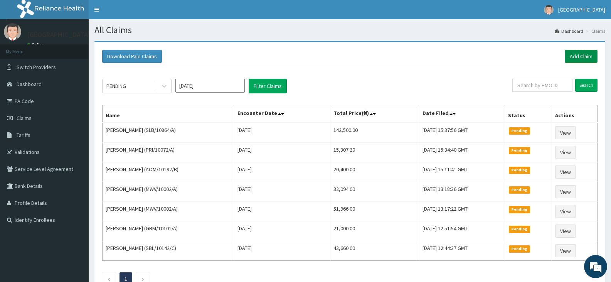
click at [570, 58] on link "Add Claim" at bounding box center [581, 56] width 33 height 13
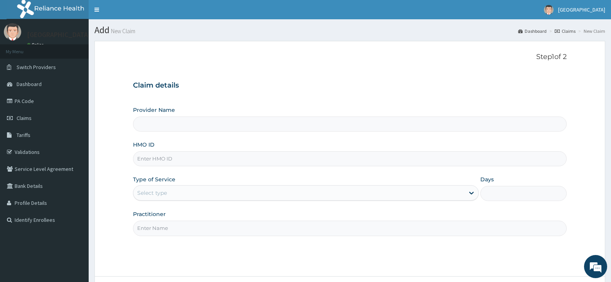
click at [155, 160] on input "HMO ID" at bounding box center [350, 158] width 434 height 15
paste input "PTL/10077/A"
type input "PTL/10077/A"
type input "[GEOGRAPHIC_DATA]"
type input "PTL/10077/A"
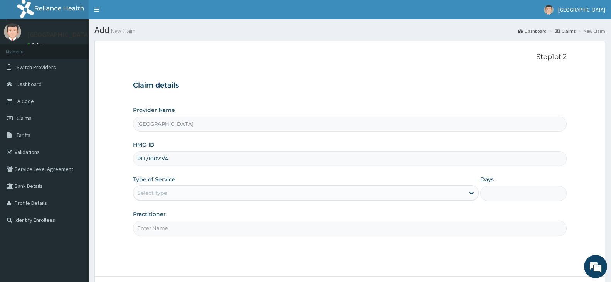
click at [160, 227] on input "Practitioner" at bounding box center [350, 227] width 434 height 15
paste input "[PERSON_NAME]"
type input "[PERSON_NAME]"
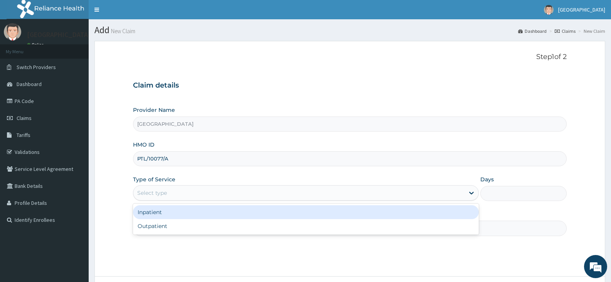
drag, startPoint x: 165, startPoint y: 195, endPoint x: 168, endPoint y: 202, distance: 7.2
click at [165, 195] on div "Select type" at bounding box center [152, 193] width 30 height 8
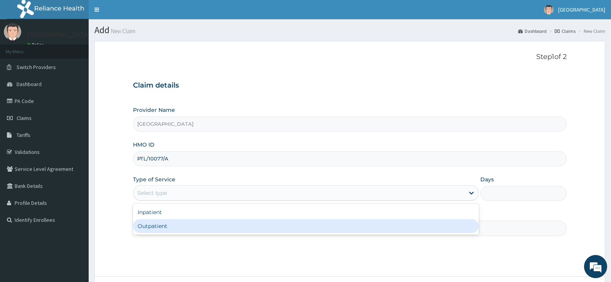
click at [159, 226] on div "Outpatient" at bounding box center [305, 226] width 345 height 14
type input "1"
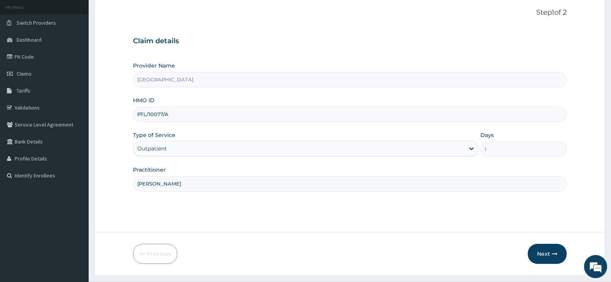
scroll to position [64, 0]
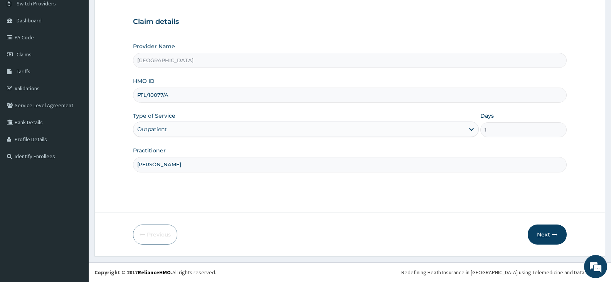
click at [549, 232] on button "Next" at bounding box center [547, 234] width 39 height 20
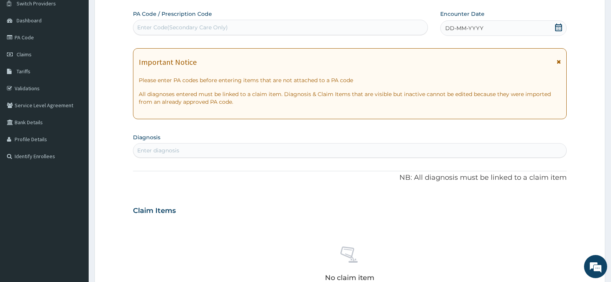
click at [172, 26] on div "Enter Code(Secondary Care Only)" at bounding box center [182, 28] width 91 height 8
paste input "PA/2D5279"
type input "PA/2D5279"
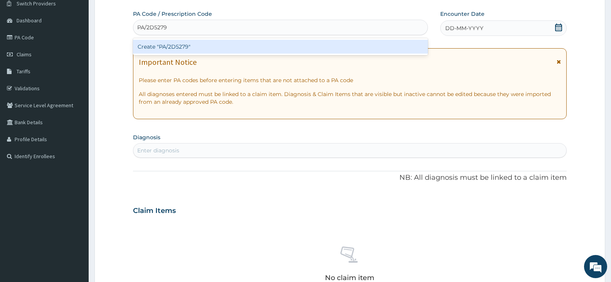
click at [179, 45] on div "Create "PA/2D5279"" at bounding box center [280, 47] width 295 height 14
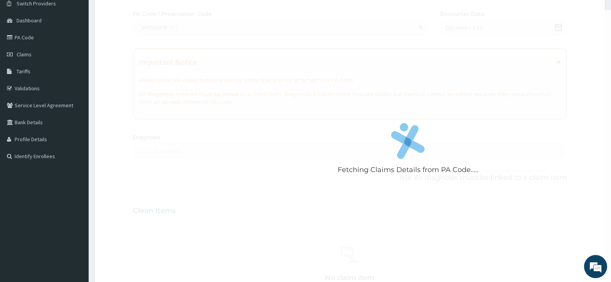
scroll to position [238, 0]
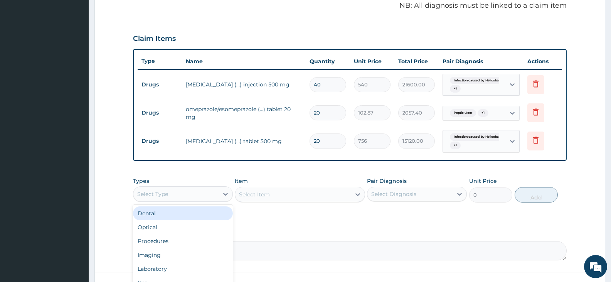
click at [210, 195] on div "Select Type" at bounding box center [175, 194] width 85 height 12
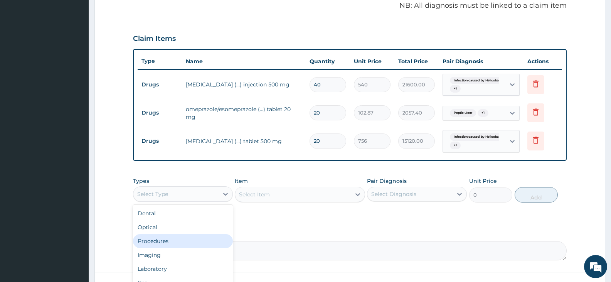
click at [166, 242] on div "Procedures" at bounding box center [183, 241] width 100 height 14
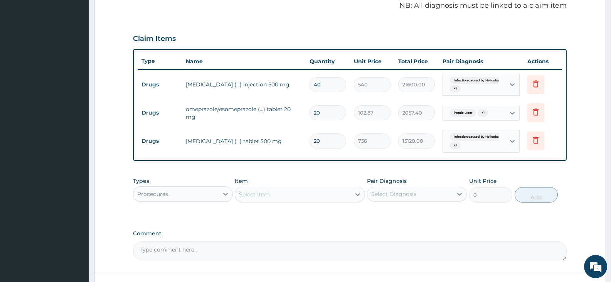
click at [335, 194] on div "Select Item" at bounding box center [300, 194] width 130 height 15
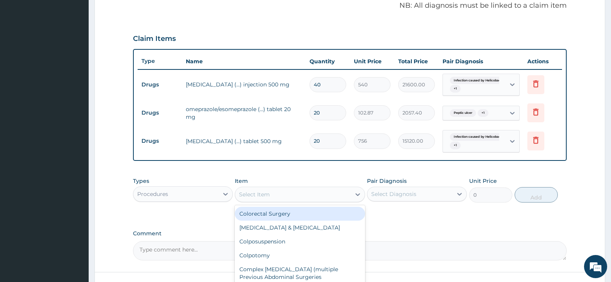
click at [338, 194] on div "Select Item" at bounding box center [292, 194] width 115 height 12
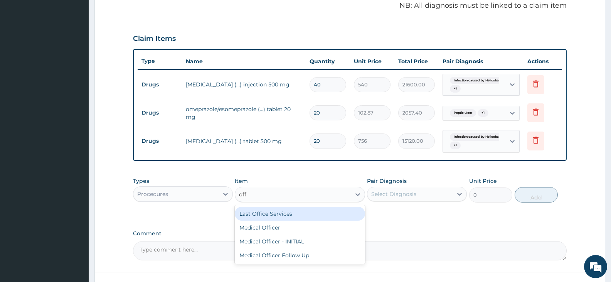
type input "offi"
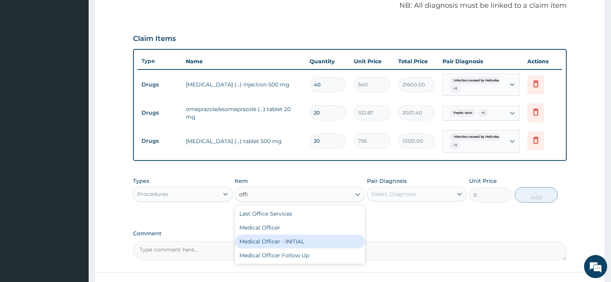
click at [288, 238] on div "Medical Officer - INITIAL" at bounding box center [300, 241] width 130 height 14
type input "9000"
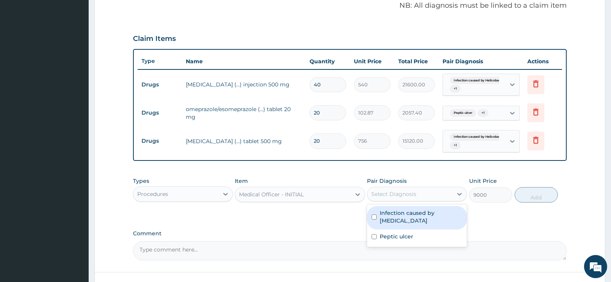
click at [416, 193] on div "Select Diagnosis" at bounding box center [409, 194] width 85 height 12
click at [409, 221] on label "Infection caused by Helicobacter pylori" at bounding box center [421, 216] width 82 height 15
checkbox input "true"
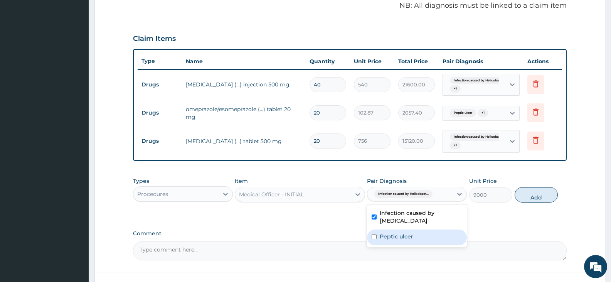
click at [399, 236] on label "Peptic ulcer" at bounding box center [397, 236] width 34 height 8
checkbox input "true"
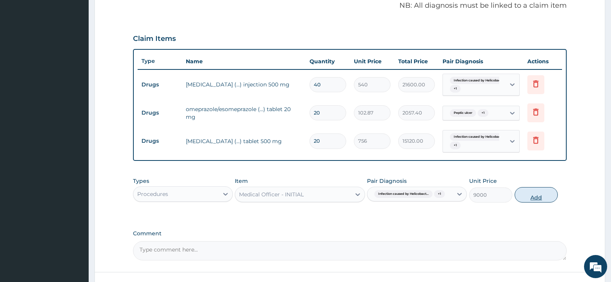
click at [527, 200] on button "Add" at bounding box center [536, 194] width 43 height 15
type input "0"
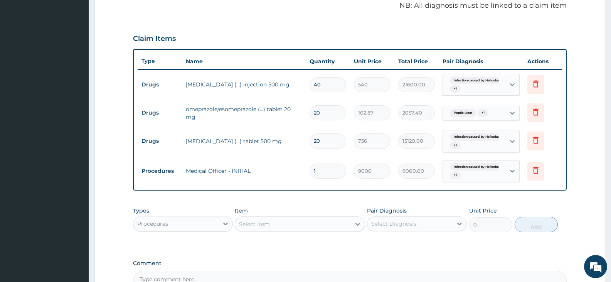
click at [318, 202] on div "PA Code / Prescription Code PA/2D5279 Encounter Date 04-09-2025 Important Notic…" at bounding box center [350, 63] width 434 height 454
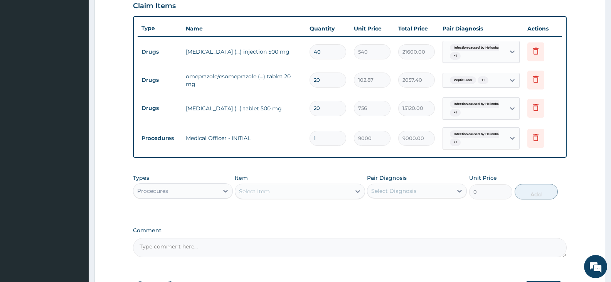
scroll to position [327, 0]
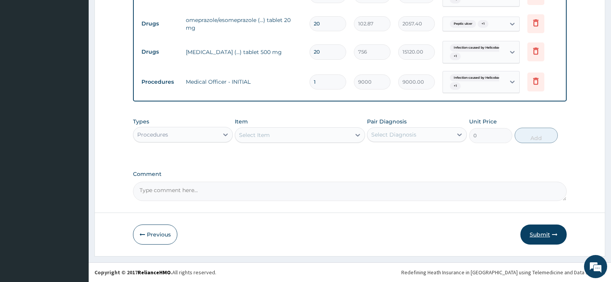
click at [543, 234] on button "Submit" at bounding box center [543, 234] width 46 height 20
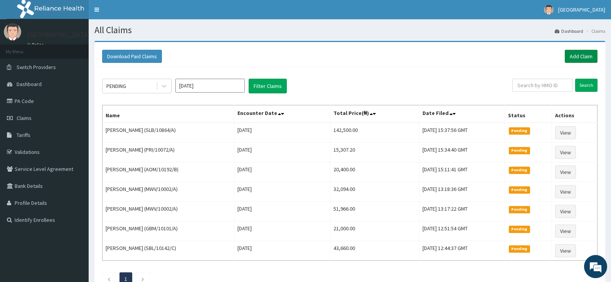
click at [575, 56] on link "Add Claim" at bounding box center [581, 56] width 33 height 13
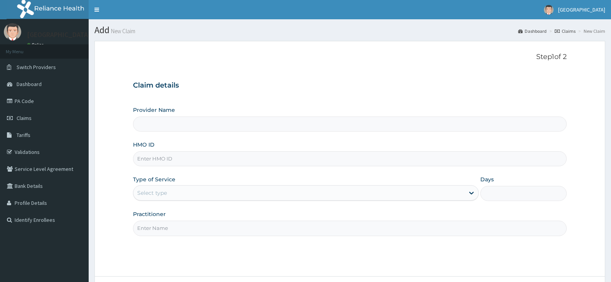
click at [164, 155] on input "HMO ID" at bounding box center [350, 158] width 434 height 15
paste input "[PERSON_NAME]a[PERSON_NAME]ale"
type input "[PERSON_NAME]a[PERSON_NAME]ale"
type input "[GEOGRAPHIC_DATA]"
drag, startPoint x: 156, startPoint y: 161, endPoint x: 145, endPoint y: 157, distance: 11.6
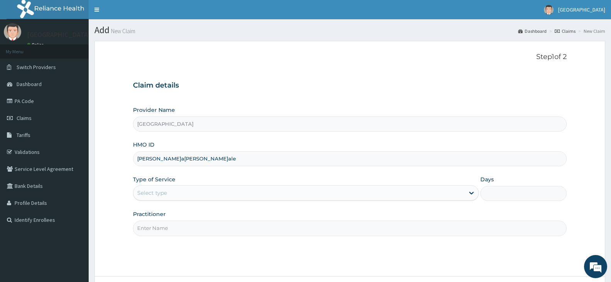
click at [123, 157] on form "Step 1 of 2 Claim details Provider Name [GEOGRAPHIC_DATA] HMO ID [PERSON_NAME][…" at bounding box center [349, 180] width 511 height 279
paste input "PGA/10008/A"
type input "PGA/10008/A"
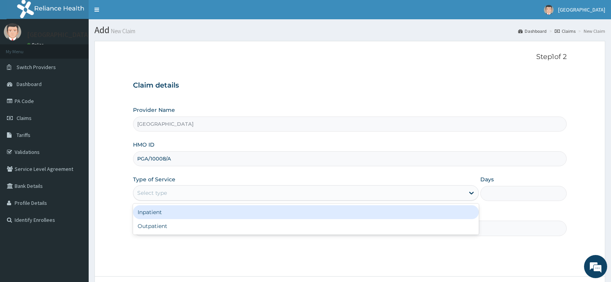
click at [149, 192] on div "Select type" at bounding box center [152, 193] width 30 height 8
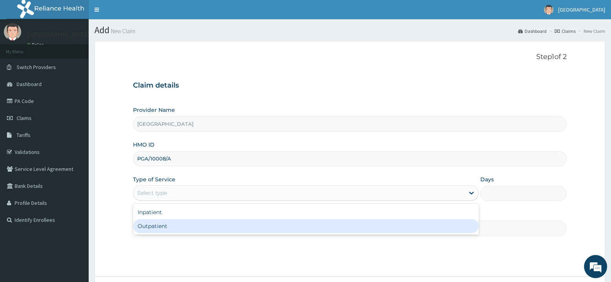
click at [154, 226] on div "Outpatient" at bounding box center [305, 226] width 345 height 14
type input "1"
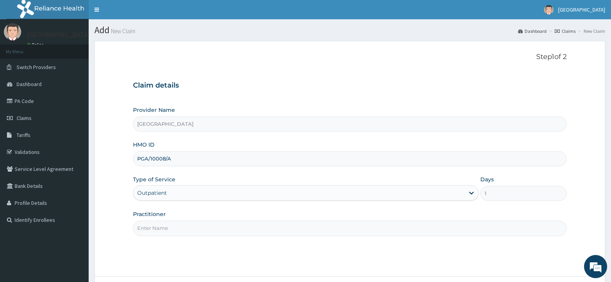
click at [157, 228] on input "Practitioner" at bounding box center [350, 227] width 434 height 15
paste input "[PERSON_NAME]"
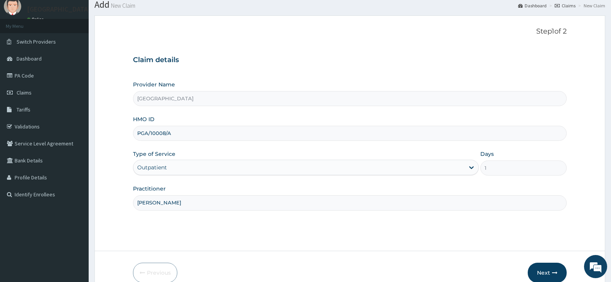
scroll to position [64, 0]
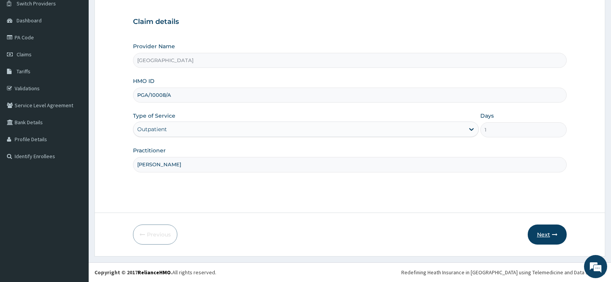
type input "[PERSON_NAME]"
click at [543, 233] on button "Next" at bounding box center [547, 234] width 39 height 20
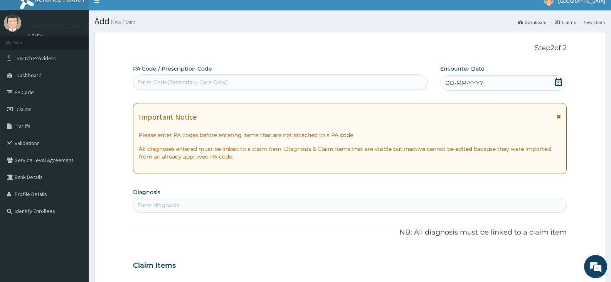
scroll to position [0, 0]
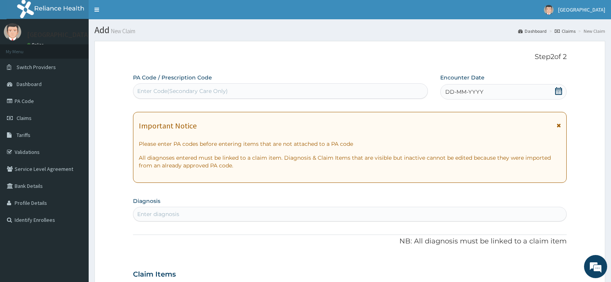
click at [167, 92] on div "Enter Code(Secondary Care Only)" at bounding box center [182, 91] width 91 height 8
paste input "PA/FADF83"
type input "PA/FADF83"
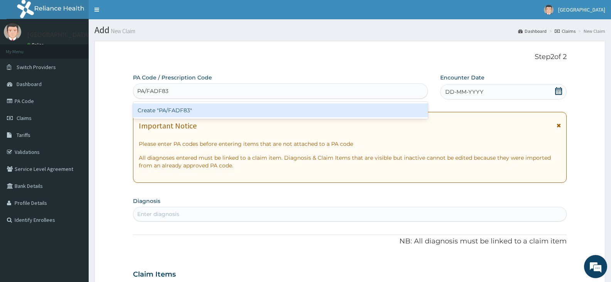
click at [193, 109] on div "Create "PA/FADF83"" at bounding box center [280, 110] width 295 height 14
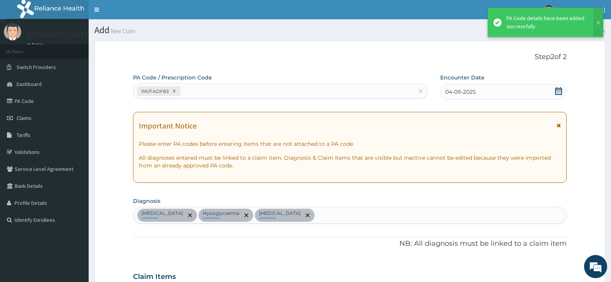
scroll to position [180, 0]
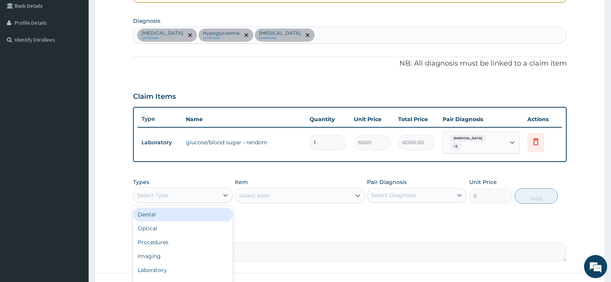
click at [201, 190] on div "Select Type" at bounding box center [175, 195] width 85 height 12
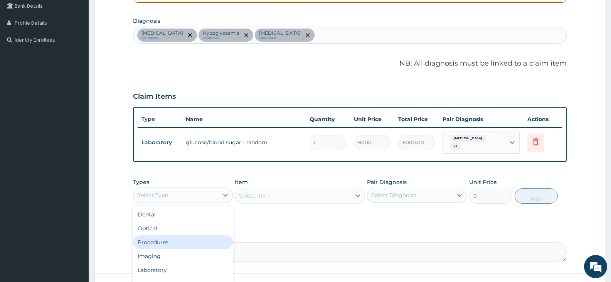
click at [177, 243] on div "Procedures" at bounding box center [183, 242] width 100 height 14
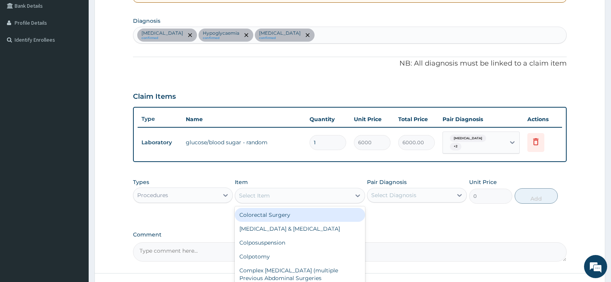
click at [345, 193] on div "Select Item" at bounding box center [292, 195] width 115 height 12
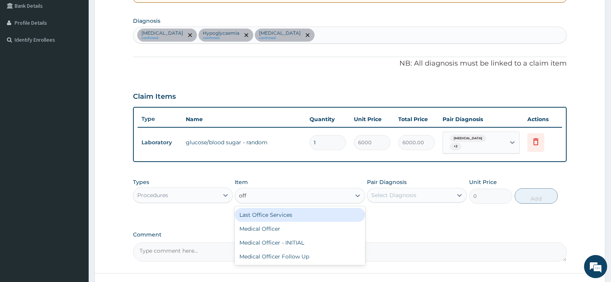
type input "offi"
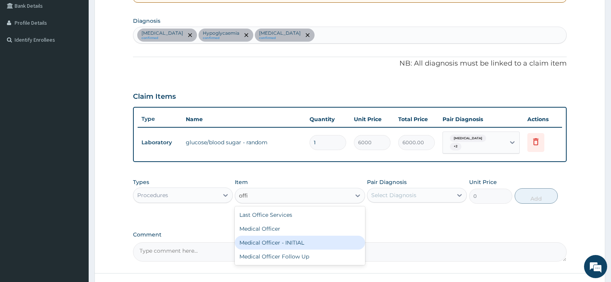
click at [305, 241] on div "Medical Officer - INITIAL" at bounding box center [300, 243] width 130 height 14
type input "9000"
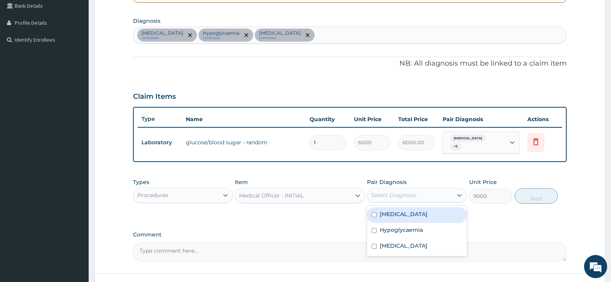
click at [381, 194] on div "Select Diagnosis" at bounding box center [393, 195] width 45 height 8
click at [388, 214] on label "[MEDICAL_DATA]" at bounding box center [404, 214] width 48 height 8
checkbox input "true"
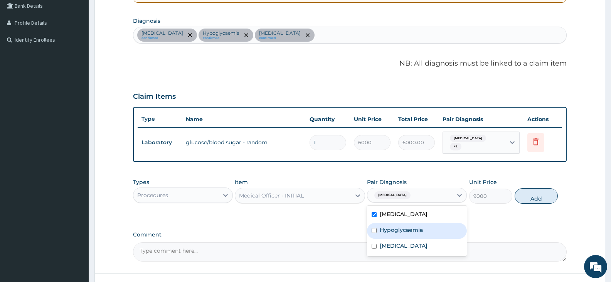
click at [389, 229] on label "Hypoglycaemia" at bounding box center [401, 230] width 43 height 8
checkbox input "true"
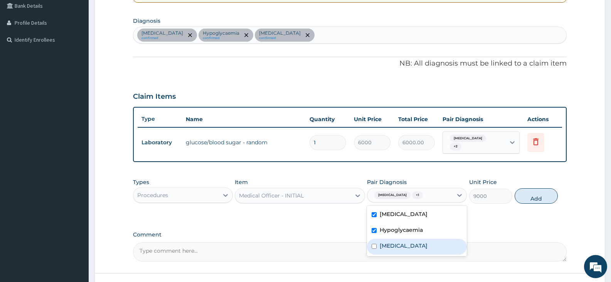
click at [390, 246] on div "[MEDICAL_DATA]" at bounding box center [417, 247] width 100 height 16
checkbox input "true"
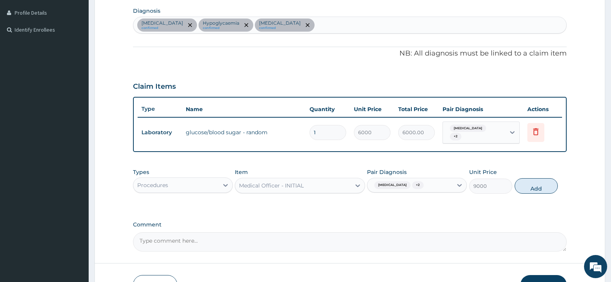
scroll to position [193, 0]
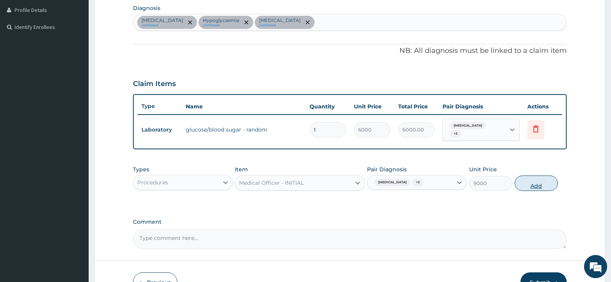
click at [538, 180] on button "Add" at bounding box center [536, 182] width 43 height 15
type input "0"
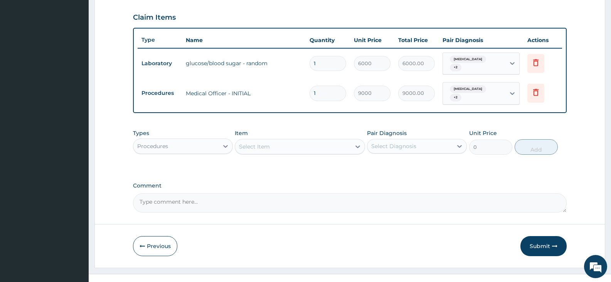
scroll to position [264, 0]
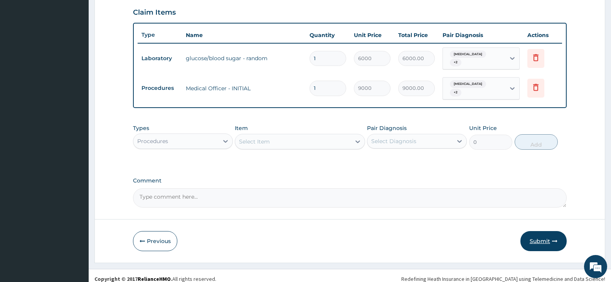
click at [542, 234] on button "Submit" at bounding box center [543, 241] width 46 height 20
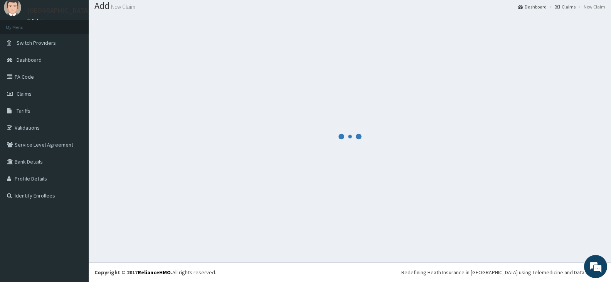
scroll to position [24, 0]
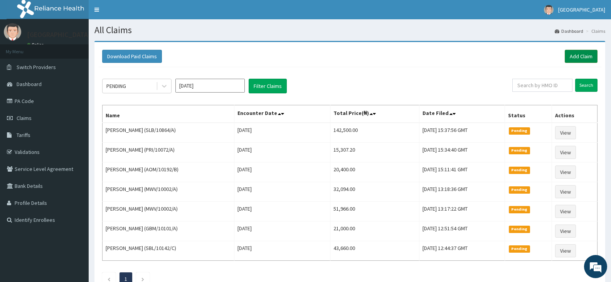
click at [570, 56] on link "Add Claim" at bounding box center [581, 56] width 33 height 13
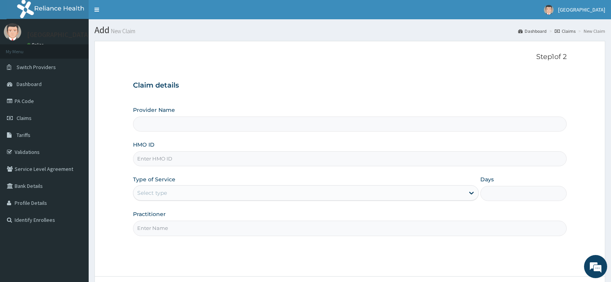
click at [160, 159] on input "HMO ID" at bounding box center [350, 158] width 434 height 15
paste input "PGA/10008/A"
type input "PGA/10008/A"
type input "[GEOGRAPHIC_DATA]"
type input "PGA/10008/A"
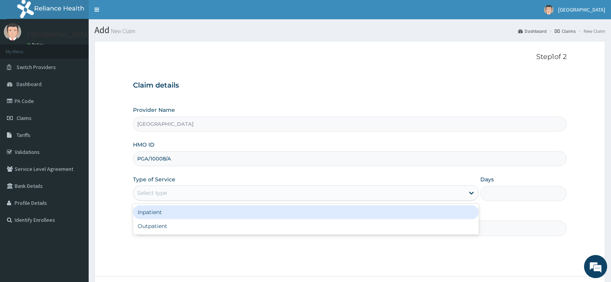
click at [173, 194] on div "Select type" at bounding box center [298, 193] width 331 height 12
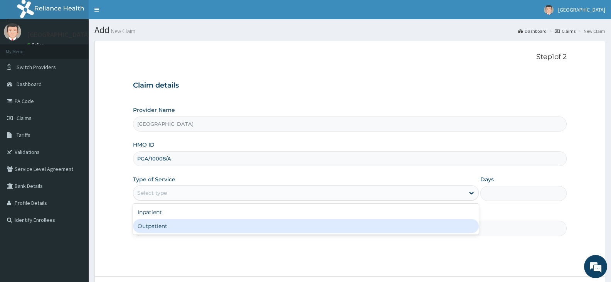
click at [163, 229] on div "Outpatient" at bounding box center [305, 226] width 345 height 14
type input "1"
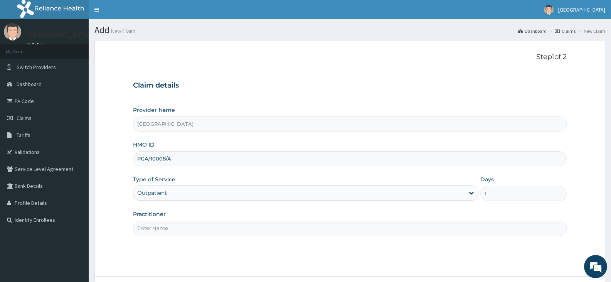
drag, startPoint x: 159, startPoint y: 229, endPoint x: 157, endPoint y: 224, distance: 5.7
click at [159, 229] on input "Practitioner" at bounding box center [350, 227] width 434 height 15
click at [178, 228] on input "Practitioner" at bounding box center [350, 227] width 434 height 15
paste input "AKINOLA Moses"
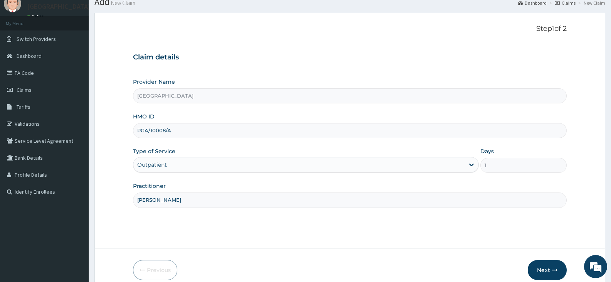
scroll to position [64, 0]
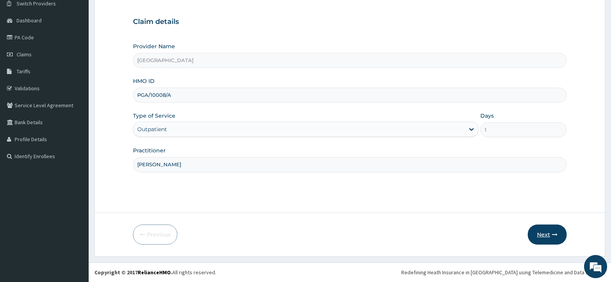
type input "AKINOLA Moses"
click at [542, 234] on button "Next" at bounding box center [547, 234] width 39 height 20
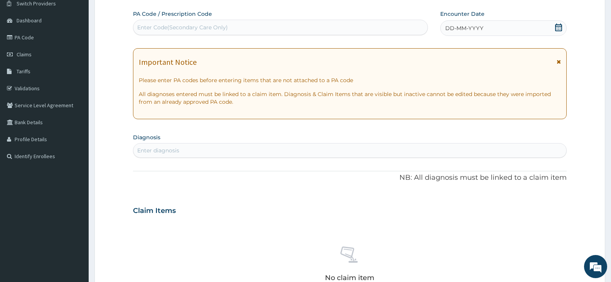
click at [165, 26] on div "Enter Code(Secondary Care Only)" at bounding box center [182, 28] width 91 height 8
paste input "PA/7B4C48"
type input "PA/7B4C48"
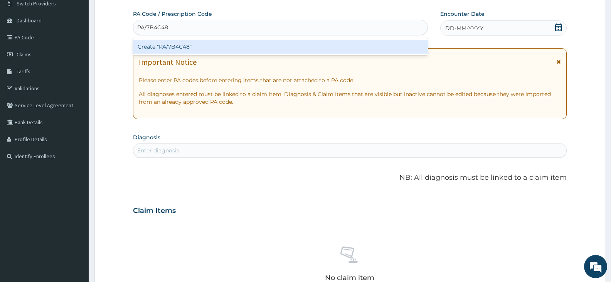
click at [193, 45] on div "Create "PA/7B4C48"" at bounding box center [280, 47] width 295 height 14
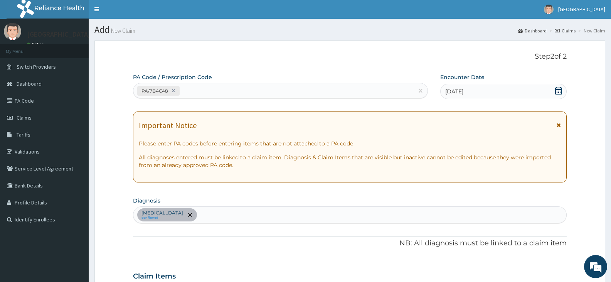
scroll to position [0, 0]
click at [202, 89] on div "PA/7B4C48" at bounding box center [273, 91] width 280 height 13
paste input "PA/072DD8"
type input "PA/072DD8"
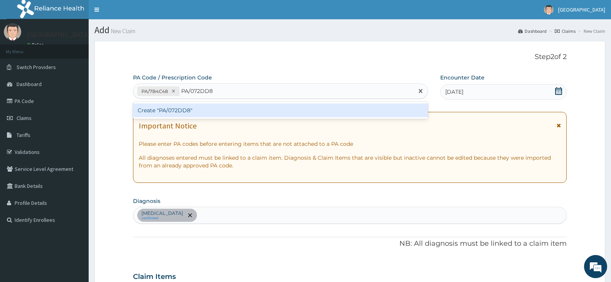
click at [188, 113] on div "Create "PA/072DD8"" at bounding box center [280, 110] width 295 height 14
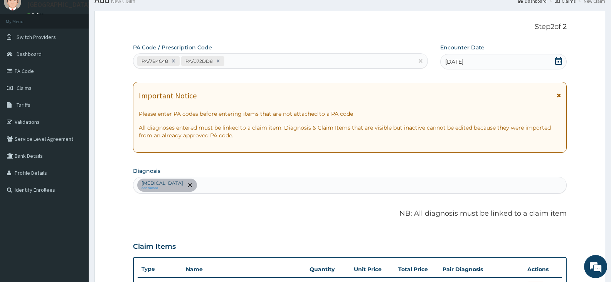
scroll to position [26, 0]
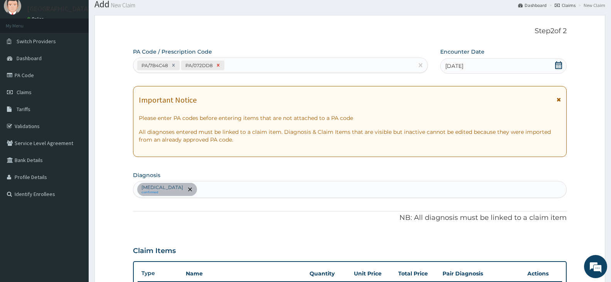
click at [217, 64] on icon at bounding box center [217, 64] width 5 height 5
type input "1"
type input "27000.00"
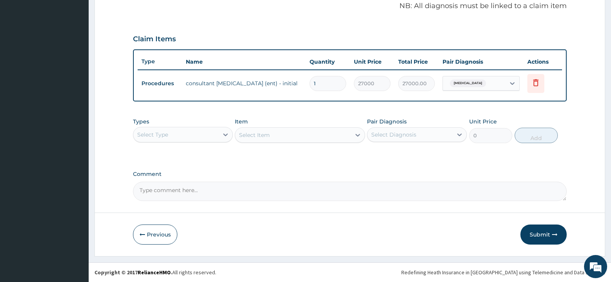
click at [547, 236] on button "Submit" at bounding box center [543, 234] width 46 height 20
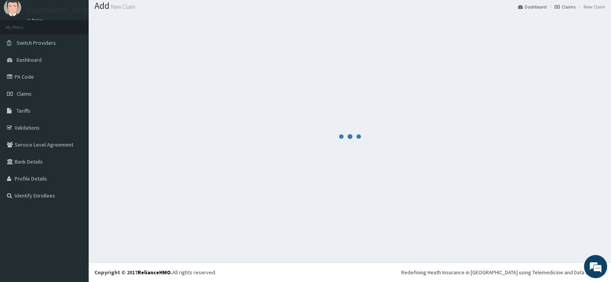
scroll to position [237, 0]
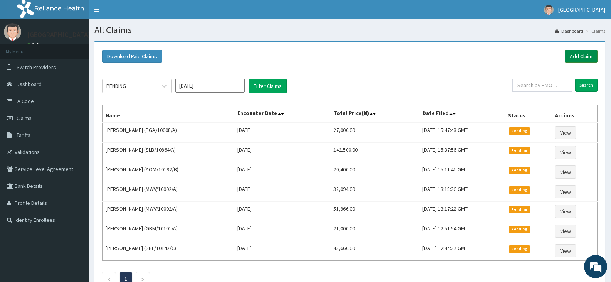
click at [577, 53] on link "Add Claim" at bounding box center [581, 56] width 33 height 13
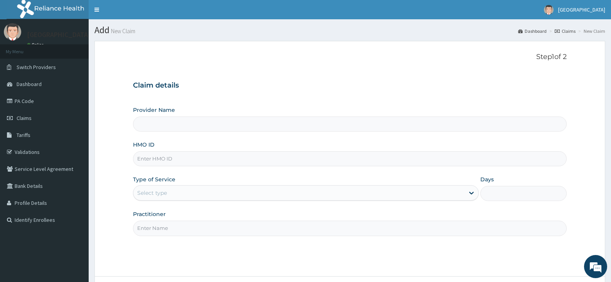
type input "[GEOGRAPHIC_DATA]"
click at [156, 160] on input "HMO ID" at bounding box center [350, 158] width 434 height 15
paste input "PGA/10008/A"
type input "PGA/10008/A"
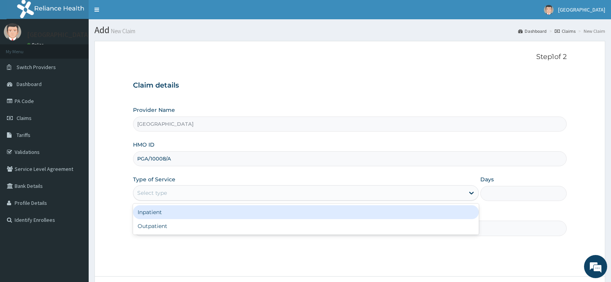
click at [166, 191] on div "Select type" at bounding box center [152, 193] width 30 height 8
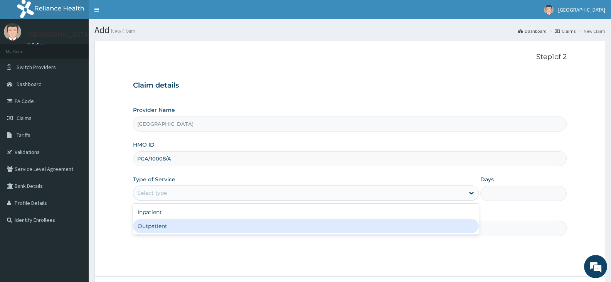
click at [160, 224] on div "Outpatient" at bounding box center [305, 226] width 345 height 14
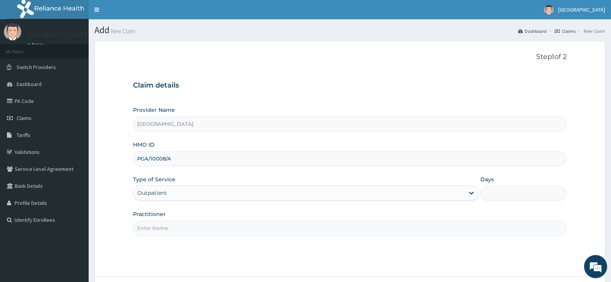
type input "1"
click at [187, 231] on input "Practitioner" at bounding box center [350, 227] width 434 height 15
paste input "AKINOLA Moses"
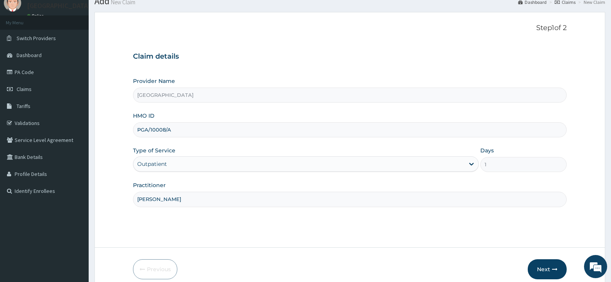
scroll to position [64, 0]
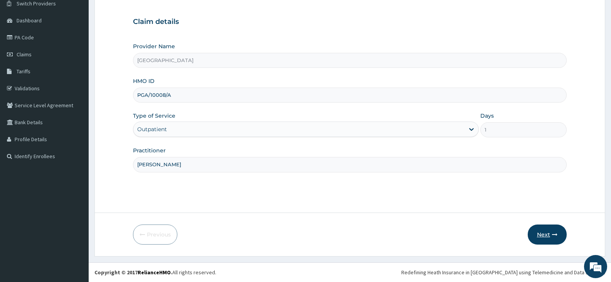
type input "AKINOLA Moses"
click at [546, 235] on button "Next" at bounding box center [547, 234] width 39 height 20
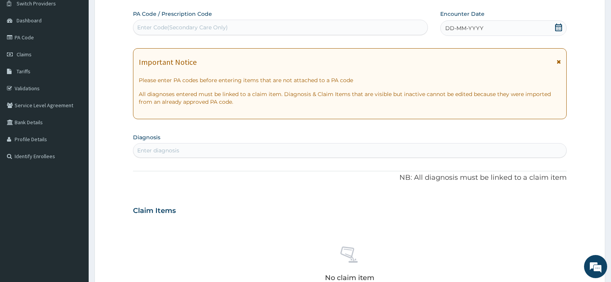
click at [163, 25] on div "Enter Code(Secondary Care Only)" at bounding box center [182, 28] width 91 height 8
paste input "PA/A9D53D"
type input "PA/A9D53D"
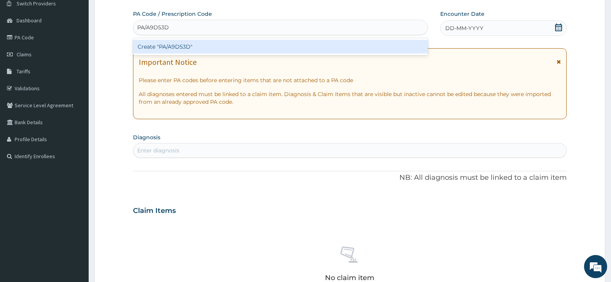
click at [177, 45] on div "Create "PA/A9D53D"" at bounding box center [280, 47] width 295 height 14
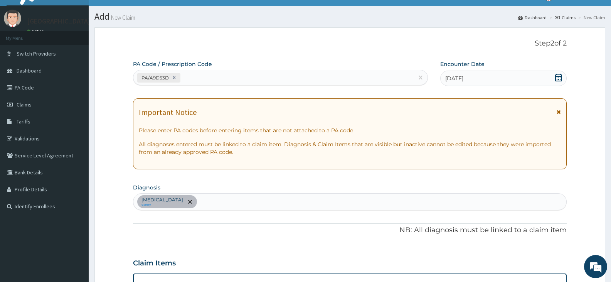
scroll to position [0, 0]
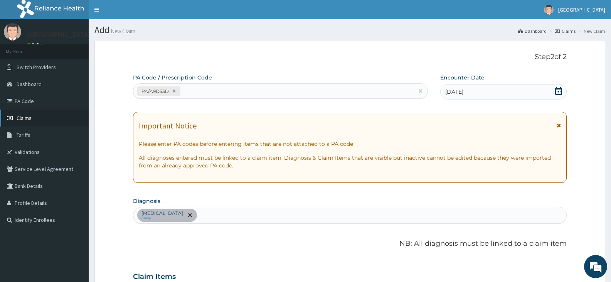
click at [31, 119] on span "Claims" at bounding box center [24, 117] width 15 height 7
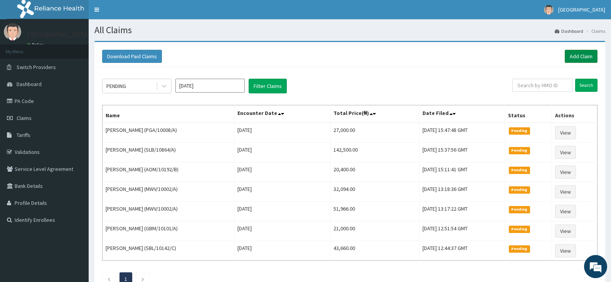
click at [588, 56] on link "Add Claim" at bounding box center [581, 56] width 33 height 13
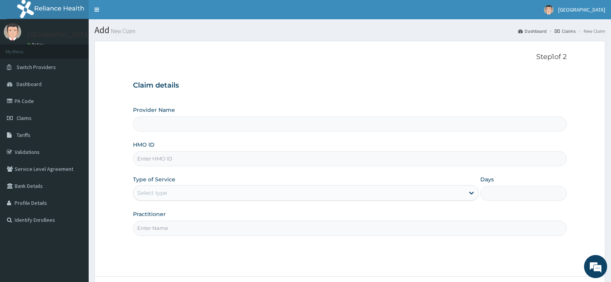
click at [171, 156] on input "HMO ID" at bounding box center [350, 158] width 434 height 15
paste input "MOI/10001/C"
type input "MOI/10001/C"
type input "[GEOGRAPHIC_DATA]"
type input "MOI/10001/C"
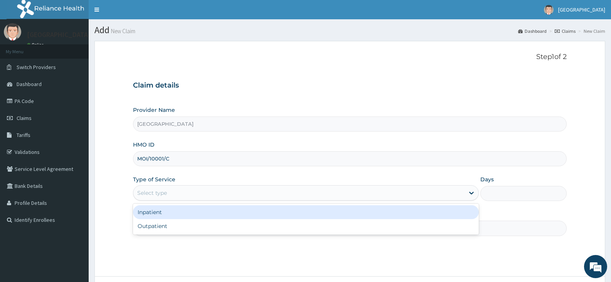
click at [154, 196] on div "Select type" at bounding box center [152, 193] width 30 height 8
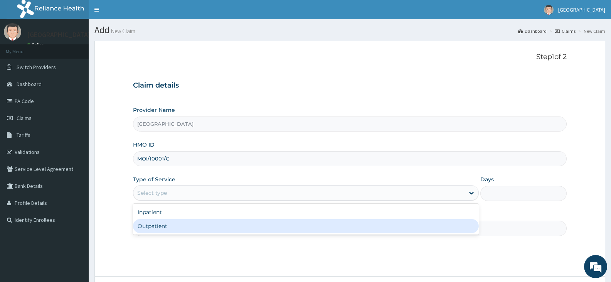
click at [150, 227] on div "Outpatient" at bounding box center [305, 226] width 345 height 14
type input "1"
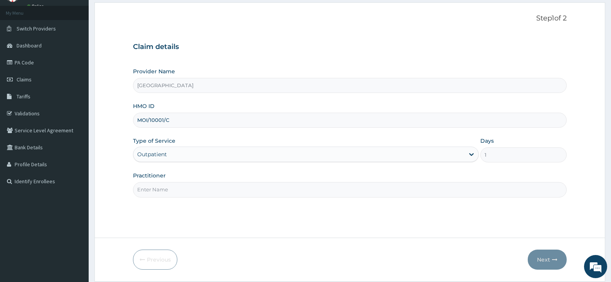
click at [176, 191] on input "Practitioner" at bounding box center [350, 189] width 434 height 15
paste input "USIM Amarachi"
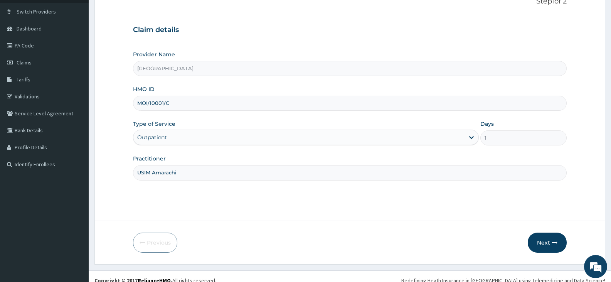
scroll to position [64, 0]
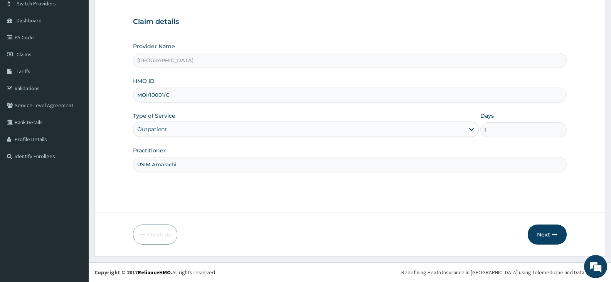
type input "USIM Amarachi"
click at [543, 232] on button "Next" at bounding box center [547, 234] width 39 height 20
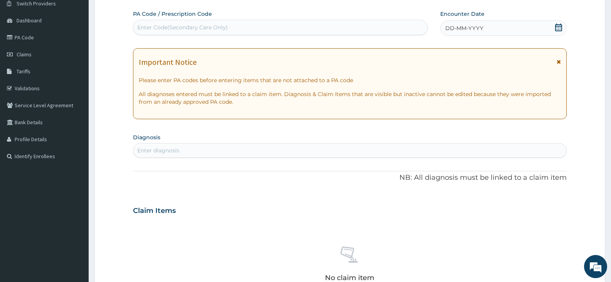
click at [187, 25] on div "Enter Code(Secondary Care Only)" at bounding box center [182, 28] width 91 height 8
paste input "PA/C5B00C"
type input "PA/C5B00C"
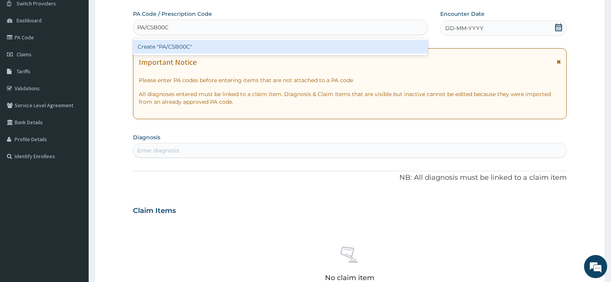
click at [191, 49] on div "Create "PA/C5B00C"" at bounding box center [280, 47] width 295 height 14
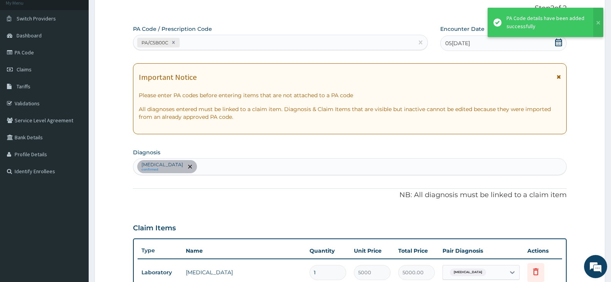
scroll to position [25, 0]
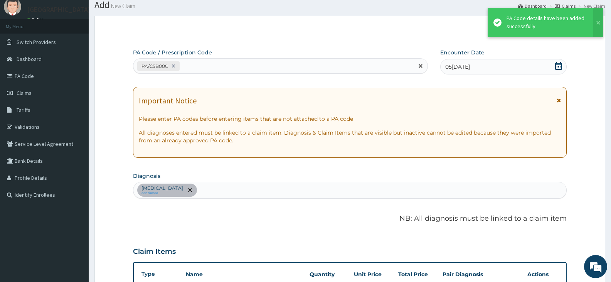
click at [202, 67] on div "PA/C5B00C" at bounding box center [273, 66] width 280 height 13
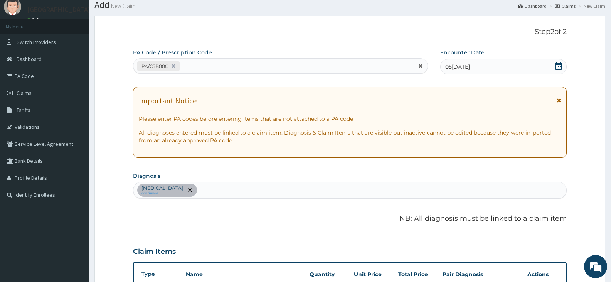
paste input "PA/30B220"
type input "PA/30B220"
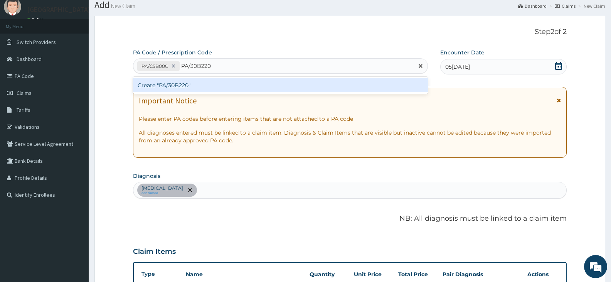
click at [171, 86] on div "Create "PA/30B220"" at bounding box center [280, 85] width 295 height 14
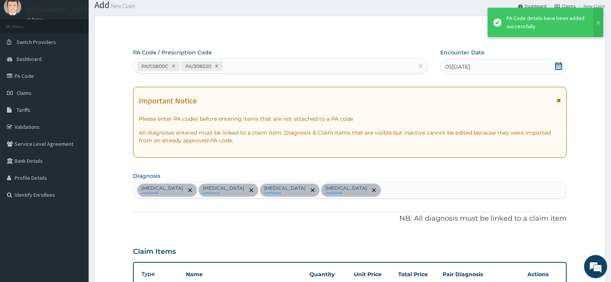
scroll to position [286, 0]
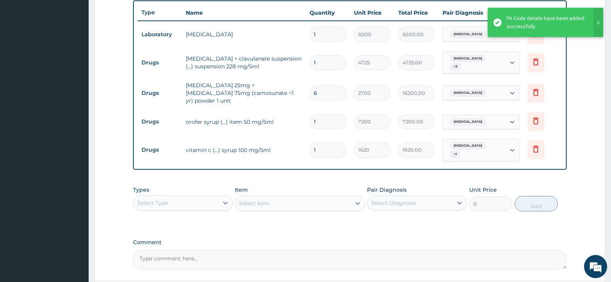
click at [298, 182] on div "Types Select Type Item Select Item Pair Diagnosis Select Diagnosis Unit Price 0…" at bounding box center [350, 198] width 434 height 33
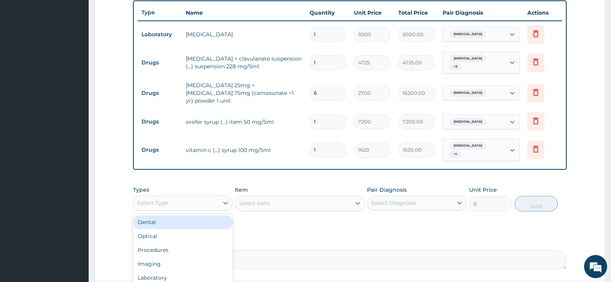
click at [215, 197] on div "Select Type" at bounding box center [175, 203] width 85 height 12
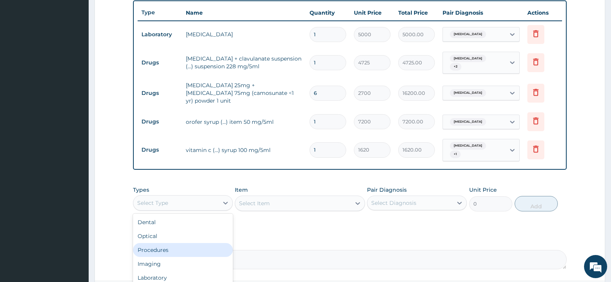
click at [174, 243] on div "Procedures" at bounding box center [183, 250] width 100 height 14
click at [339, 197] on div "Select Item" at bounding box center [292, 203] width 115 height 12
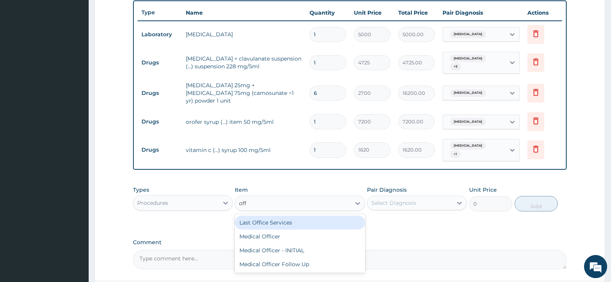
type input "offi"
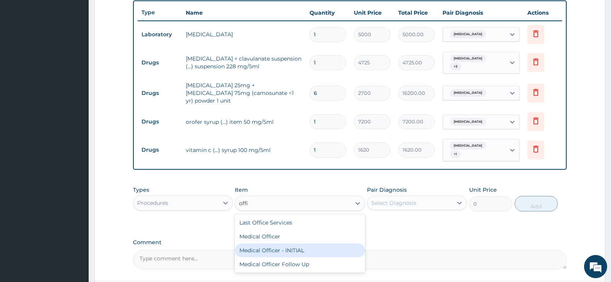
click at [289, 243] on div "Medical Officer - INITIAL" at bounding box center [300, 250] width 130 height 14
type input "9000"
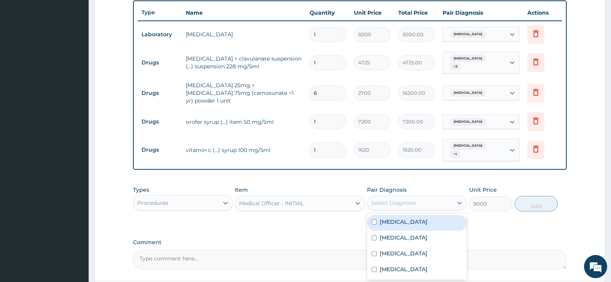
click at [397, 199] on div "Select Diagnosis" at bounding box center [393, 203] width 45 height 8
click at [397, 218] on label "Sepsis" at bounding box center [404, 222] width 48 height 8
checkbox input "true"
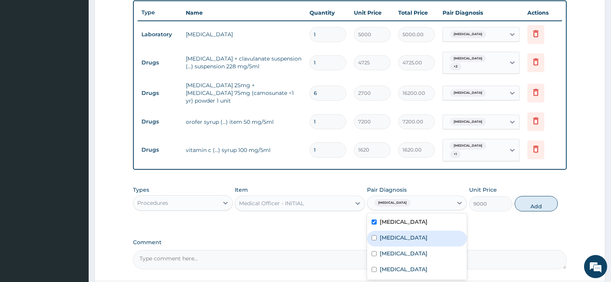
click at [397, 234] on label "Anemia" at bounding box center [404, 238] width 48 height 8
checkbox input "true"
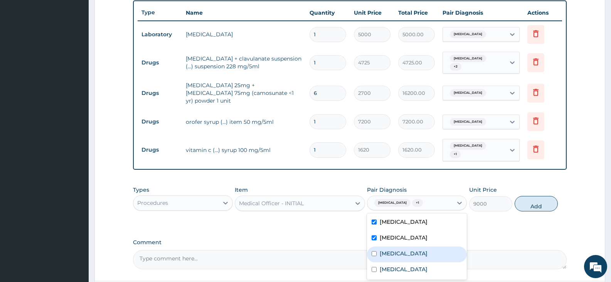
click at [395, 249] on label "Lymphocytosis" at bounding box center [404, 253] width 48 height 8
checkbox input "true"
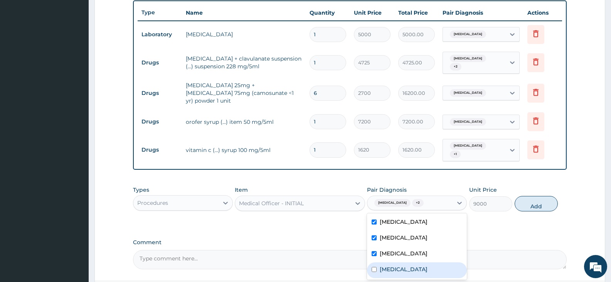
click at [392, 265] on label "[MEDICAL_DATA]" at bounding box center [404, 269] width 48 height 8
checkbox input "true"
click at [522, 196] on button "Add" at bounding box center [536, 203] width 43 height 15
type input "0"
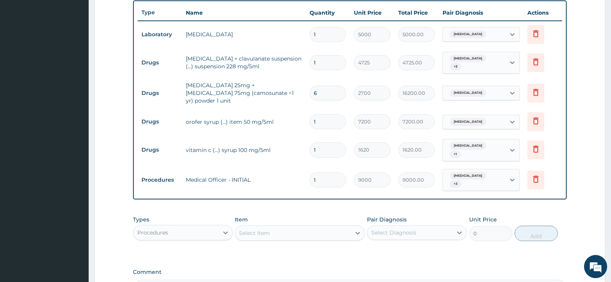
click at [207, 226] on div "Procedures" at bounding box center [175, 232] width 85 height 12
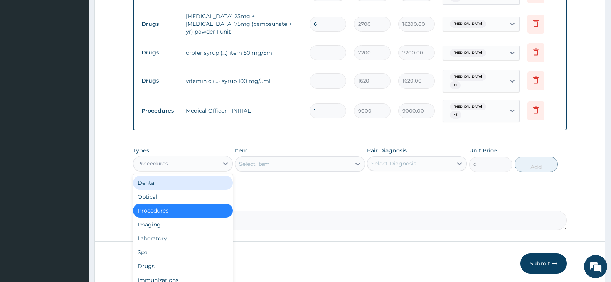
scroll to position [363, 0]
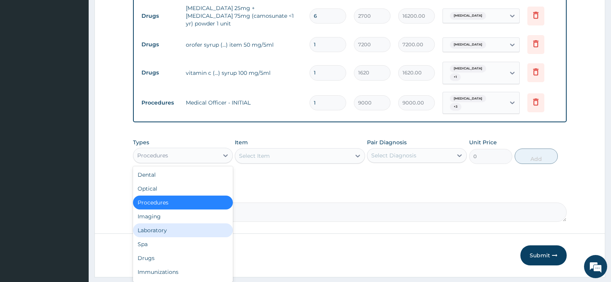
click at [181, 223] on div "Laboratory" at bounding box center [183, 230] width 100 height 14
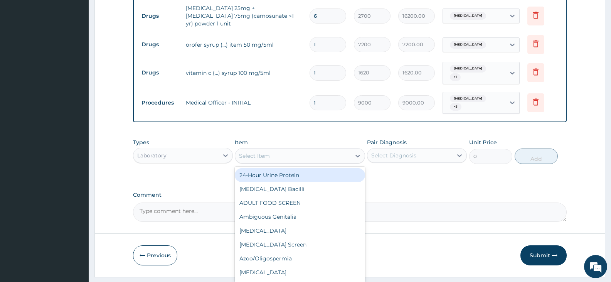
click at [341, 150] on div "Select Item" at bounding box center [292, 156] width 115 height 12
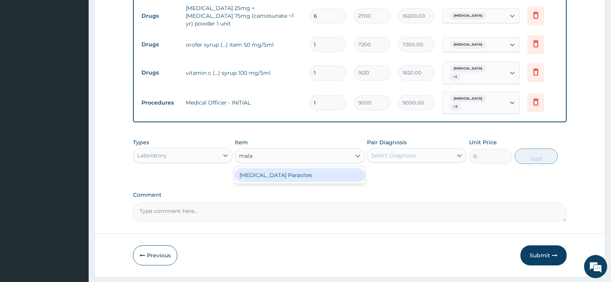
type input "malar"
click at [308, 168] on div "Malaria Parasites" at bounding box center [300, 175] width 130 height 14
type input "4200"
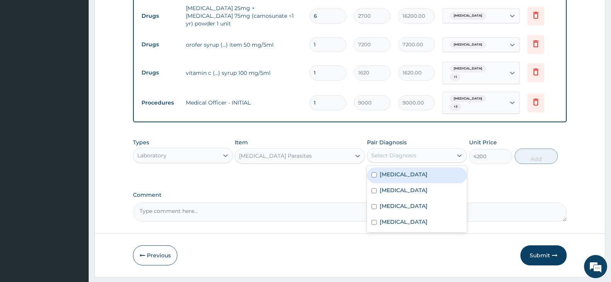
click at [432, 149] on div "Select Diagnosis" at bounding box center [409, 155] width 85 height 12
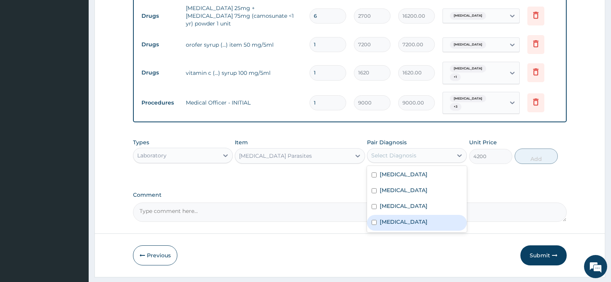
click at [413, 215] on div "[MEDICAL_DATA]" at bounding box center [417, 223] width 100 height 16
checkbox input "true"
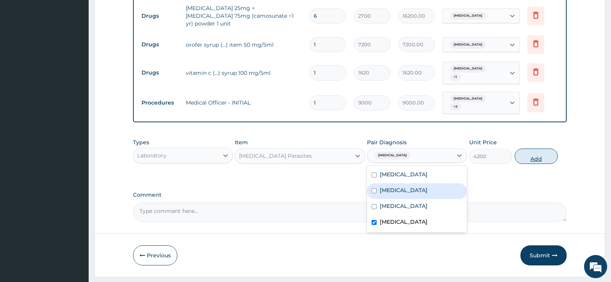
click at [529, 148] on button "Add" at bounding box center [536, 155] width 43 height 15
type input "0"
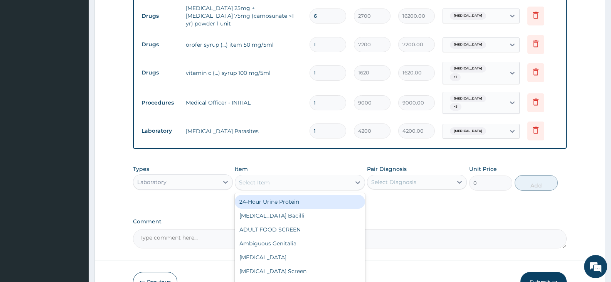
drag, startPoint x: 312, startPoint y: 170, endPoint x: 306, endPoint y: 171, distance: 6.2
click at [312, 176] on div "Select Item" at bounding box center [292, 182] width 115 height 12
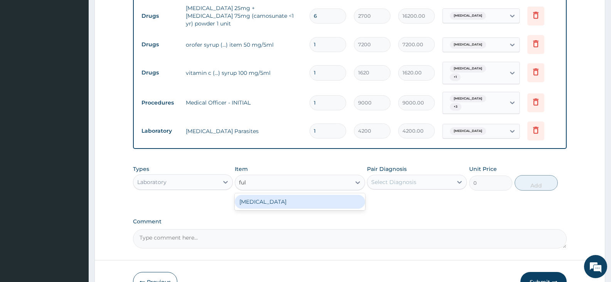
type input "full"
drag, startPoint x: 297, startPoint y: 188, endPoint x: 321, endPoint y: 188, distance: 23.9
click at [296, 195] on div "Full Blood Count" at bounding box center [300, 202] width 130 height 14
type input "13573"
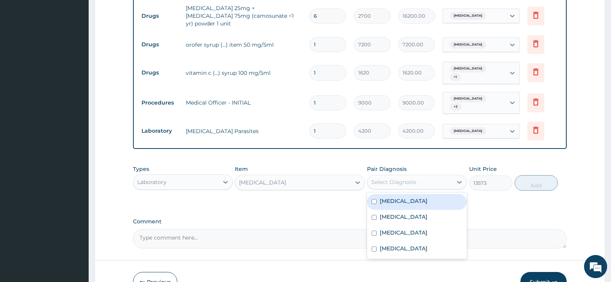
click at [375, 178] on div "Select Diagnosis" at bounding box center [393, 182] width 45 height 8
click at [376, 199] on input "checkbox" at bounding box center [374, 201] width 5 height 5
checkbox input "true"
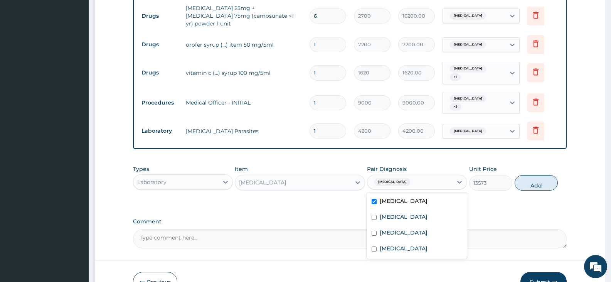
click at [527, 175] on button "Add" at bounding box center [536, 182] width 43 height 15
type input "0"
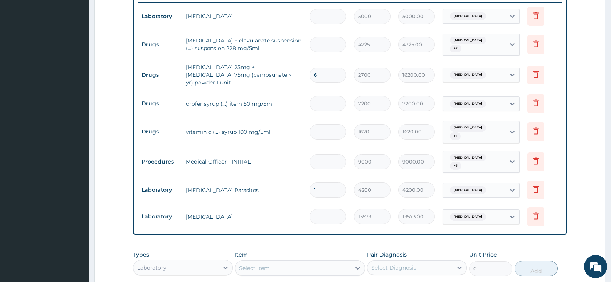
scroll to position [286, 0]
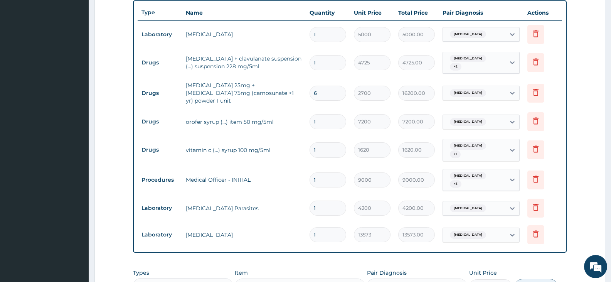
drag, startPoint x: 332, startPoint y: 91, endPoint x: 303, endPoint y: 81, distance: 30.5
click at [303, 81] on tr "Drugs artesunate 25mg + amodiaquine 75mg (camosunate <1 yr) powder 1 unit 6 270…" at bounding box center [350, 92] width 424 height 31
type input "1"
type input "2700.00"
type input "1"
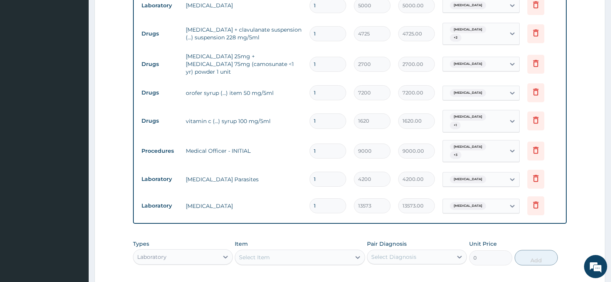
scroll to position [363, 0]
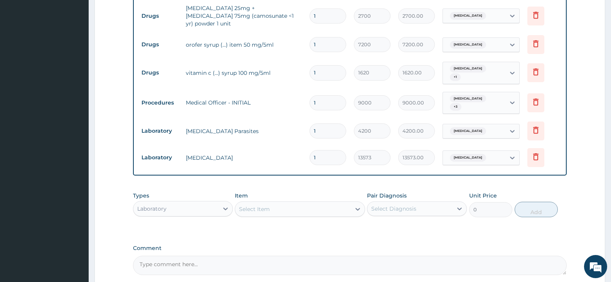
click at [209, 202] on div "Laboratory" at bounding box center [175, 208] width 85 height 12
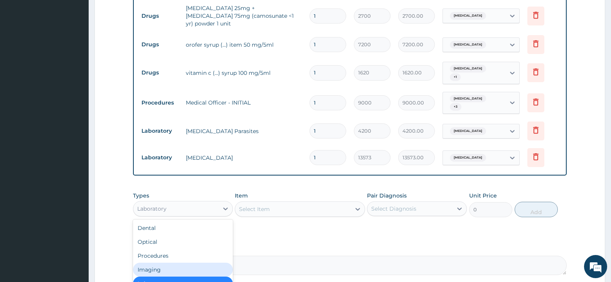
scroll to position [26, 0]
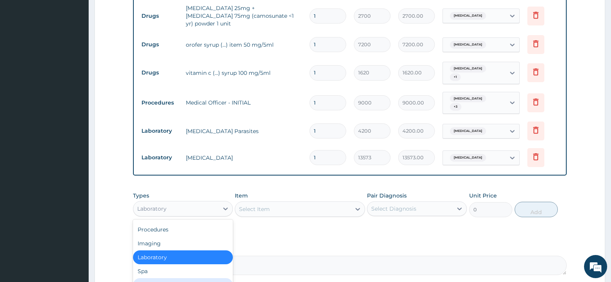
click at [168, 278] on div "Drugs" at bounding box center [183, 285] width 100 height 14
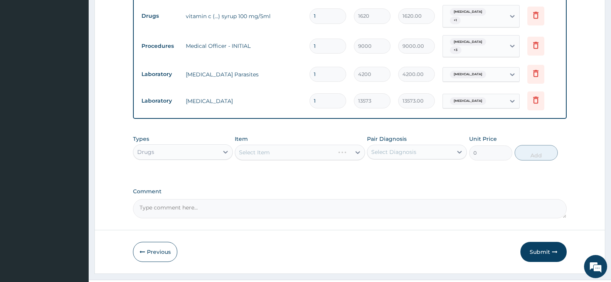
scroll to position [424, 0]
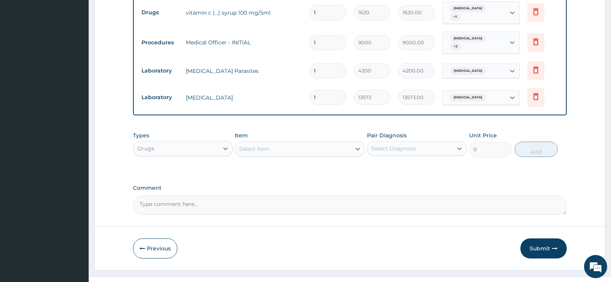
click at [344, 143] on div "Select Item" at bounding box center [292, 149] width 115 height 12
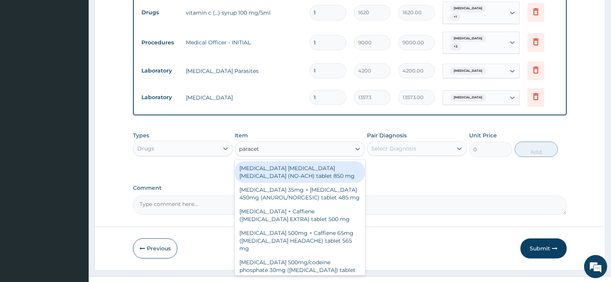
type input "paraceta"
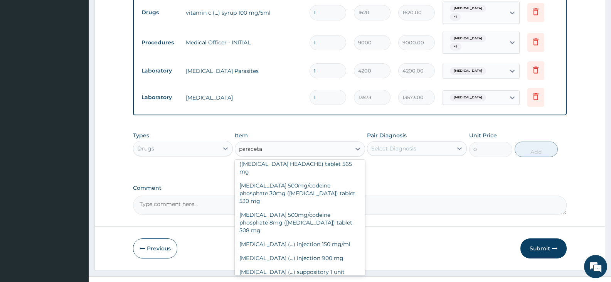
scroll to position [116, 0]
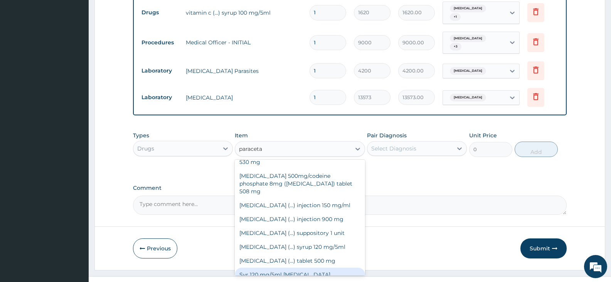
click at [299, 267] on div "Syr 120 mg/5ml Paracetamol" at bounding box center [300, 274] width 130 height 14
type input "1500"
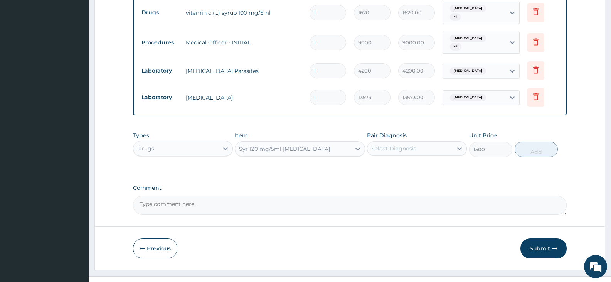
click at [399, 131] on div "Pair Diagnosis Select Diagnosis" at bounding box center [417, 143] width 100 height 25
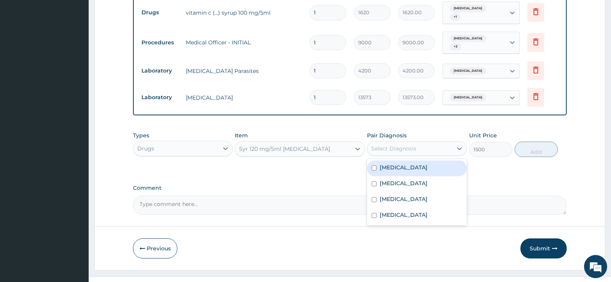
click at [401, 145] on div "Select Diagnosis" at bounding box center [393, 149] width 45 height 8
click at [400, 160] on div "[MEDICAL_DATA]" at bounding box center [417, 168] width 100 height 16
checkbox input "true"
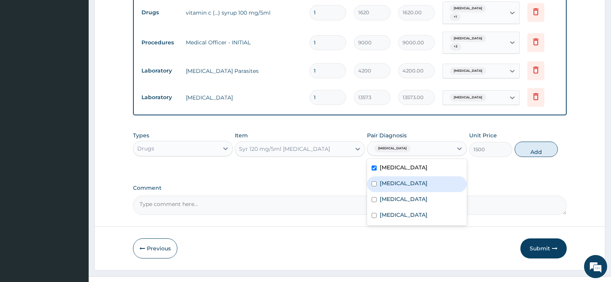
drag, startPoint x: 396, startPoint y: 169, endPoint x: 397, endPoint y: 180, distance: 10.8
click at [396, 179] on label "Anemia" at bounding box center [404, 183] width 48 height 8
checkbox input "true"
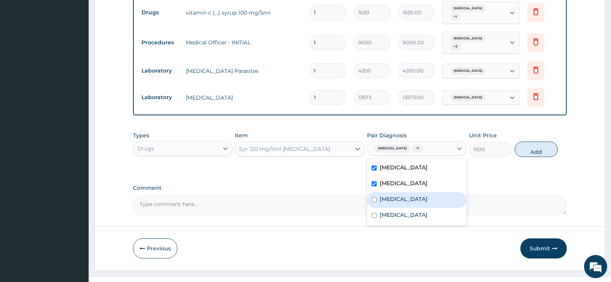
click at [397, 192] on div "Lymphocytosis" at bounding box center [417, 200] width 100 height 16
checkbox input "true"
click at [395, 211] on label "[MEDICAL_DATA]" at bounding box center [404, 215] width 48 height 8
checkbox input "true"
click at [529, 141] on button "Add" at bounding box center [536, 148] width 43 height 15
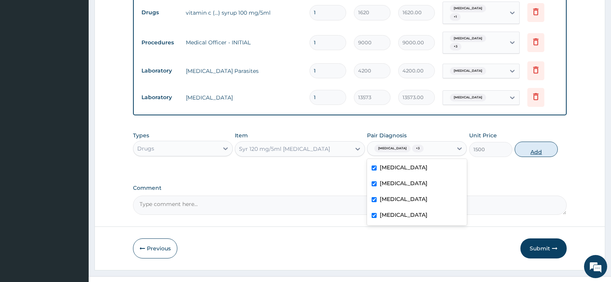
type input "0"
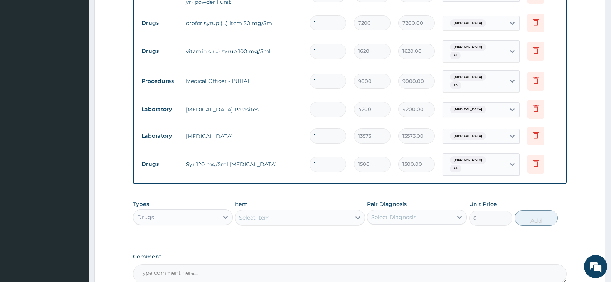
scroll to position [347, 0]
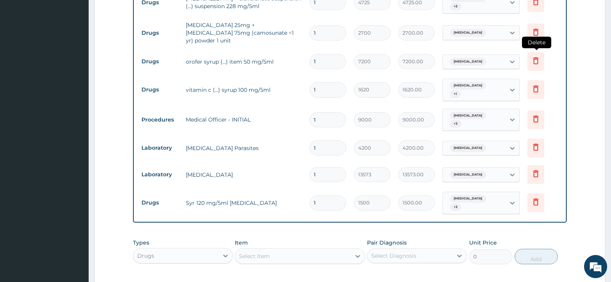
click at [538, 56] on icon at bounding box center [535, 60] width 9 height 9
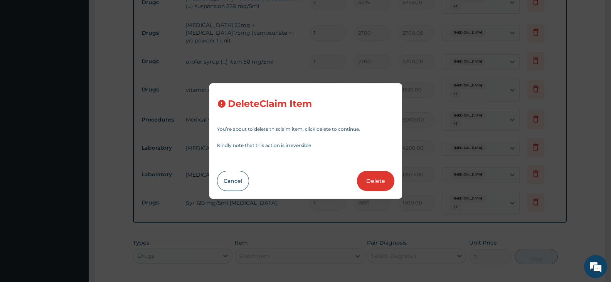
click at [377, 178] on button "Delete" at bounding box center [375, 181] width 37 height 20
type input "1620"
type input "1620.00"
type input "9000"
type input "9000.00"
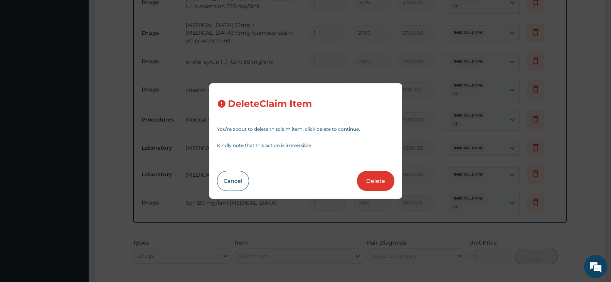
type input "4200"
type input "4200.00"
type input "13573"
type input "13573.00"
type input "1500"
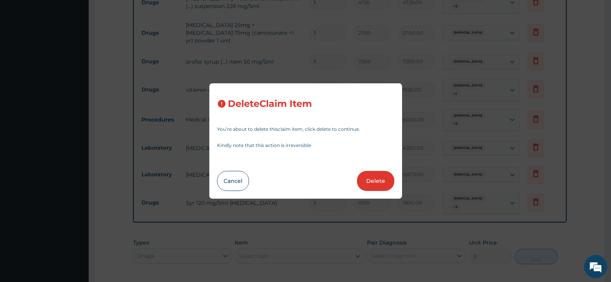
type input "1500.00"
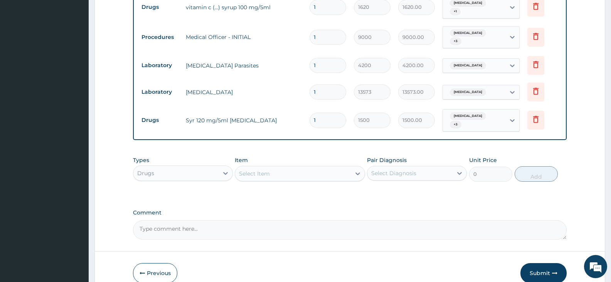
scroll to position [424, 0]
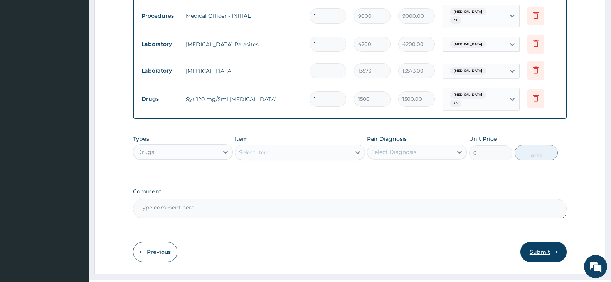
click at [548, 242] on button "Submit" at bounding box center [543, 252] width 46 height 20
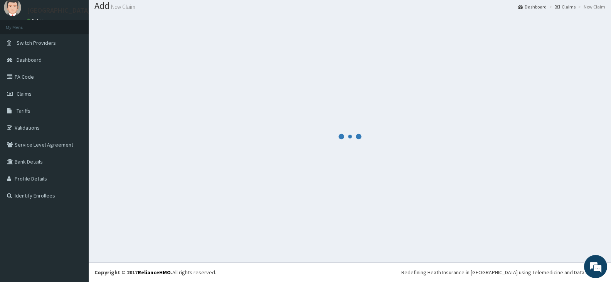
scroll to position [24, 0]
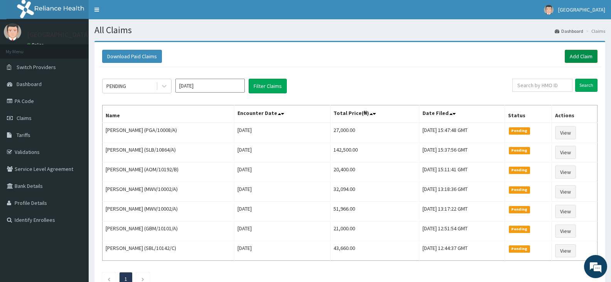
click at [577, 58] on link "Add Claim" at bounding box center [581, 56] width 33 height 13
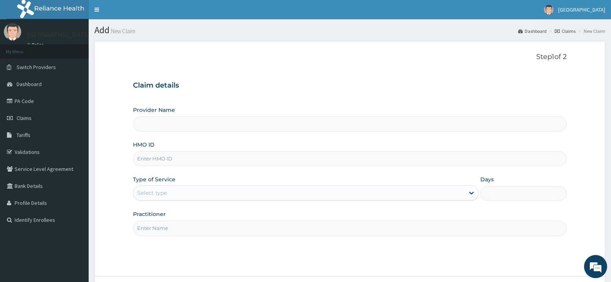
click at [163, 161] on input "HMO ID" at bounding box center [350, 158] width 434 height 15
paste input "ZQI/10020/A"
type input "ZQI/10020/A"
type input "[GEOGRAPHIC_DATA]"
type input "ZQI/10020/A"
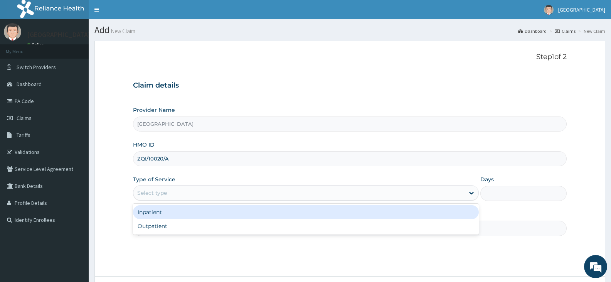
click at [173, 196] on div "Select type" at bounding box center [298, 193] width 331 height 12
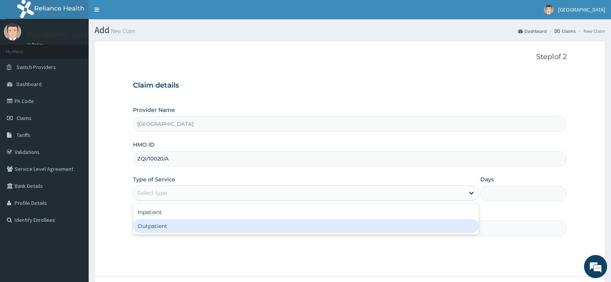
click at [167, 224] on div "Outpatient" at bounding box center [305, 226] width 345 height 14
type input "1"
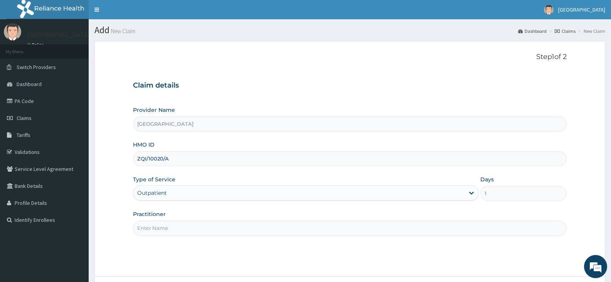
click at [153, 227] on input "Practitioner" at bounding box center [350, 227] width 434 height 15
paste input "ILOBAH Judith"
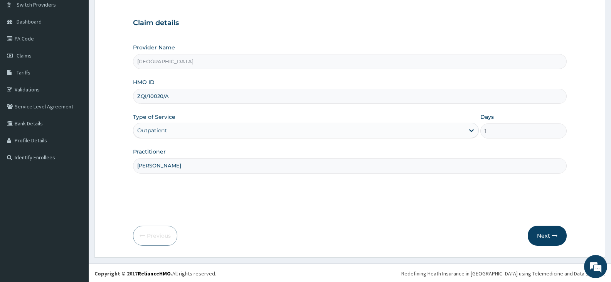
scroll to position [64, 0]
type input "ILOBAH Judith"
click at [547, 235] on button "Next" at bounding box center [547, 234] width 39 height 20
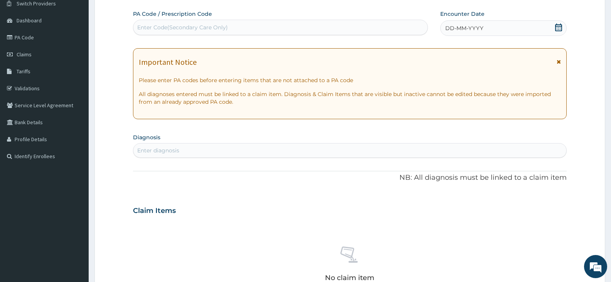
click at [180, 27] on div "Enter Code(Secondary Care Only)" at bounding box center [182, 28] width 91 height 8
paste input "PA/D9B0A4"
type input "PA/D9B0A4"
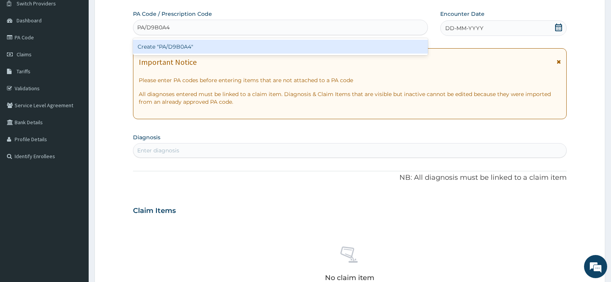
click at [183, 46] on div "Create "PA/D9B0A4"" at bounding box center [280, 47] width 295 height 14
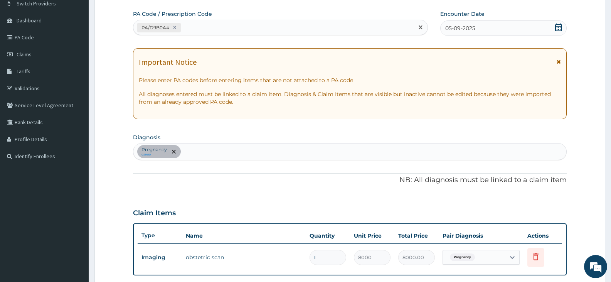
click at [190, 28] on div "PA/D9B0A4" at bounding box center [273, 27] width 280 height 13
paste input "PA/C7A0B8"
type input "PA/C7A0B8"
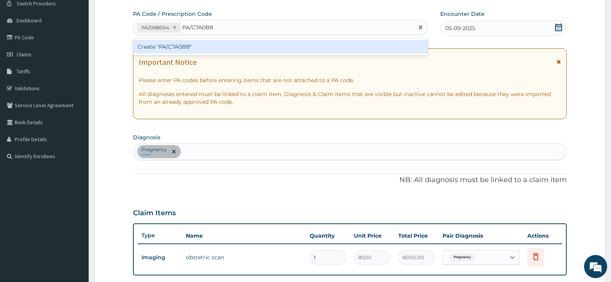
click at [166, 46] on div "Create "PA/C7A0B8"" at bounding box center [280, 47] width 295 height 14
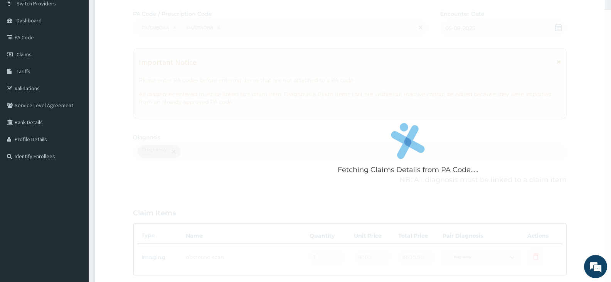
scroll to position [260, 0]
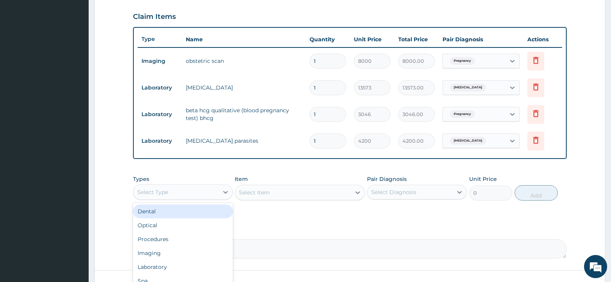
click at [197, 190] on div "Select Type" at bounding box center [175, 192] width 85 height 12
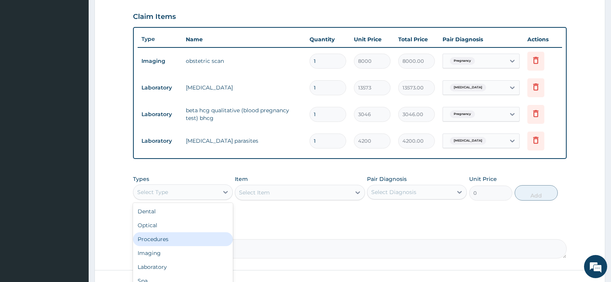
click at [180, 240] on div "Procedures" at bounding box center [183, 239] width 100 height 14
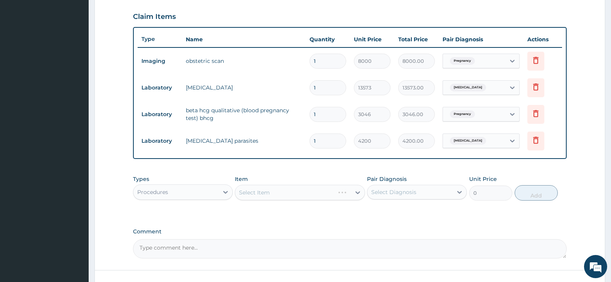
click at [346, 192] on div "Select Item" at bounding box center [300, 192] width 130 height 15
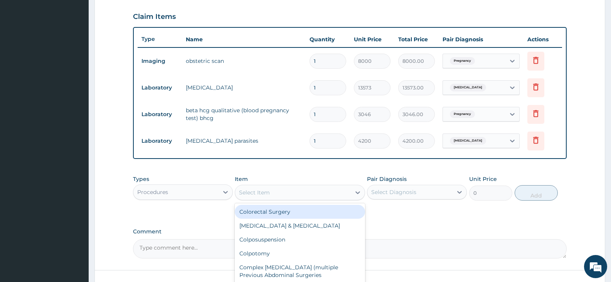
click at [340, 190] on div "Select Item" at bounding box center [292, 192] width 115 height 12
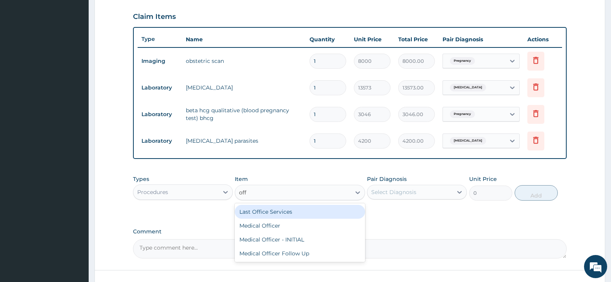
type input "offi"
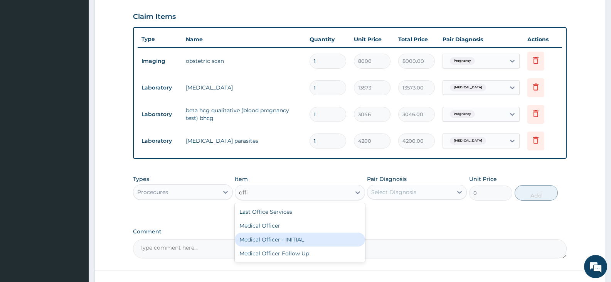
click at [300, 237] on div "Medical Officer - INITIAL" at bounding box center [300, 239] width 130 height 14
type input "9000"
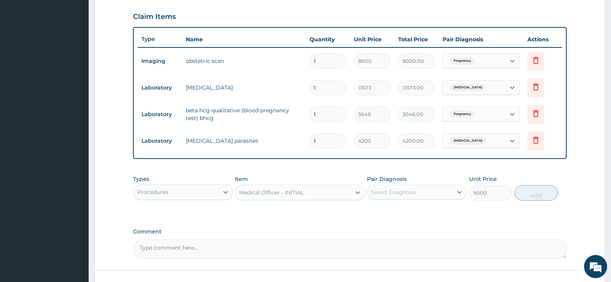
click at [382, 192] on div "Select Diagnosis" at bounding box center [393, 192] width 45 height 8
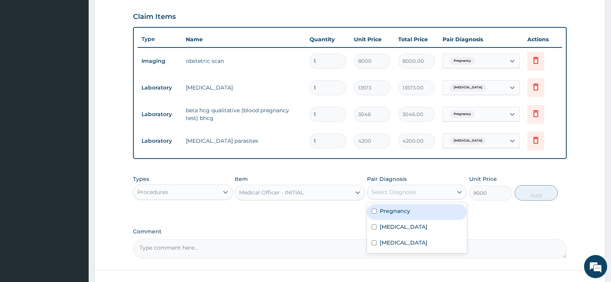
drag, startPoint x: 385, startPoint y: 214, endPoint x: 379, endPoint y: 232, distance: 18.6
click at [385, 215] on div "Pregnancy" at bounding box center [417, 212] width 100 height 16
checkbox input "true"
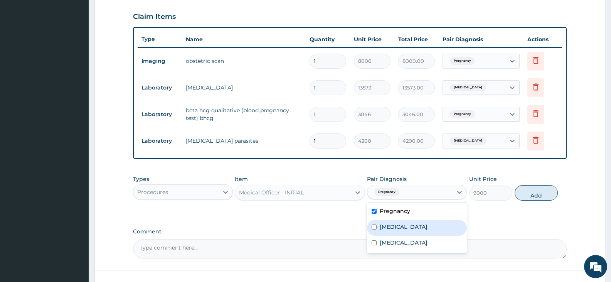
click at [380, 228] on div "Sepsis" at bounding box center [417, 228] width 100 height 16
checkbox input "true"
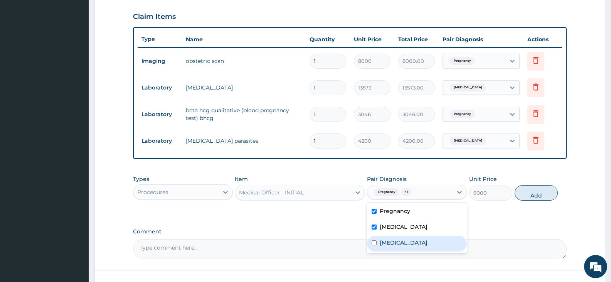
click at [383, 244] on label "Malaria" at bounding box center [404, 243] width 48 height 8
checkbox input "true"
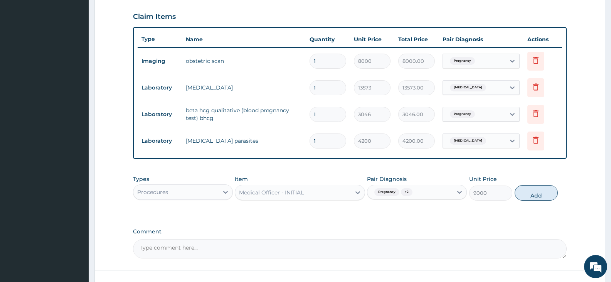
click at [536, 194] on button "Add" at bounding box center [536, 192] width 43 height 15
type input "0"
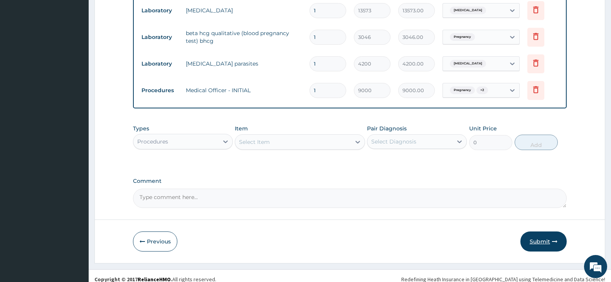
click at [542, 243] on button "Submit" at bounding box center [543, 241] width 46 height 20
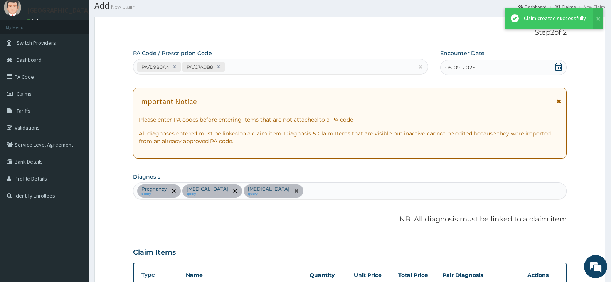
scroll to position [337, 0]
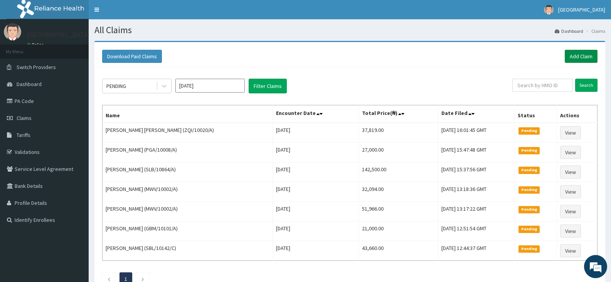
click at [572, 57] on link "Add Claim" at bounding box center [581, 56] width 33 height 13
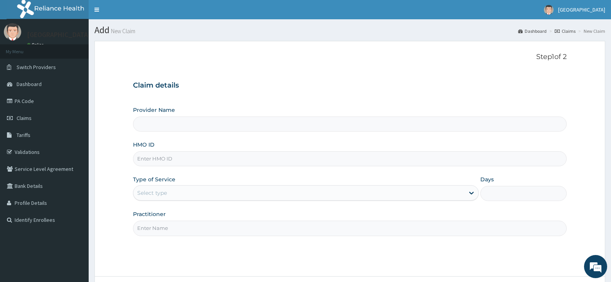
click at [162, 161] on input "HMO ID" at bounding box center [350, 158] width 434 height 15
paste input "ZQI/10029/A"
type input "ZQI/10029/A"
type input "[GEOGRAPHIC_DATA]"
type input "ZQI/10029/A"
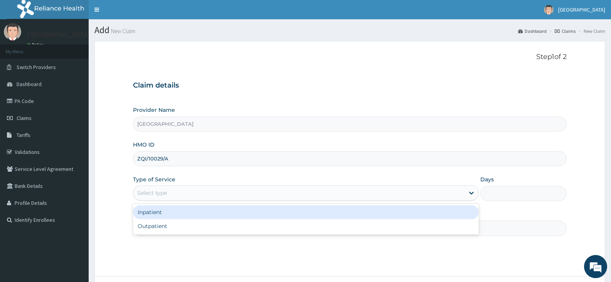
click at [167, 193] on div "Select type" at bounding box center [298, 193] width 331 height 12
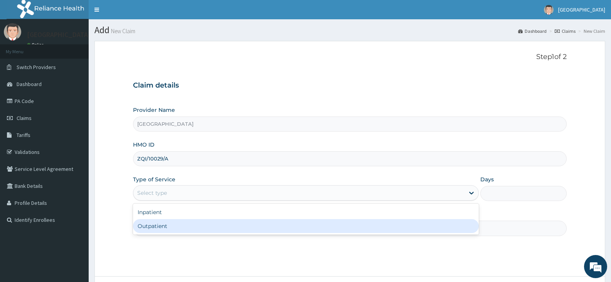
click at [163, 227] on div "Outpatient" at bounding box center [305, 226] width 345 height 14
type input "1"
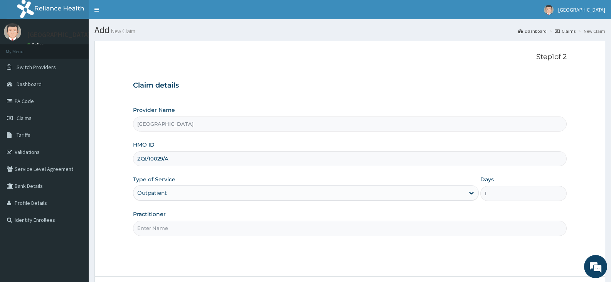
click at [176, 229] on input "Practitioner" at bounding box center [350, 227] width 434 height 15
paste input "ILOBAH Judith"
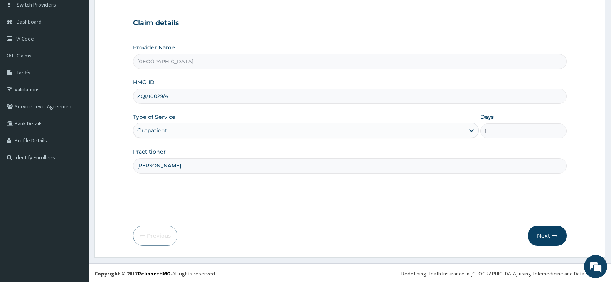
scroll to position [64, 0]
type input "ILOBAH Judith"
click at [542, 233] on button "Next" at bounding box center [547, 234] width 39 height 20
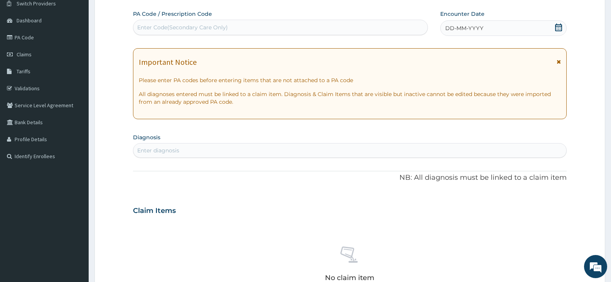
click at [203, 27] on div "Enter Code(Secondary Care Only)" at bounding box center [182, 28] width 91 height 8
paste input "PA/73015D"
type input "PA/73015D"
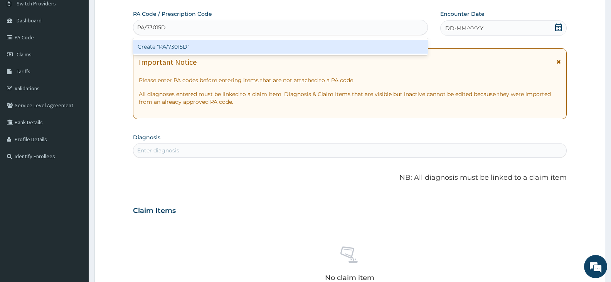
click at [187, 49] on div "Create "PA/73015D"" at bounding box center [280, 47] width 295 height 14
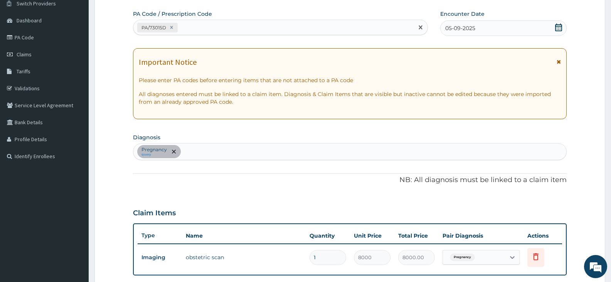
click at [211, 28] on div "PA/73015D" at bounding box center [273, 27] width 280 height 13
paste input "PA/857337"
type input "PA/857337"
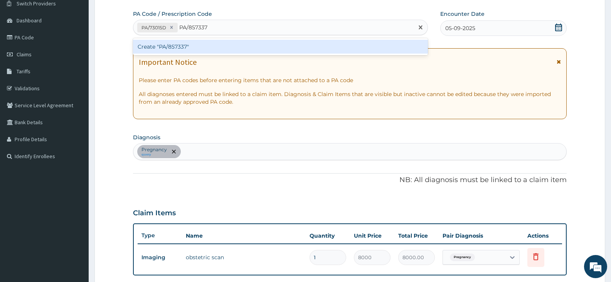
click at [188, 44] on div "Create "PA/857337"" at bounding box center [280, 47] width 295 height 14
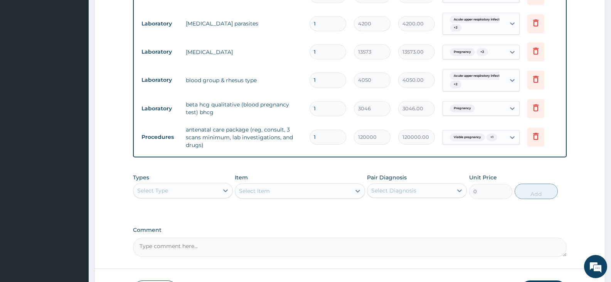
scroll to position [360, 0]
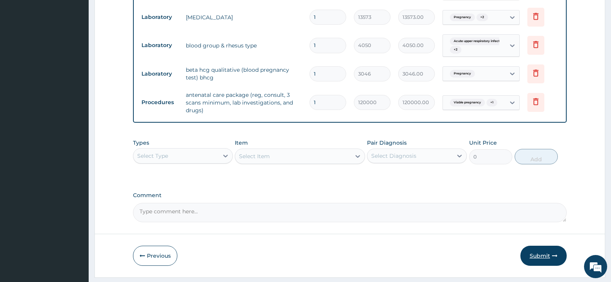
click at [538, 254] on button "Submit" at bounding box center [543, 256] width 46 height 20
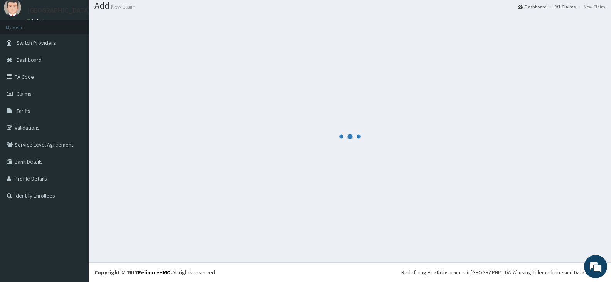
scroll to position [24, 0]
